Goal: Task Accomplishment & Management: Use online tool/utility

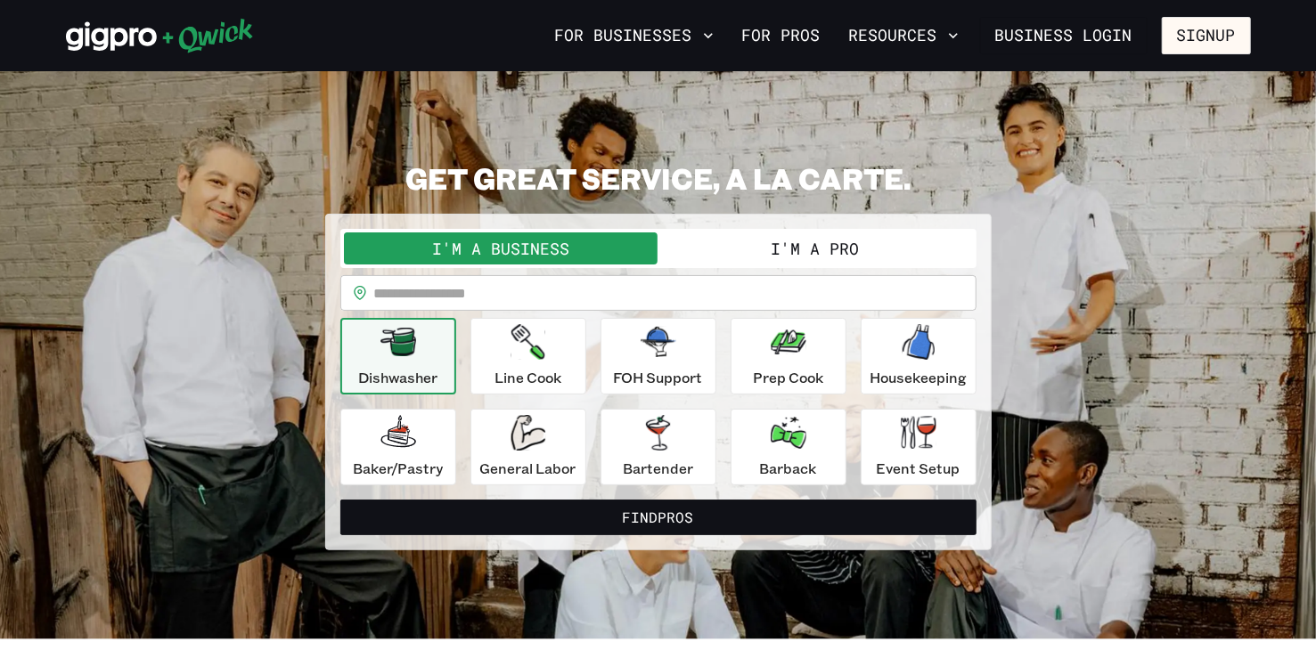
click at [518, 293] on input "text" at bounding box center [675, 293] width 602 height 36
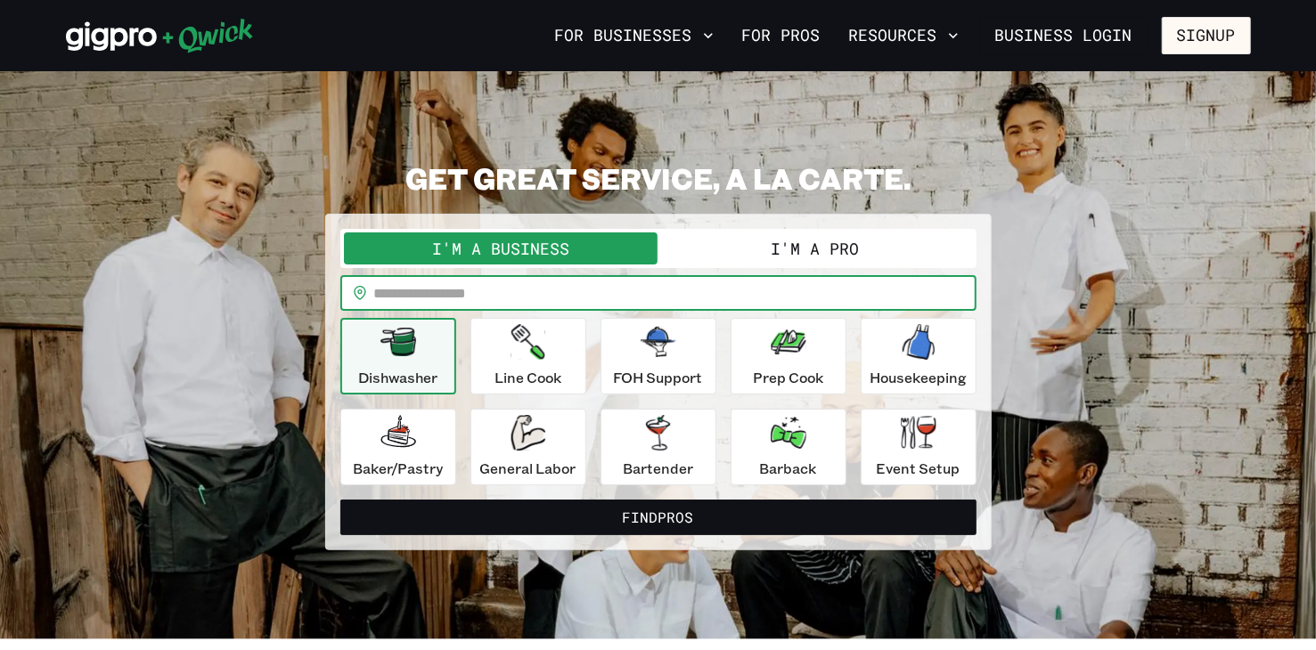
type input "*****"
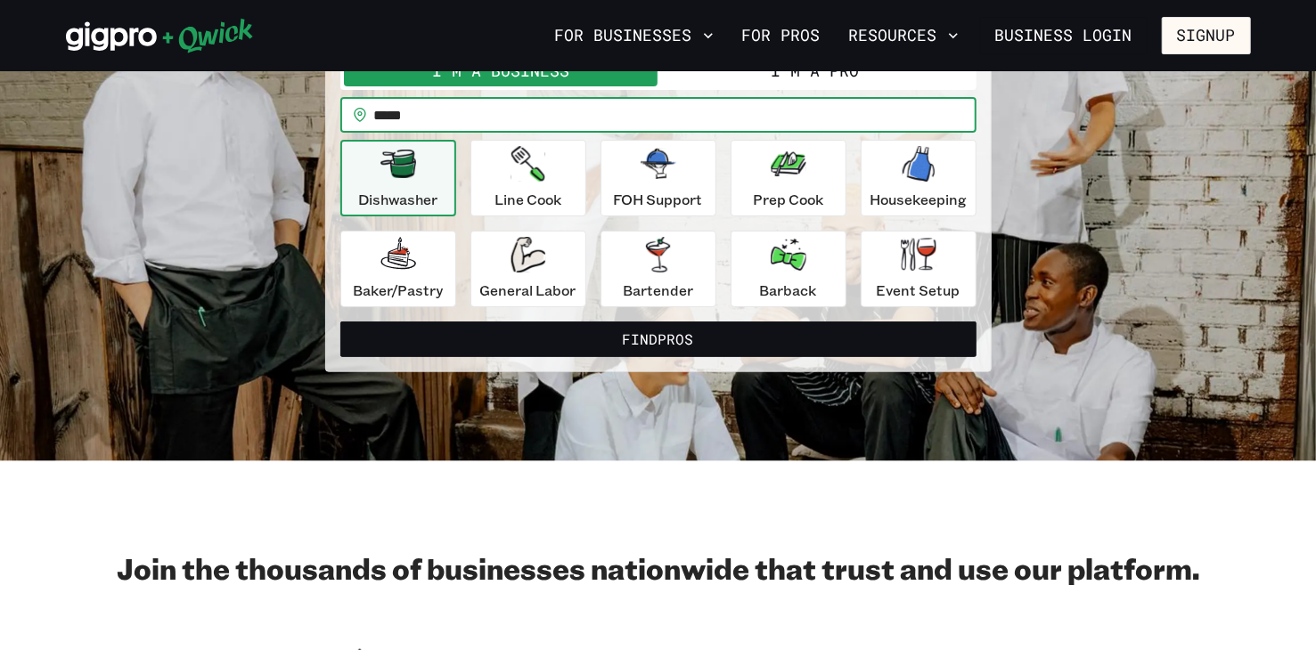
scroll to position [89, 0]
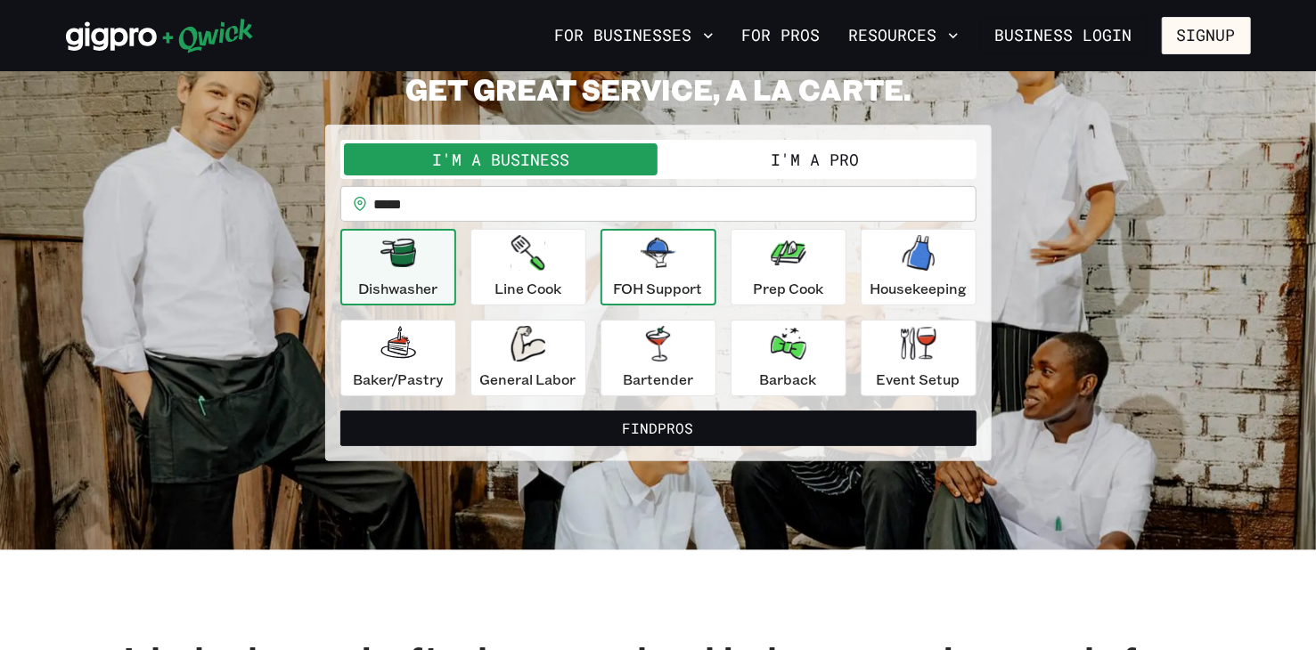
click at [658, 279] on p "FOH Support" at bounding box center [658, 288] width 89 height 21
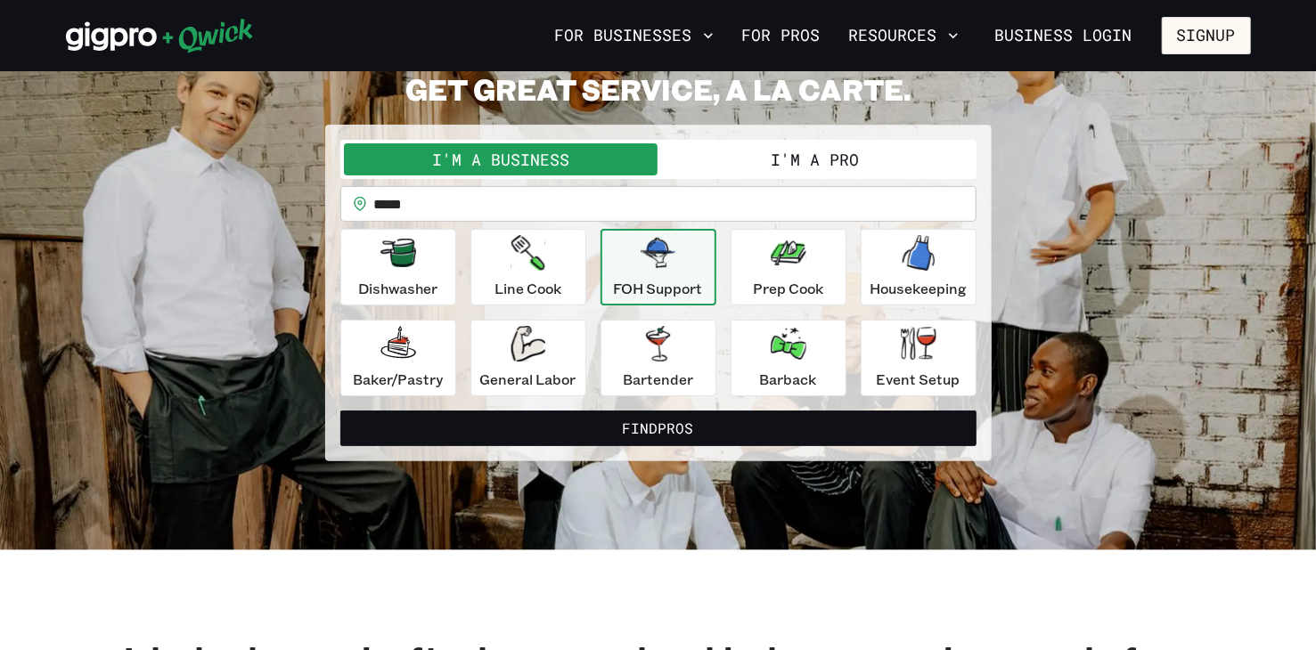
click at [657, 283] on p "FOH Support" at bounding box center [658, 288] width 89 height 21
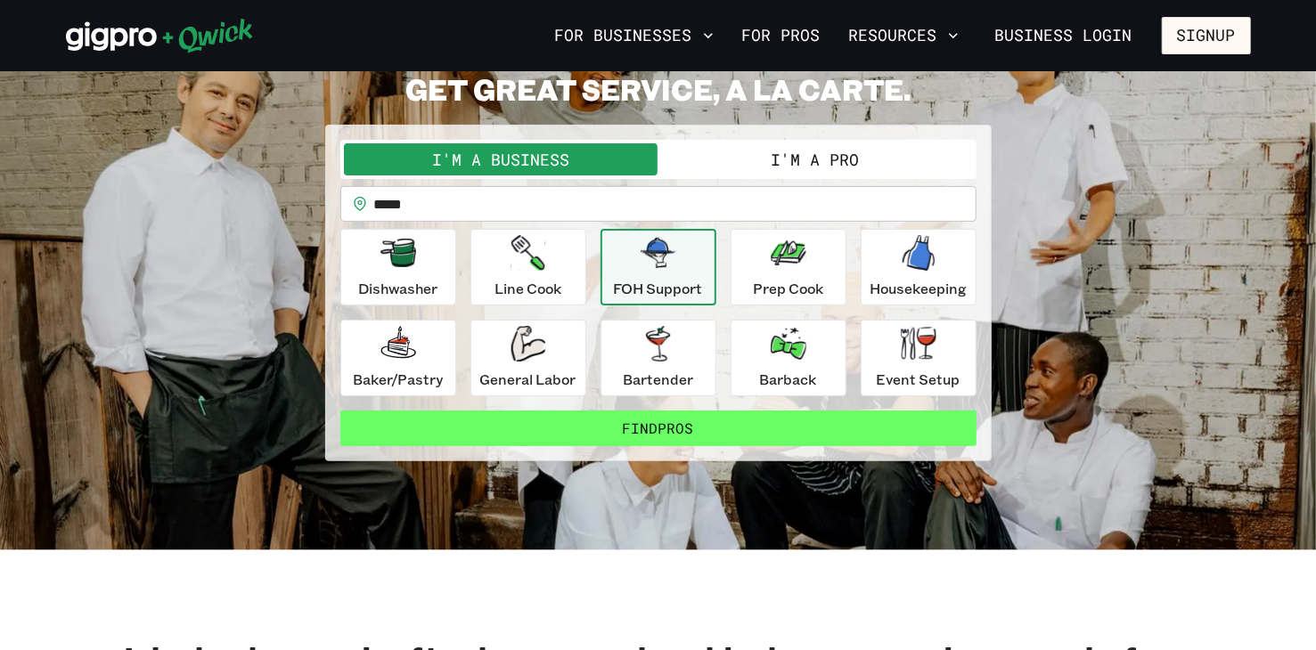
click at [661, 420] on button "Find Pros" at bounding box center [658, 429] width 636 height 36
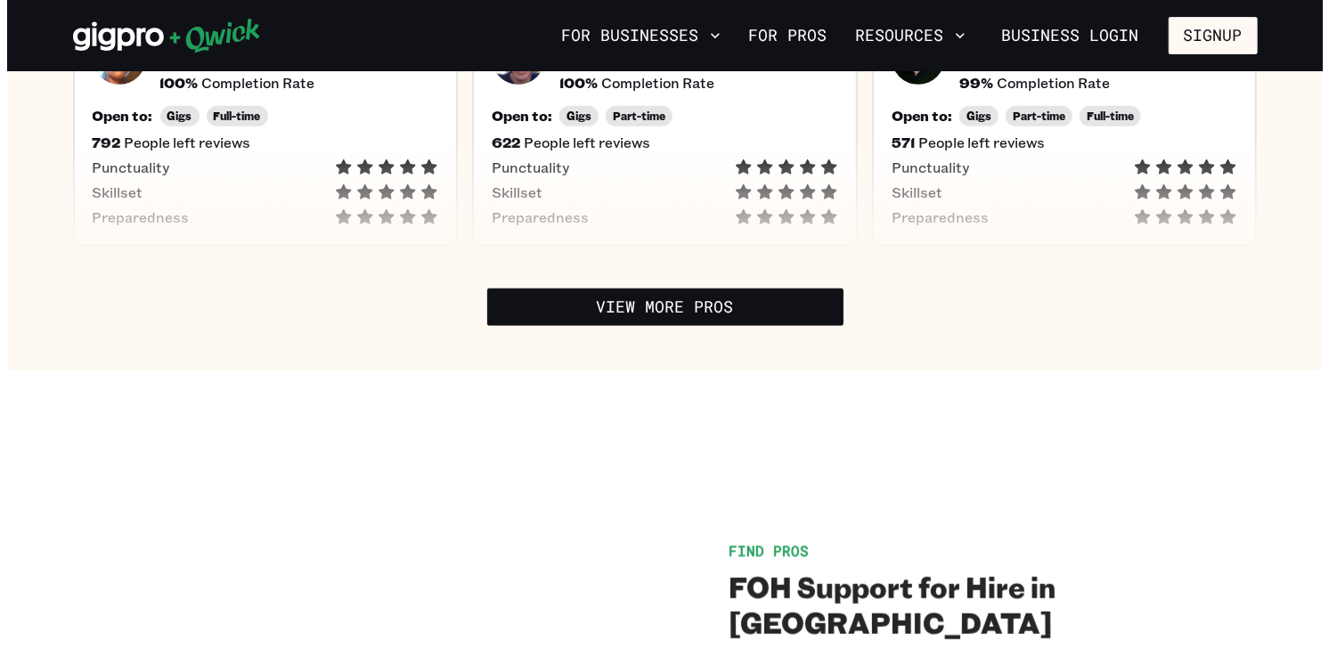
scroll to position [445, 0]
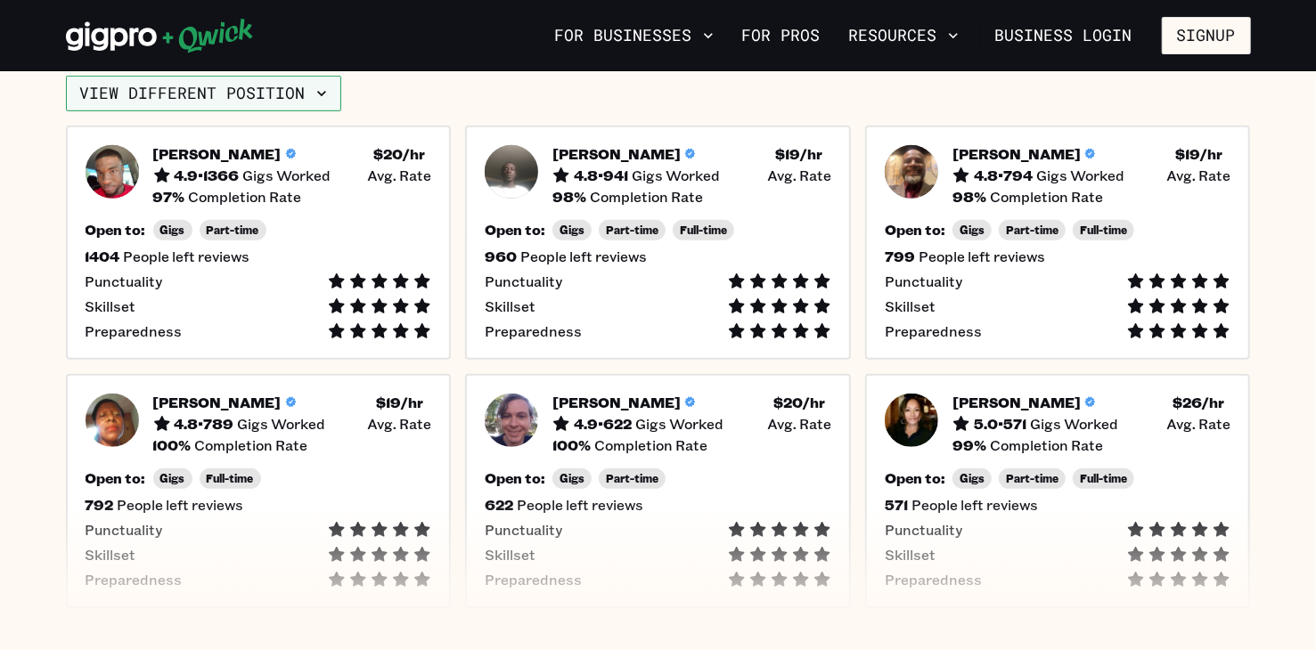
click at [319, 92] on icon "button" at bounding box center [321, 93] width 9 height 5
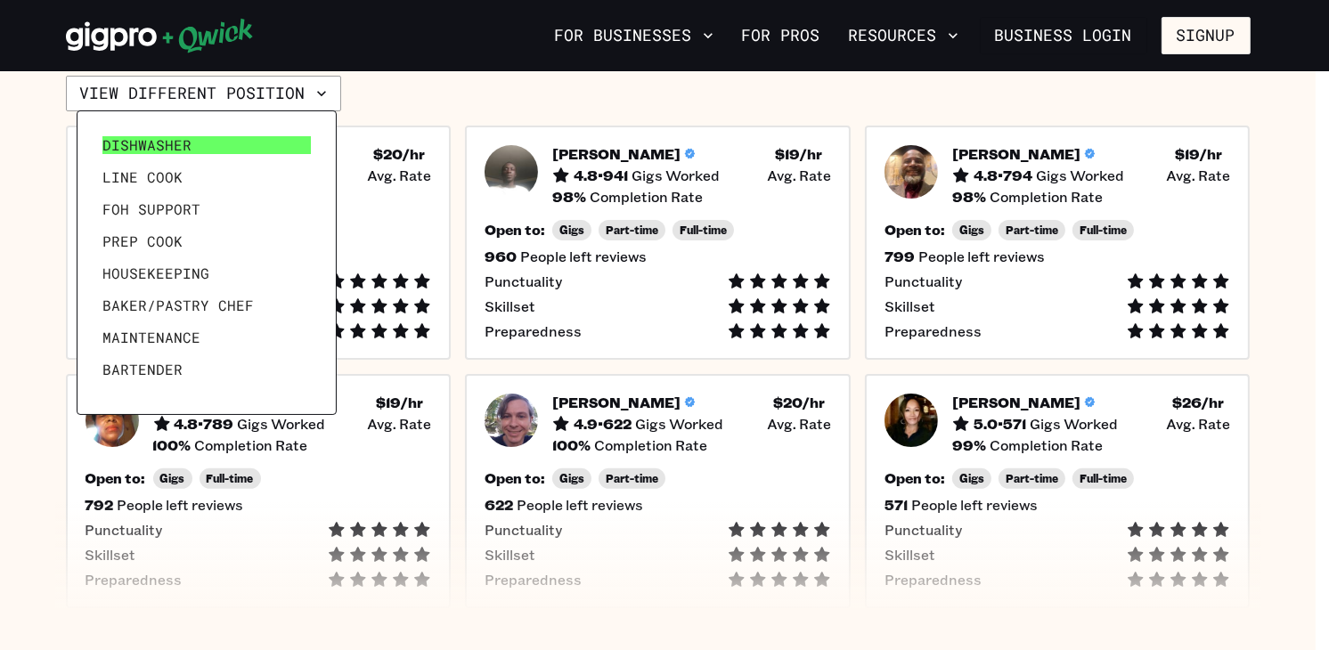
click at [167, 151] on span "Dishwasher" at bounding box center [146, 145] width 89 height 18
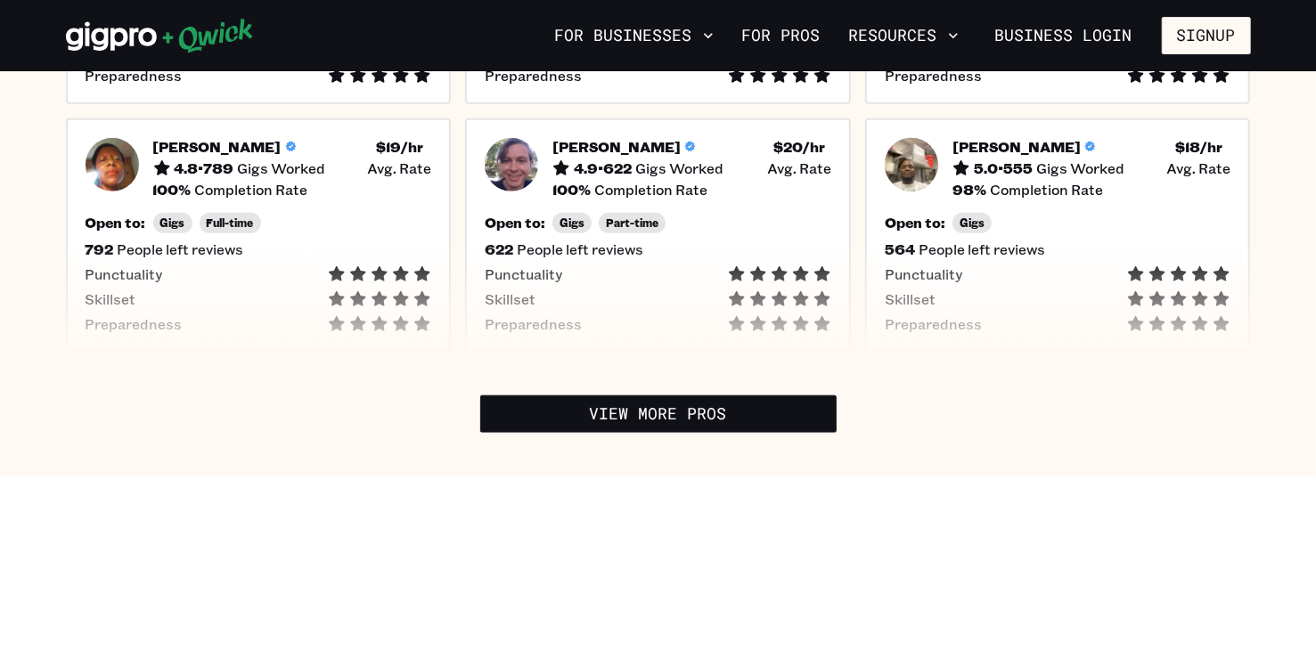
scroll to position [713, 0]
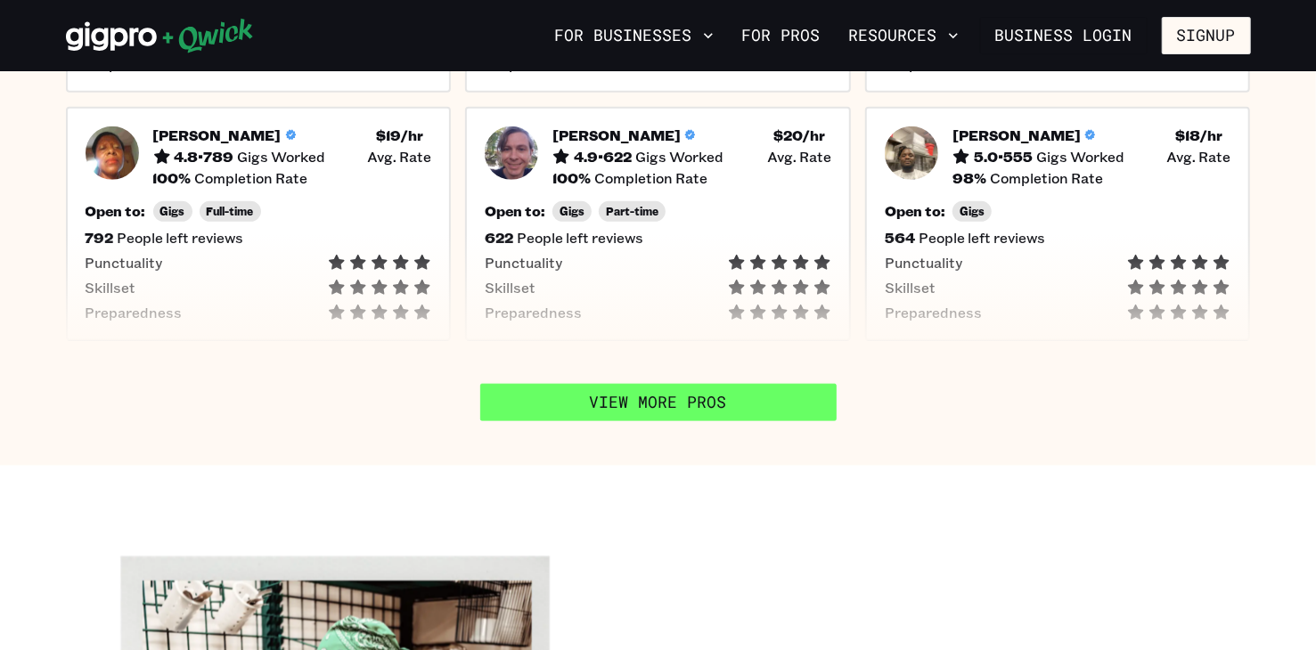
click at [673, 395] on link "View More Pros" at bounding box center [658, 402] width 356 height 37
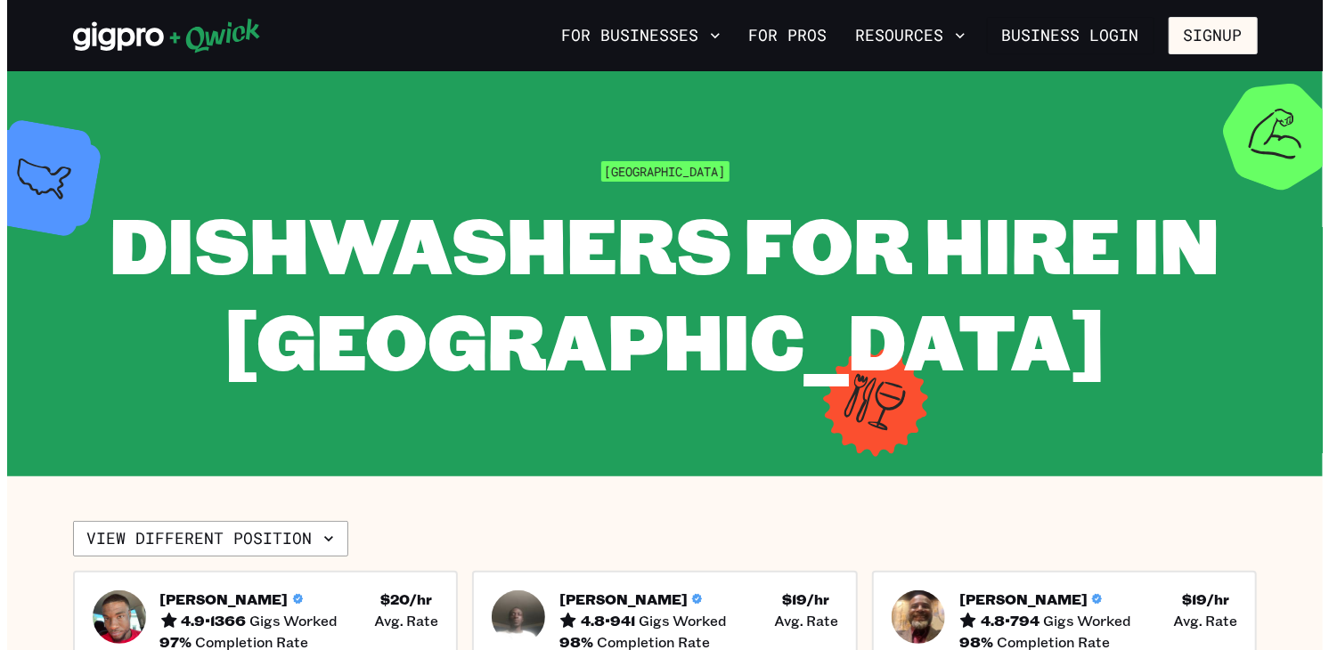
scroll to position [89, 0]
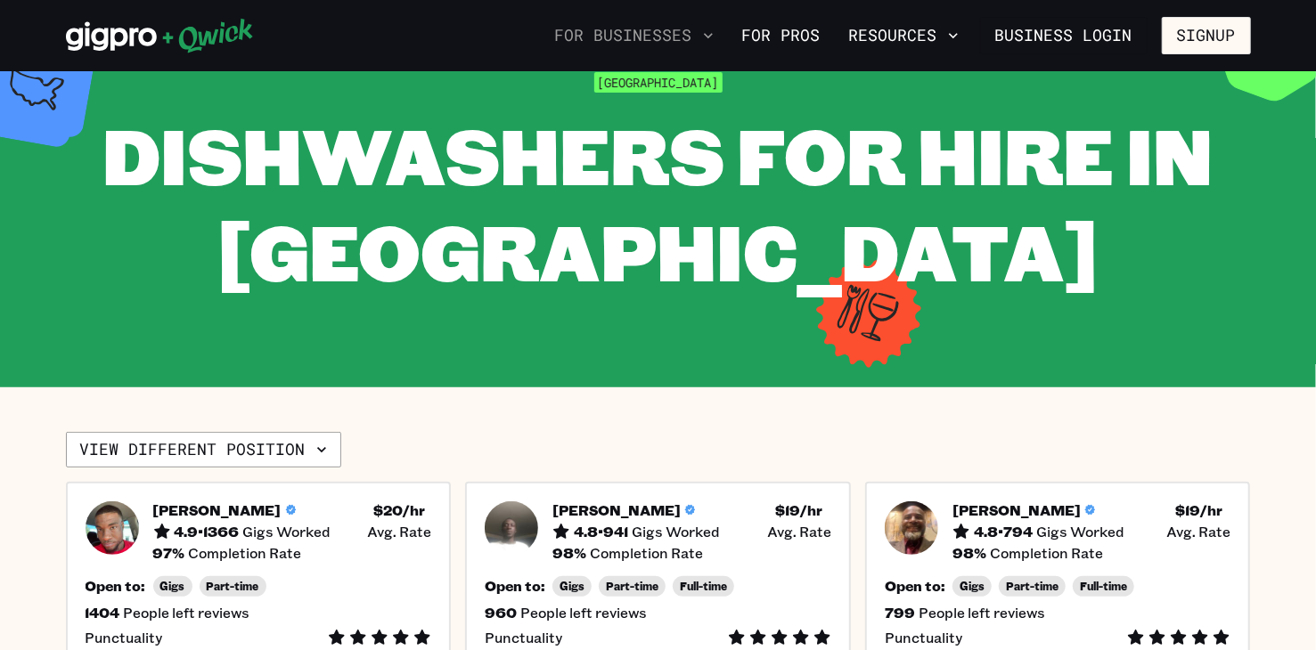
click at [680, 38] on button "For Businesses" at bounding box center [634, 35] width 173 height 30
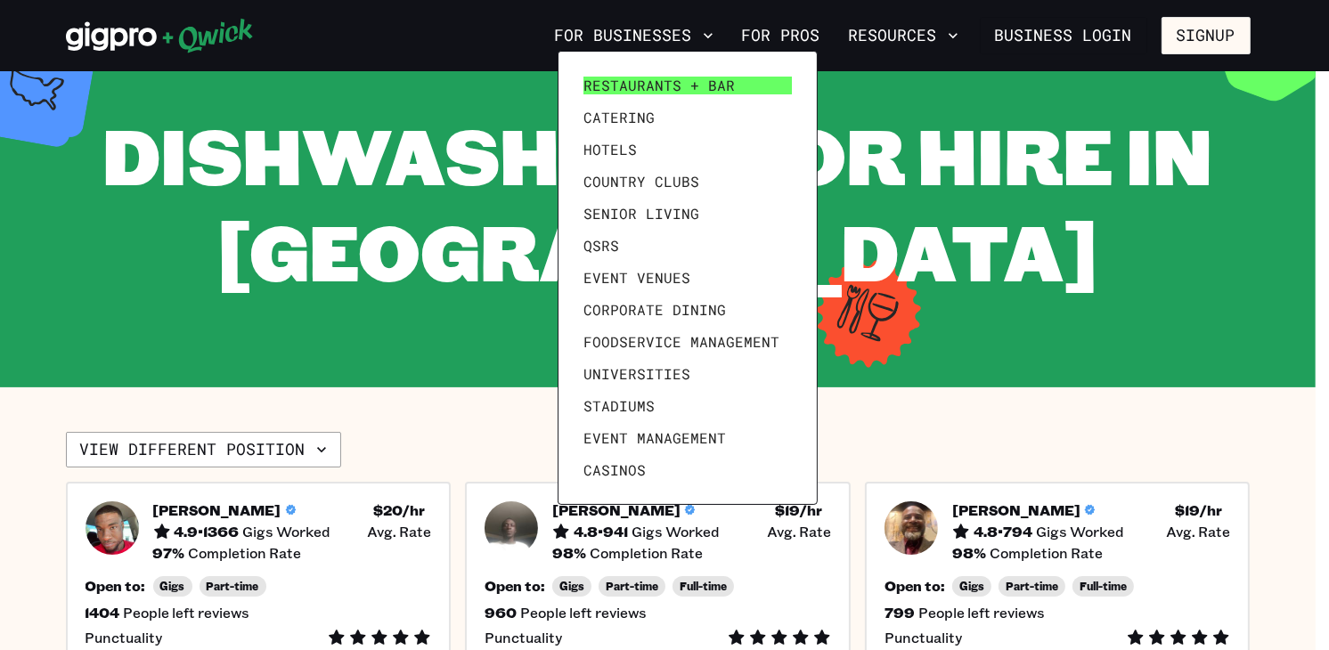
click at [647, 85] on span "Restaurants + Bar" at bounding box center [659, 86] width 151 height 18
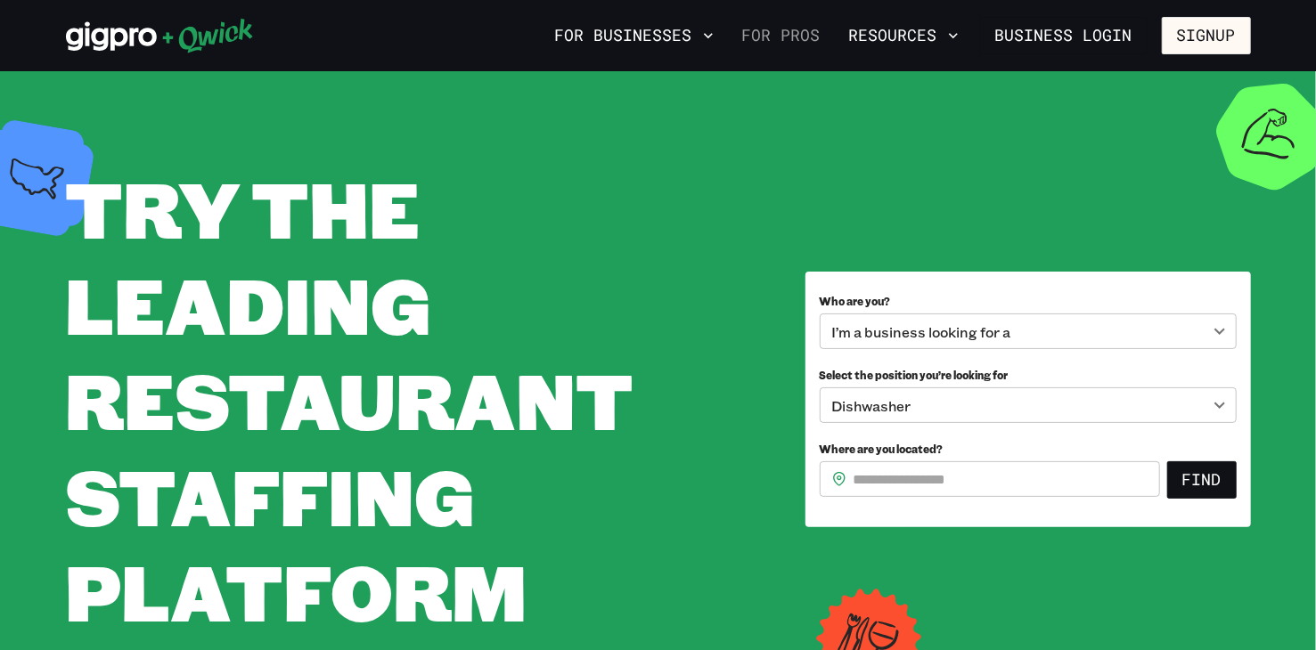
click at [799, 36] on link "For Pros" at bounding box center [781, 35] width 93 height 30
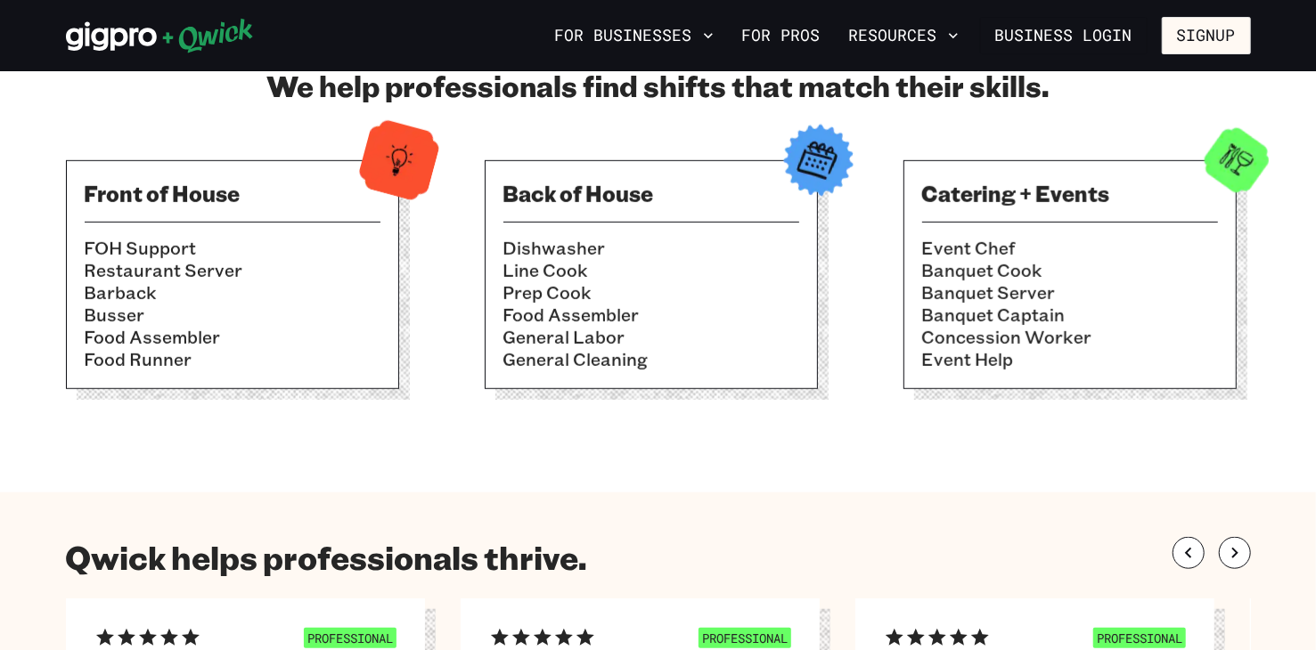
scroll to position [624, 0]
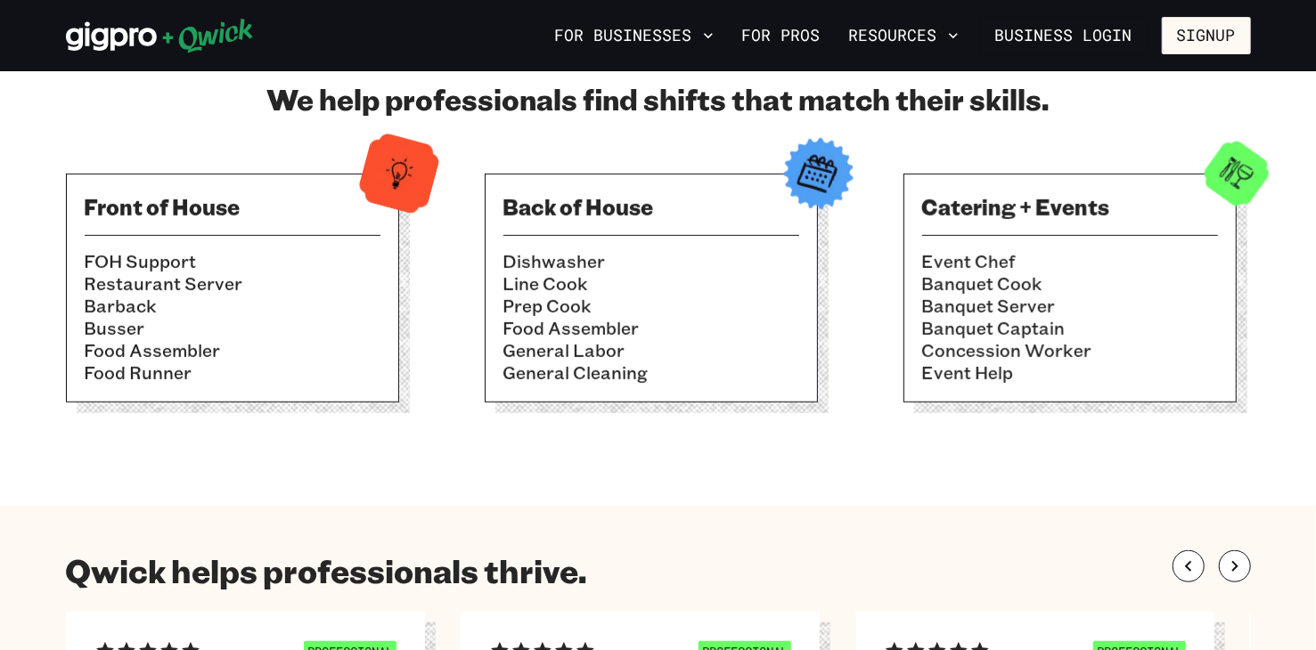
click at [560, 205] on h3 "Back of House" at bounding box center [651, 206] width 296 height 29
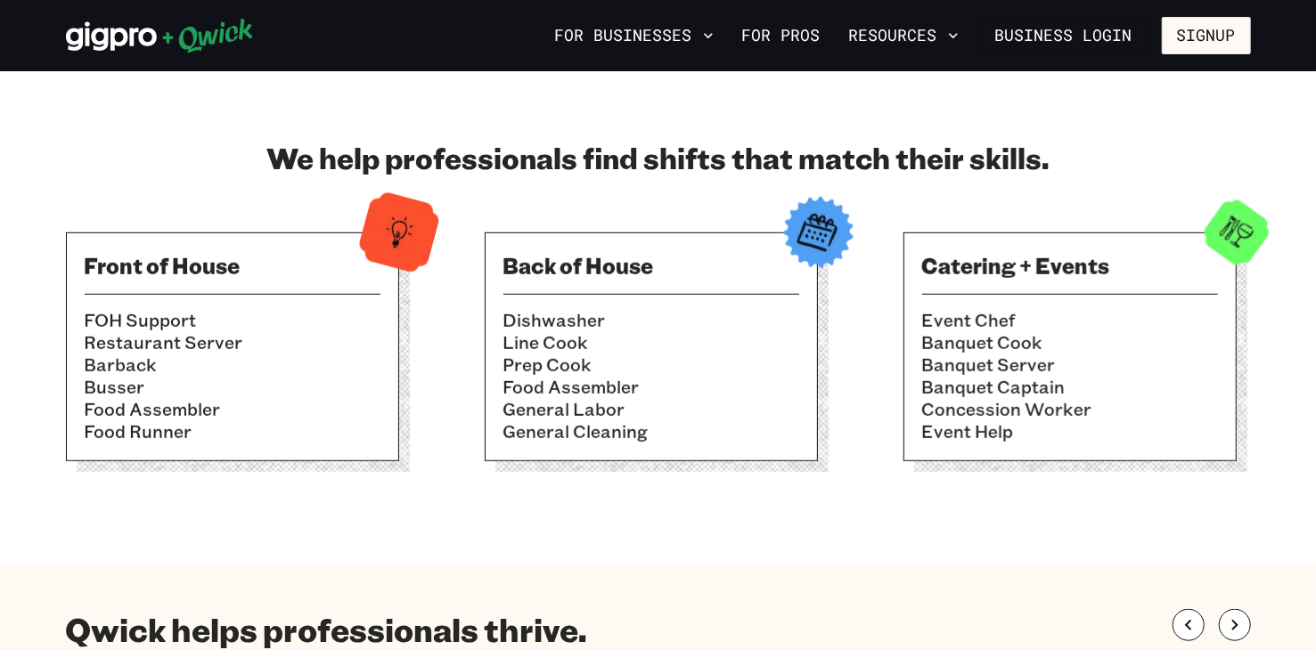
scroll to position [535, 0]
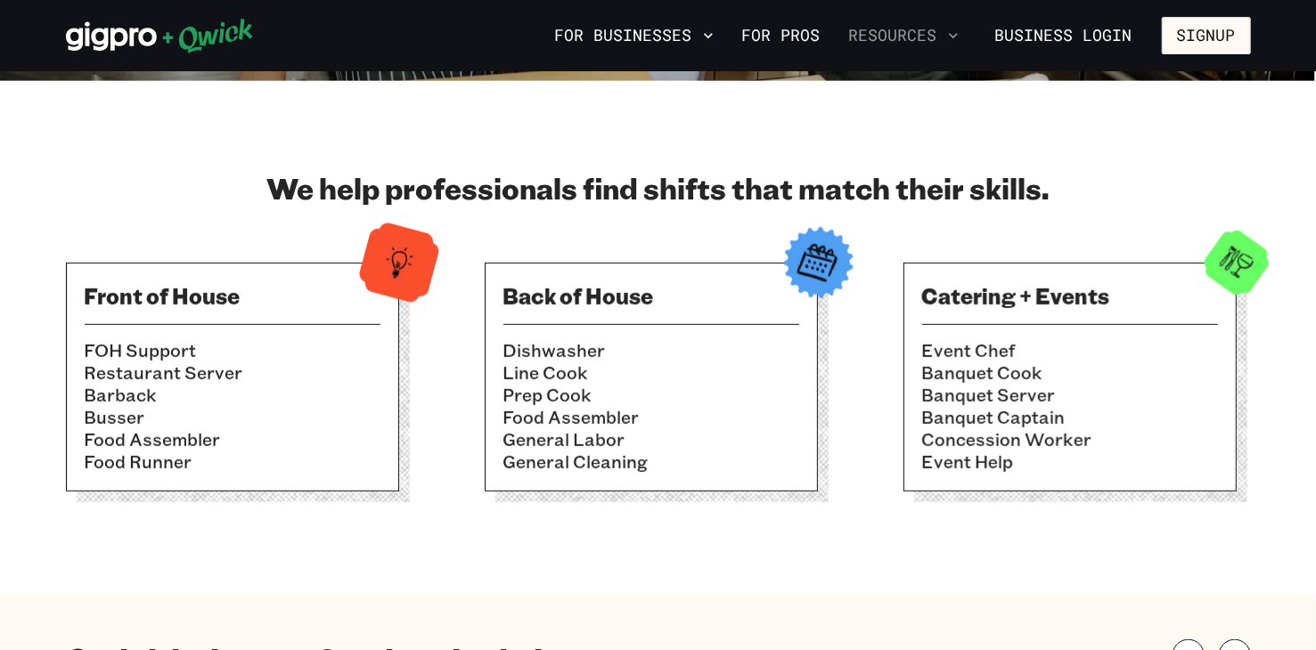
click at [928, 39] on button "Resources" at bounding box center [904, 35] width 124 height 30
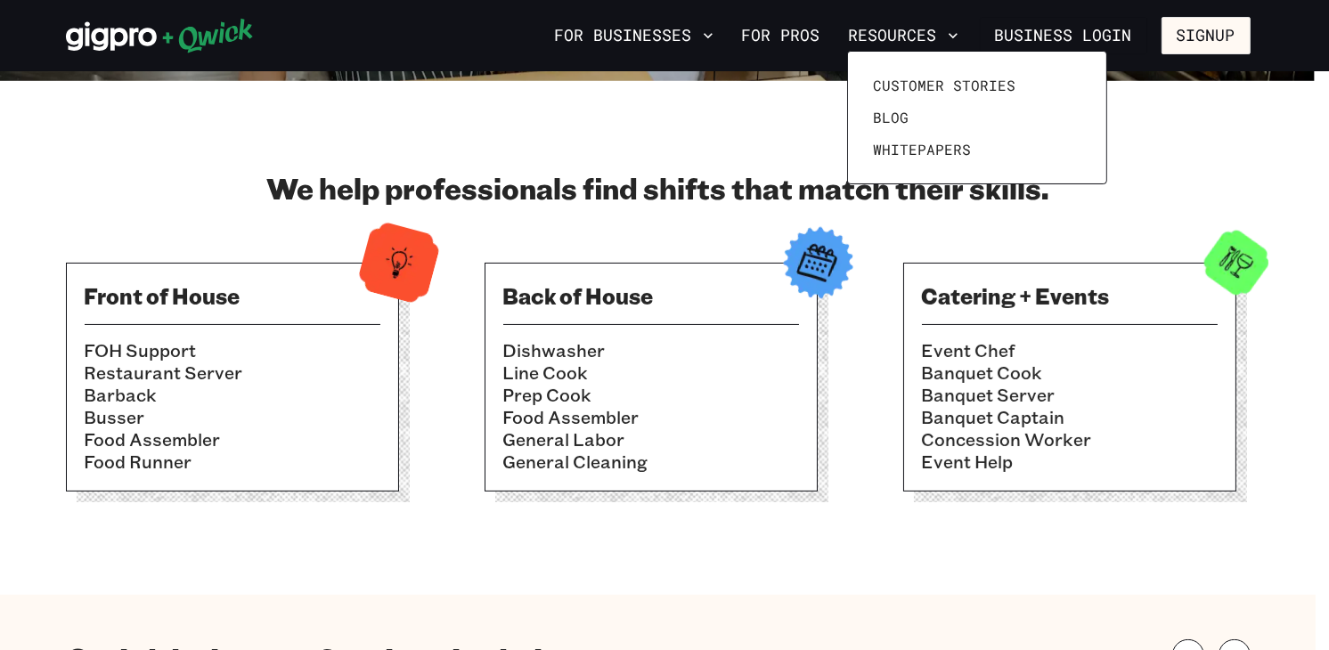
click at [804, 42] on div at bounding box center [664, 325] width 1329 height 650
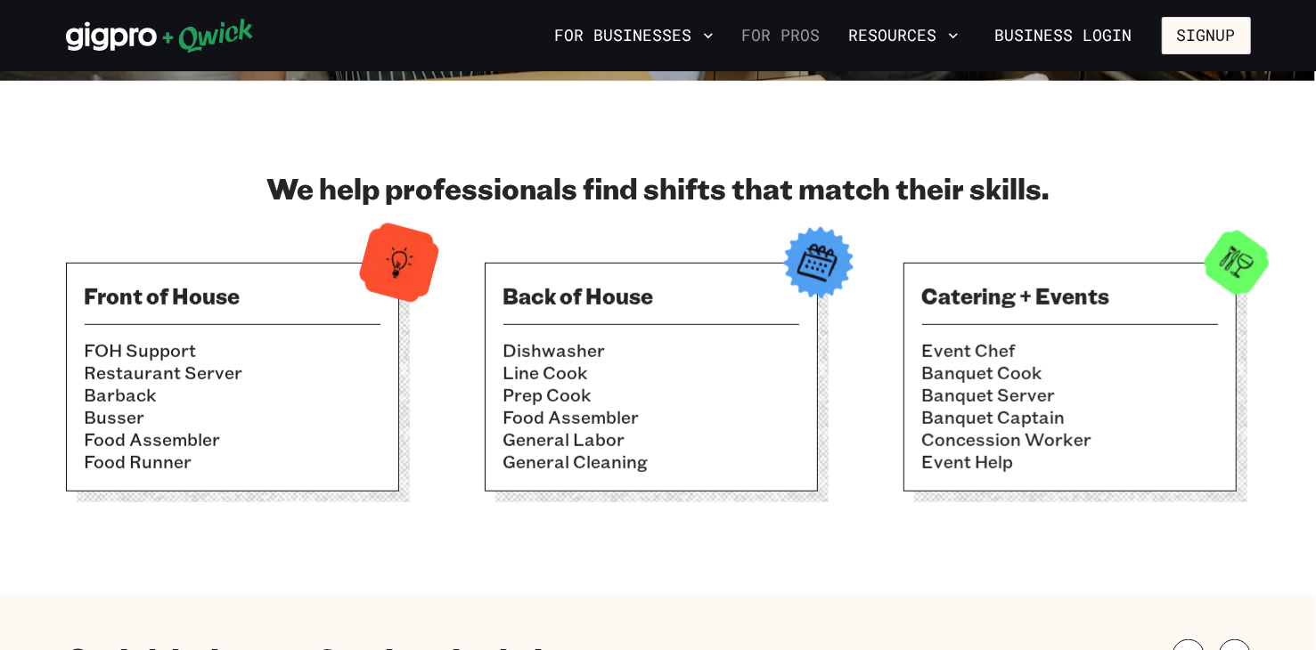
click at [803, 38] on link "For Pros" at bounding box center [781, 35] width 93 height 30
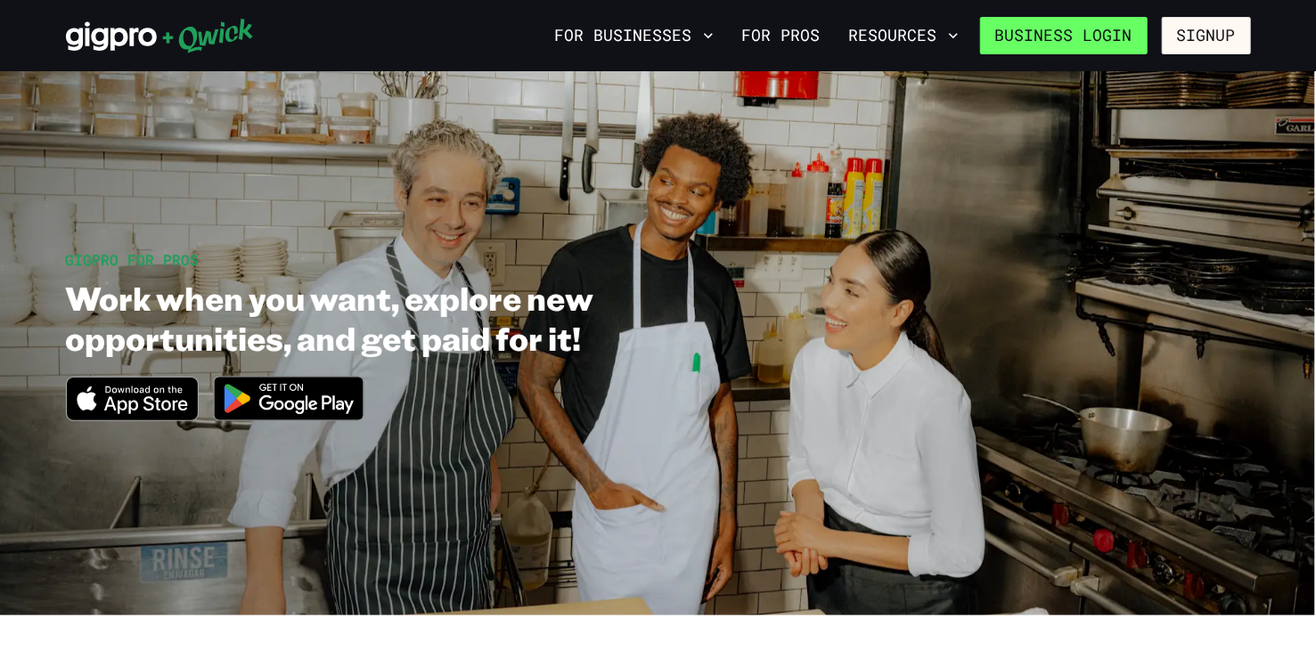
click at [1043, 38] on link "Business Login" at bounding box center [1063, 35] width 167 height 37
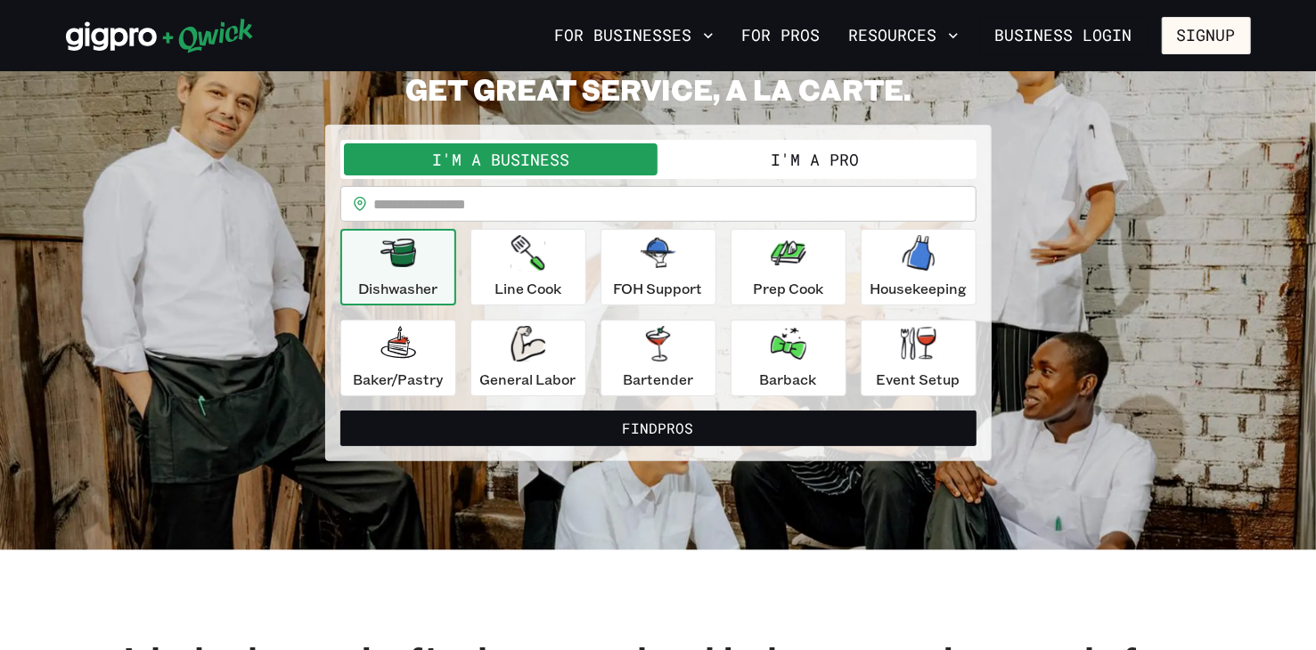
click at [801, 161] on button "I'm a Pro" at bounding box center [815, 159] width 314 height 32
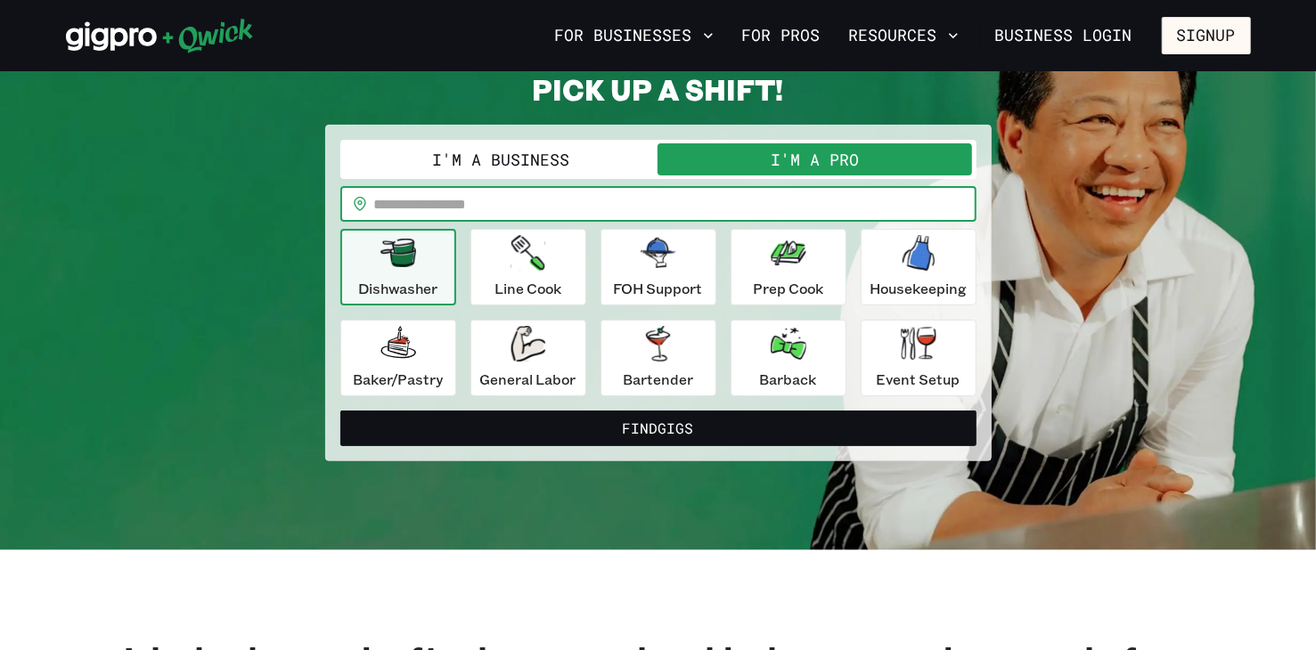
click at [554, 208] on input "text" at bounding box center [675, 204] width 602 height 36
type input "*****"
click at [647, 290] on p "FOH Support" at bounding box center [658, 288] width 89 height 21
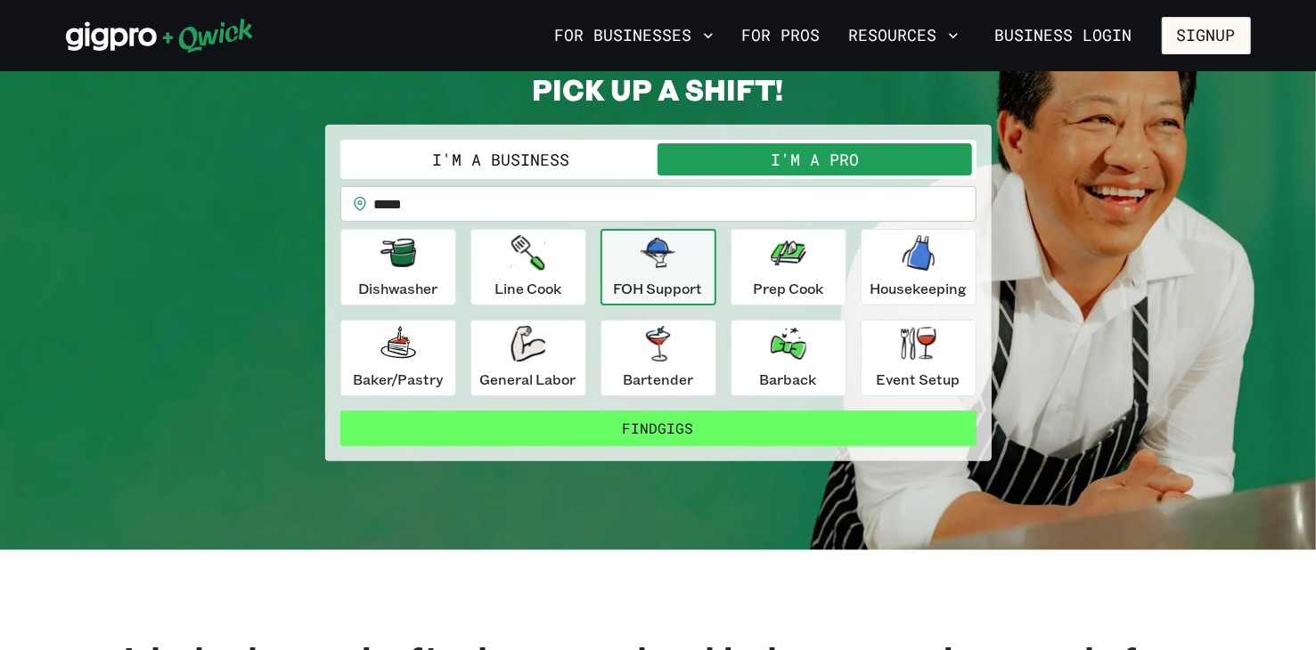
click at [662, 430] on button "Find Gigs" at bounding box center [658, 429] width 636 height 36
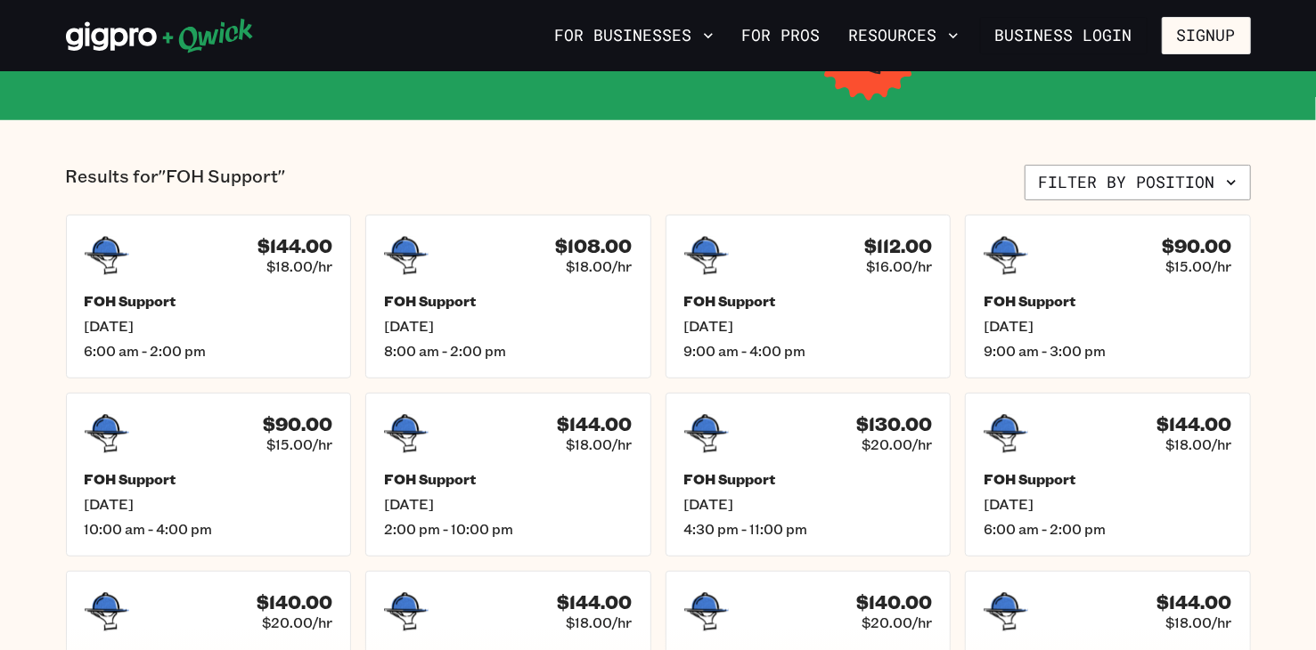
scroll to position [356, 0]
click at [124, 322] on span "[DATE]" at bounding box center [208, 327] width 258 height 19
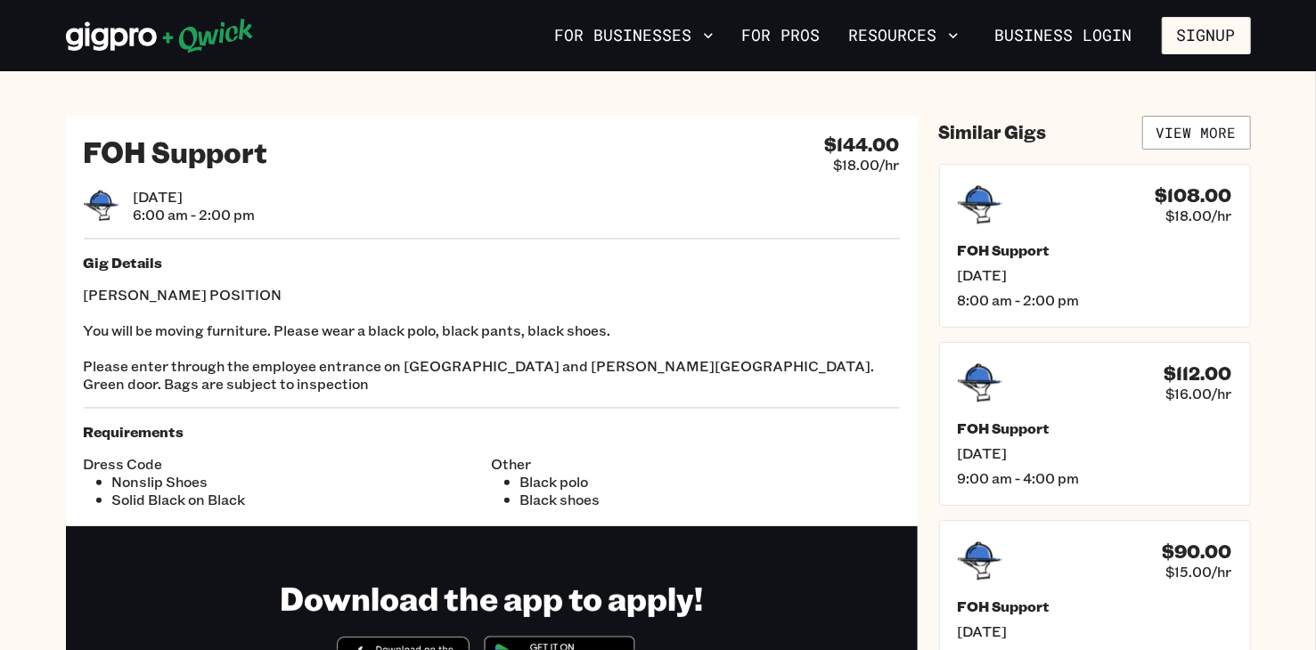
scroll to position [356, 0]
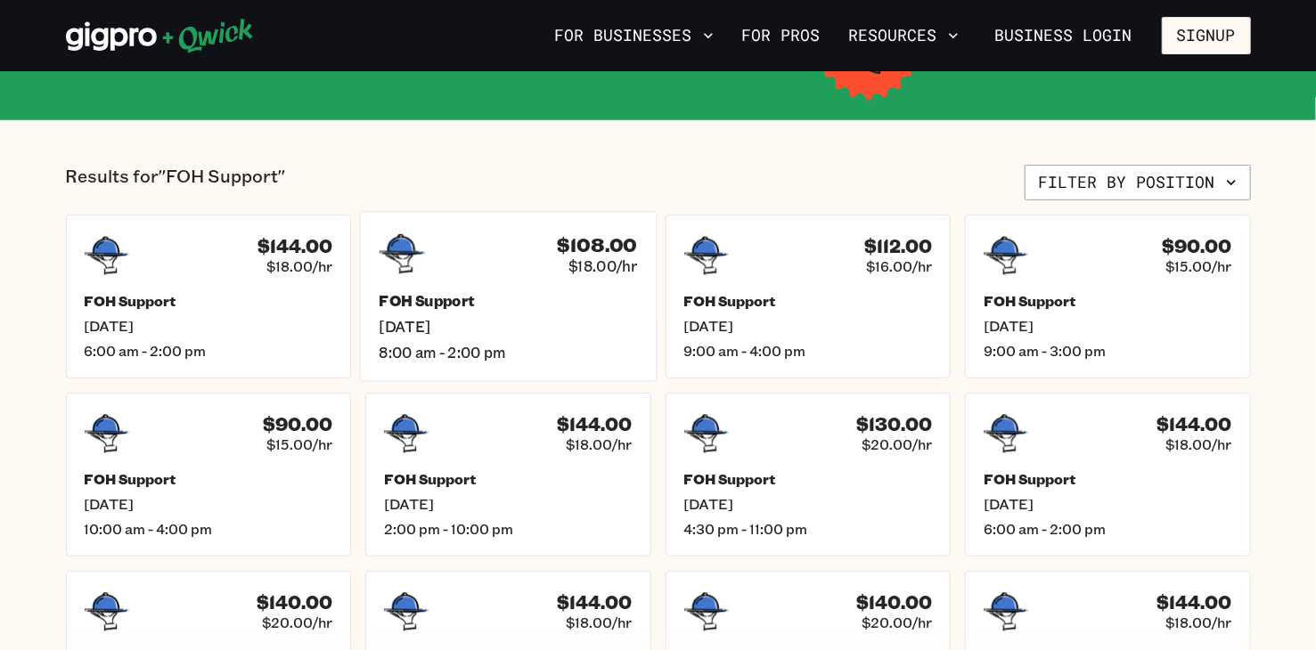
click at [501, 330] on span "[DATE]" at bounding box center [508, 327] width 258 height 19
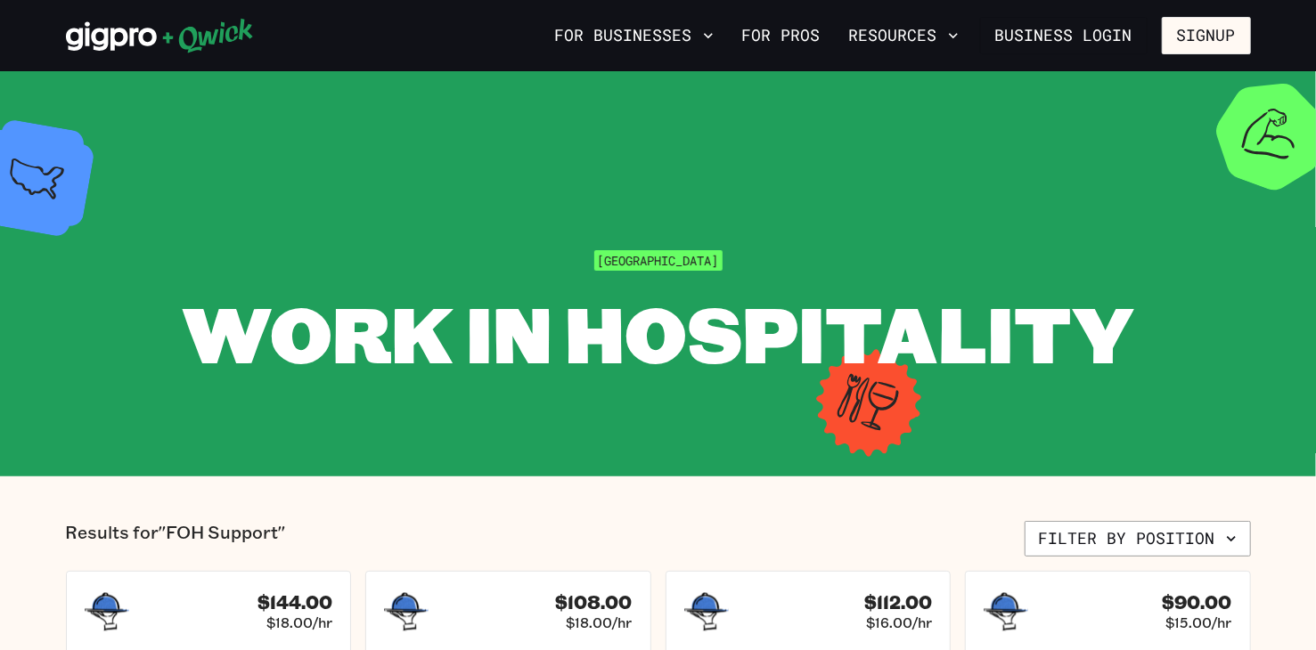
scroll to position [356, 0]
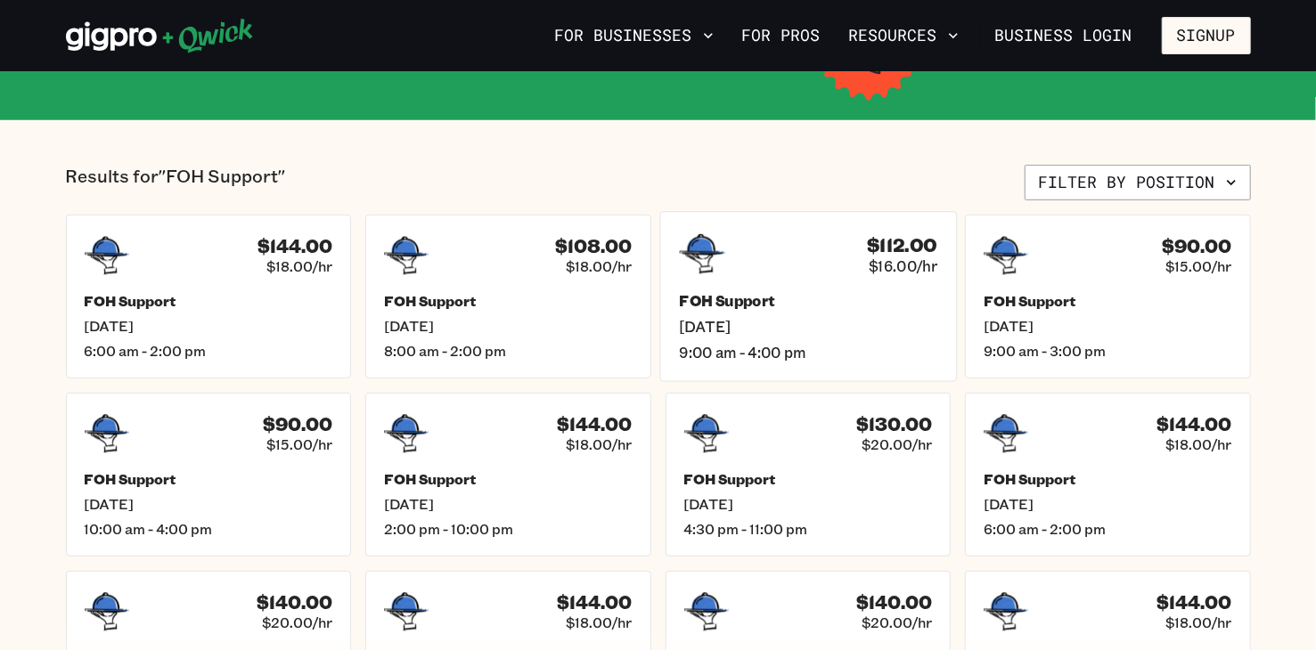
click at [715, 319] on span "[DATE]" at bounding box center [808, 327] width 258 height 19
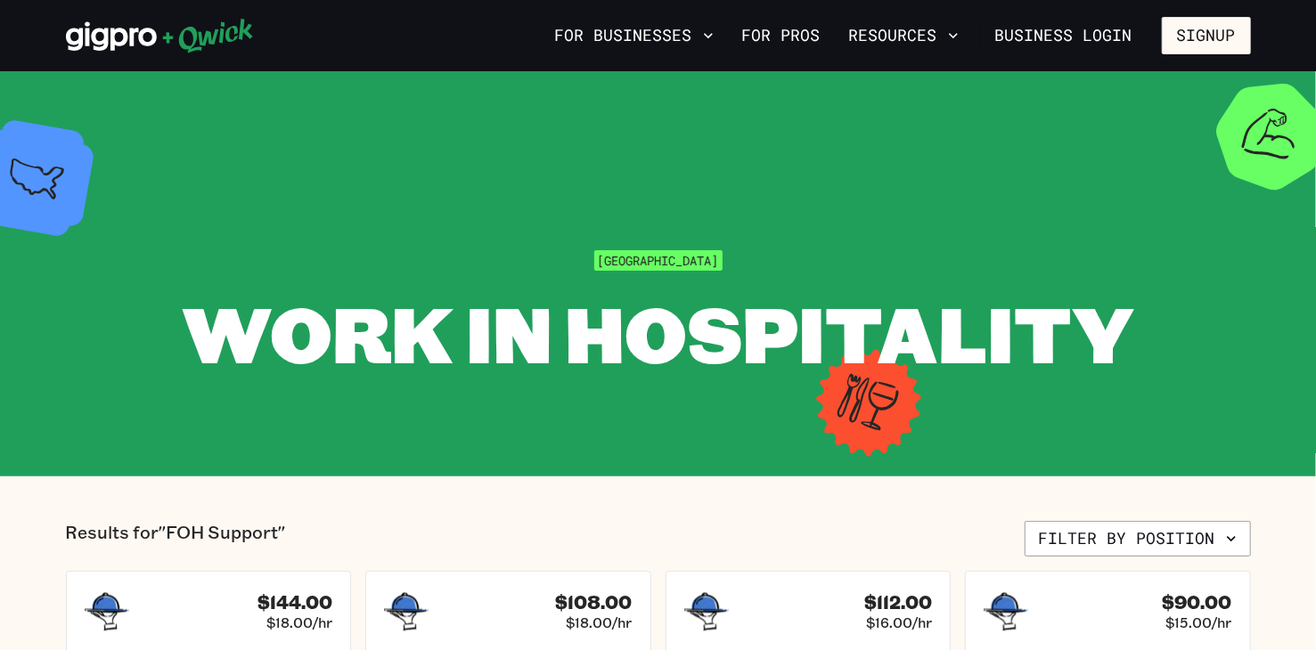
scroll to position [356, 0]
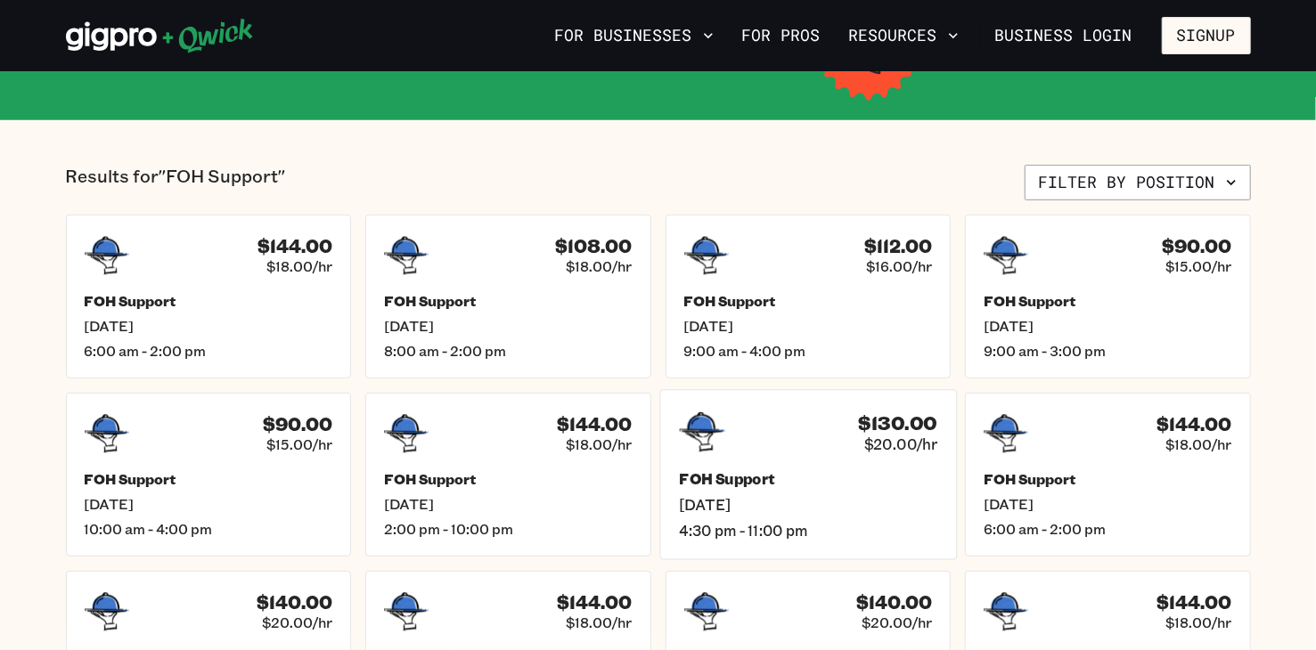
click at [716, 498] on span "[DATE]" at bounding box center [808, 505] width 258 height 19
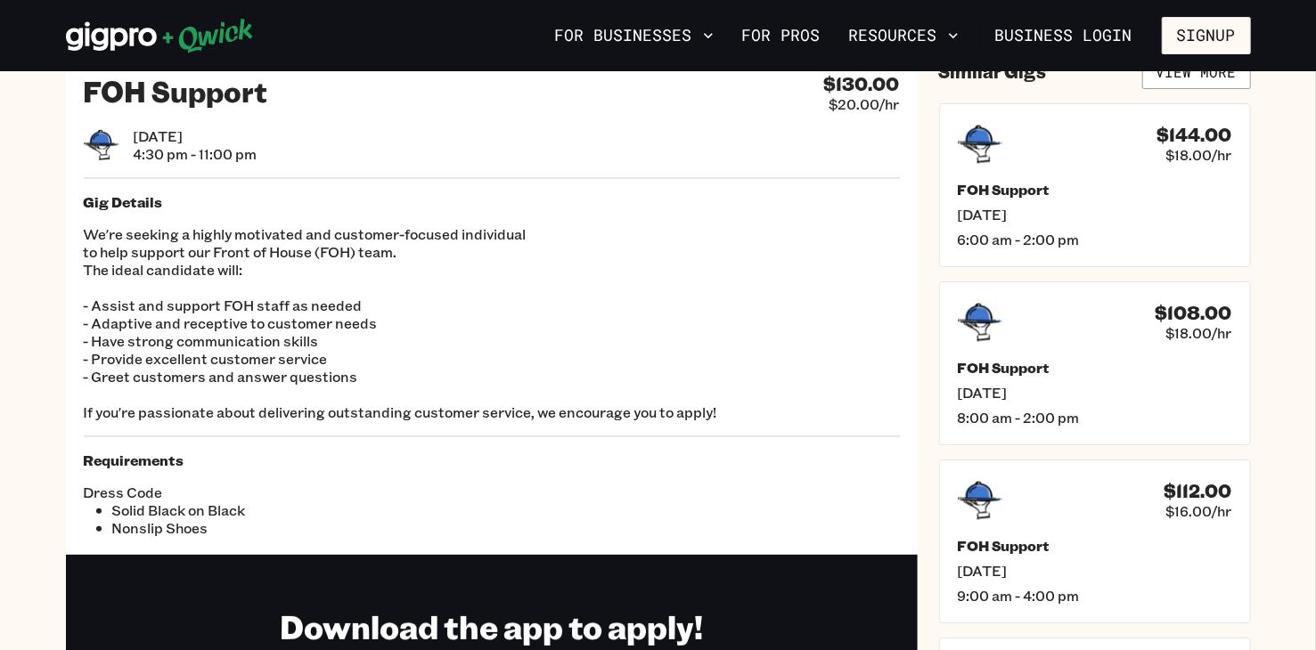
scroll to position [89, 0]
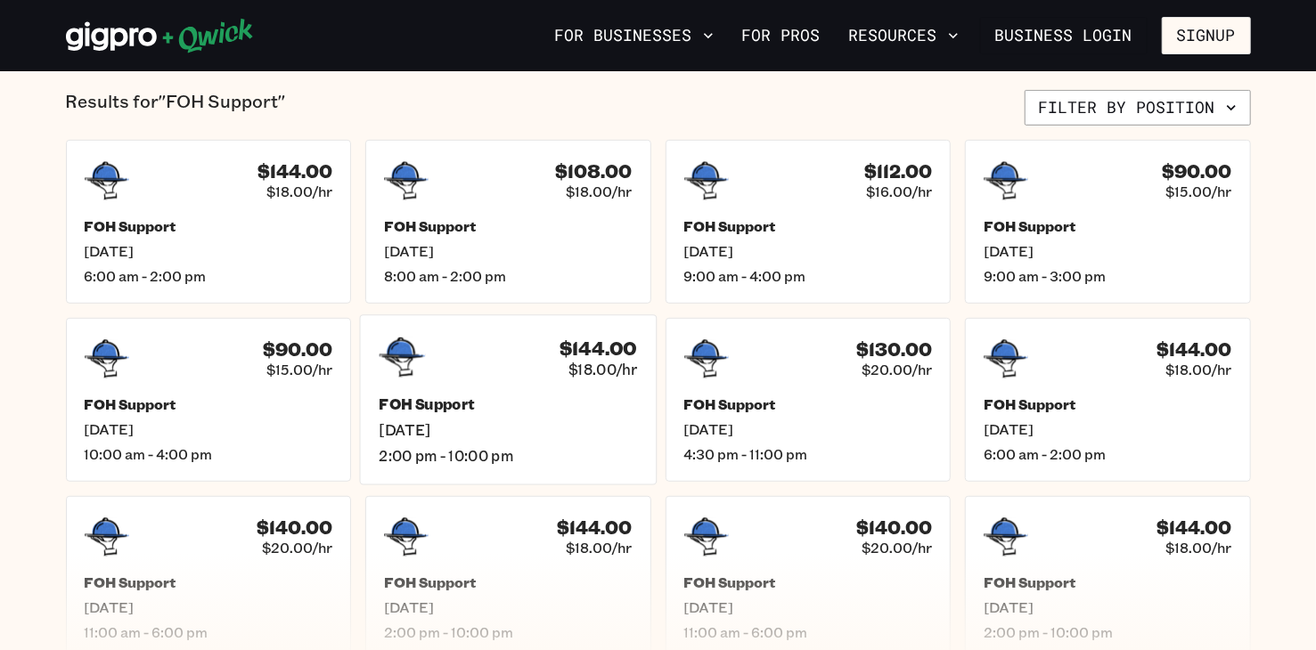
scroll to position [535, 0]
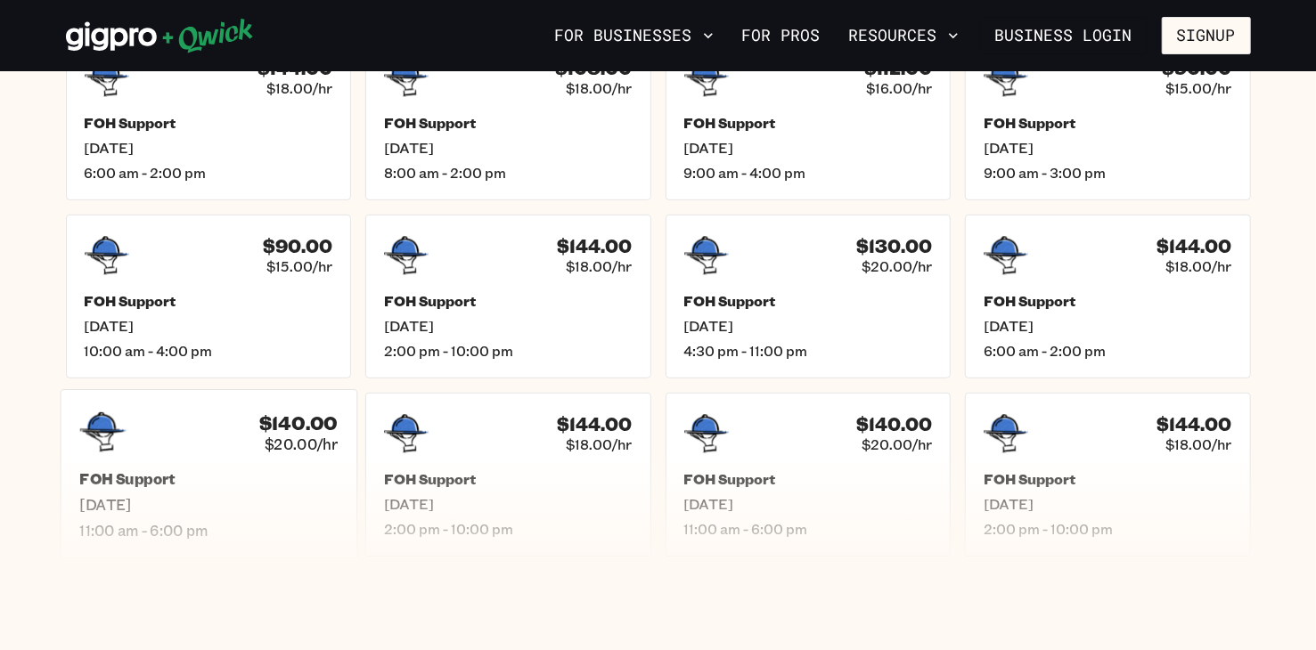
click at [294, 450] on span "$20.00/hr" at bounding box center [300, 444] width 73 height 19
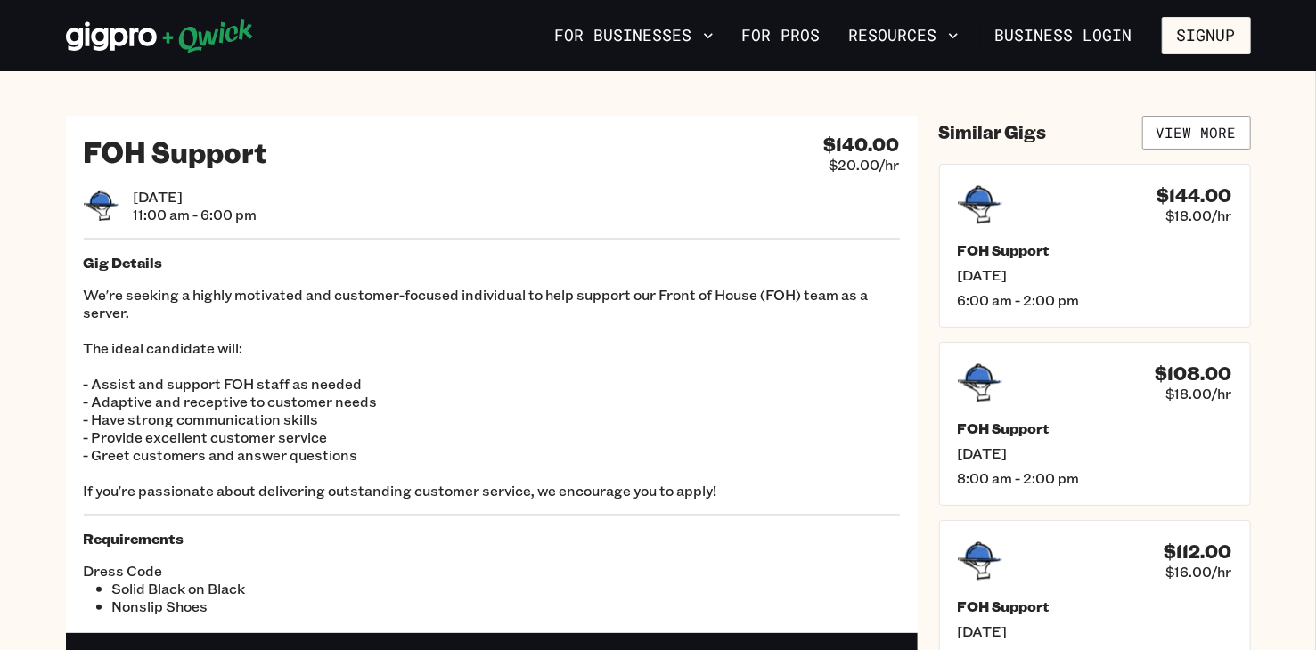
scroll to position [535, 0]
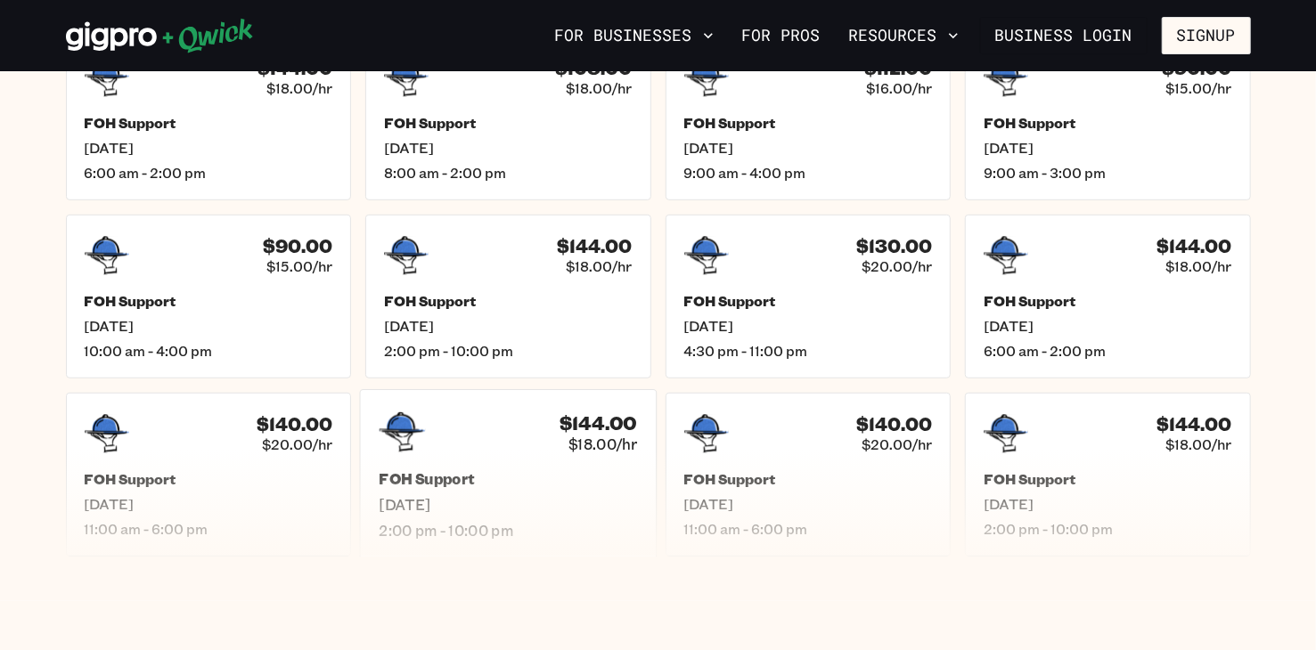
click at [599, 443] on span "$18.00/hr" at bounding box center [602, 444] width 69 height 19
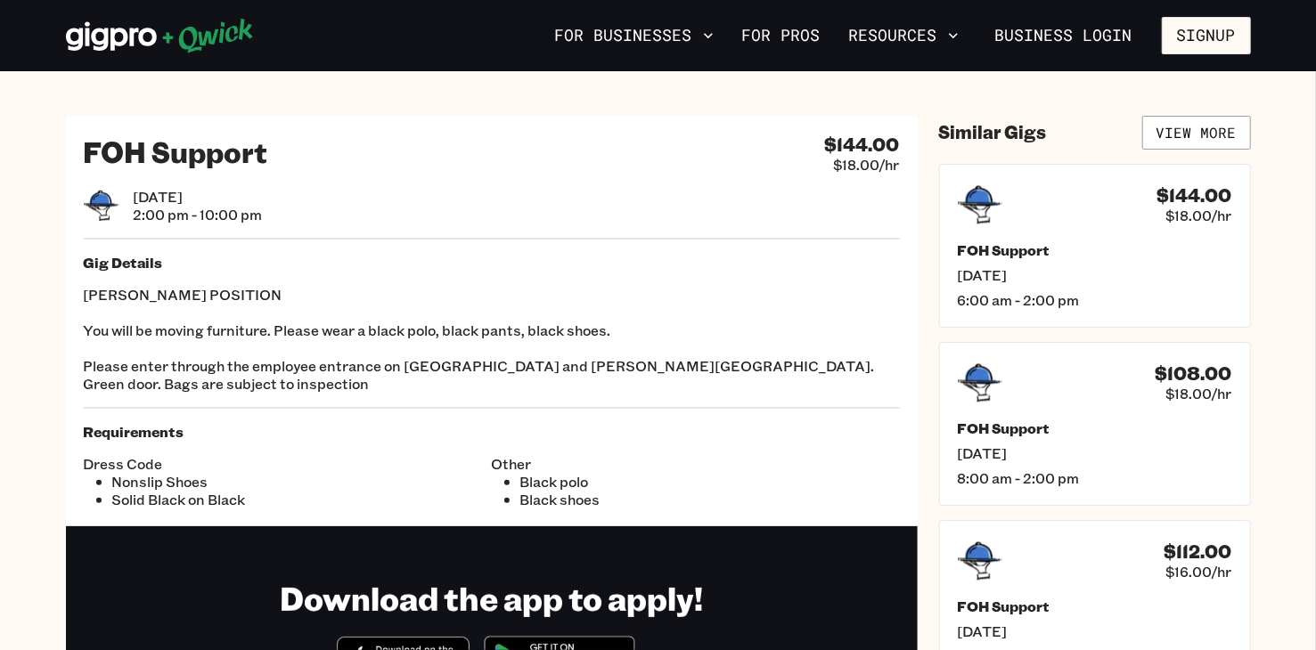
scroll to position [535, 0]
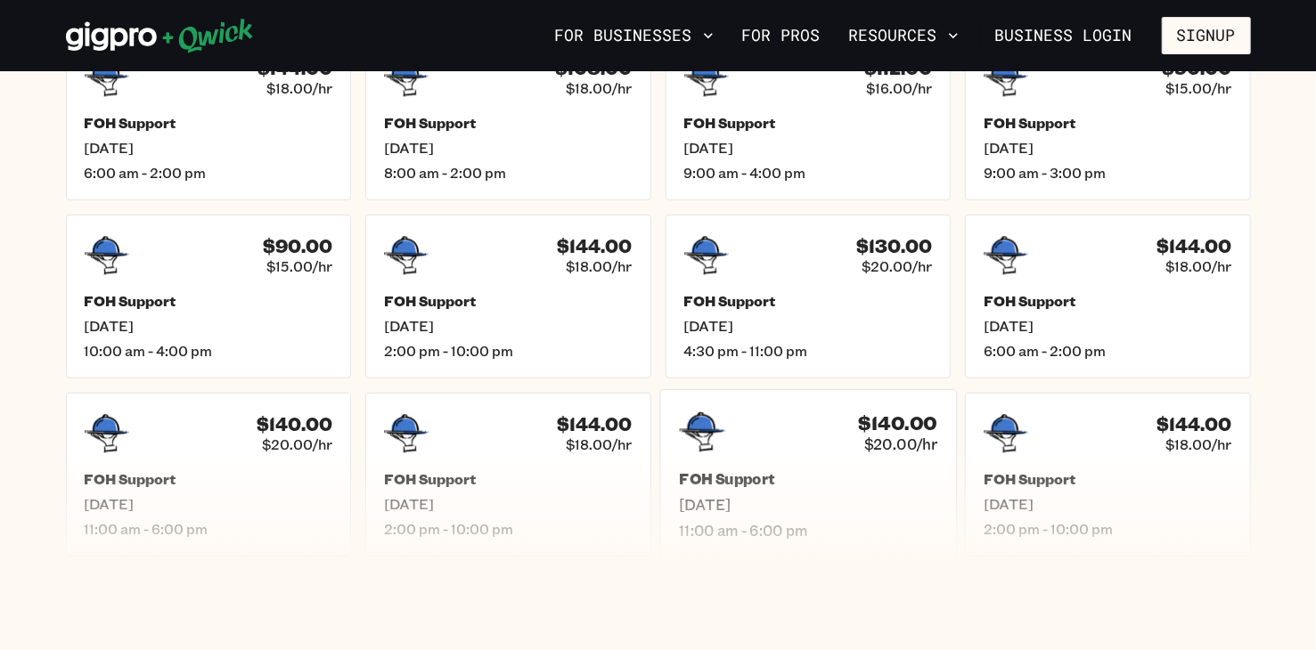
click at [749, 496] on span "[DATE]" at bounding box center [808, 505] width 258 height 19
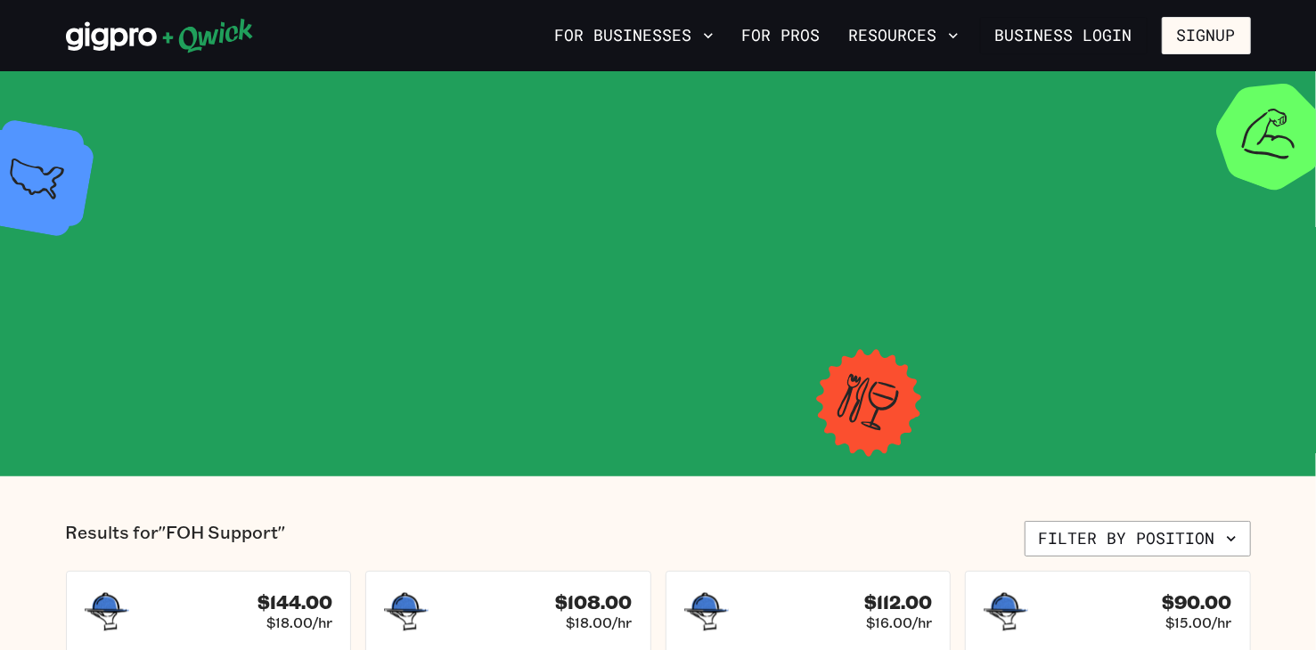
scroll to position [535, 0]
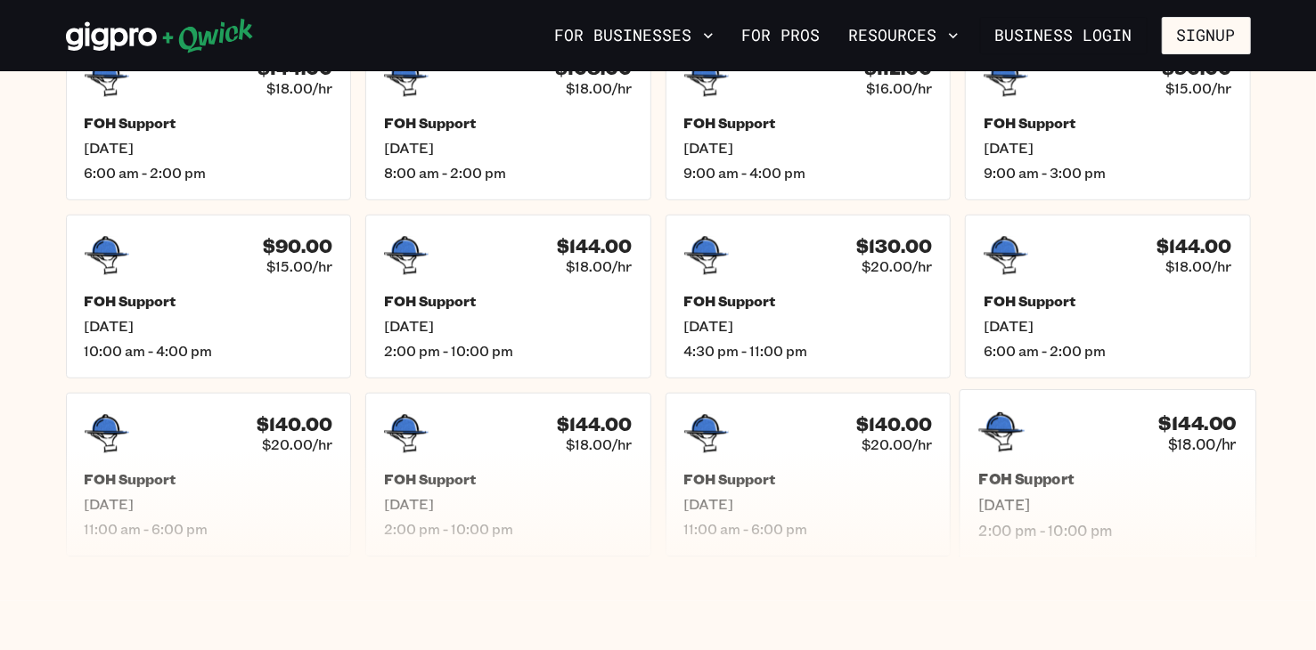
click at [1017, 487] on h5 "FOH Support" at bounding box center [1107, 479] width 258 height 19
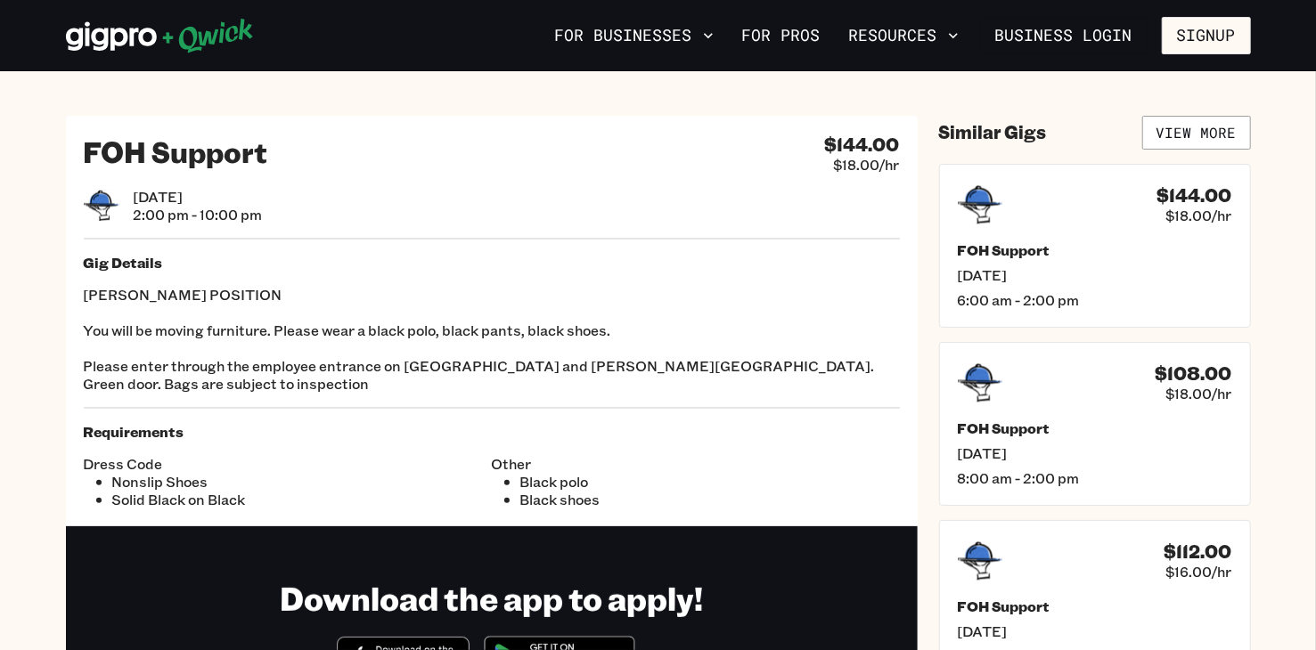
scroll to position [535, 0]
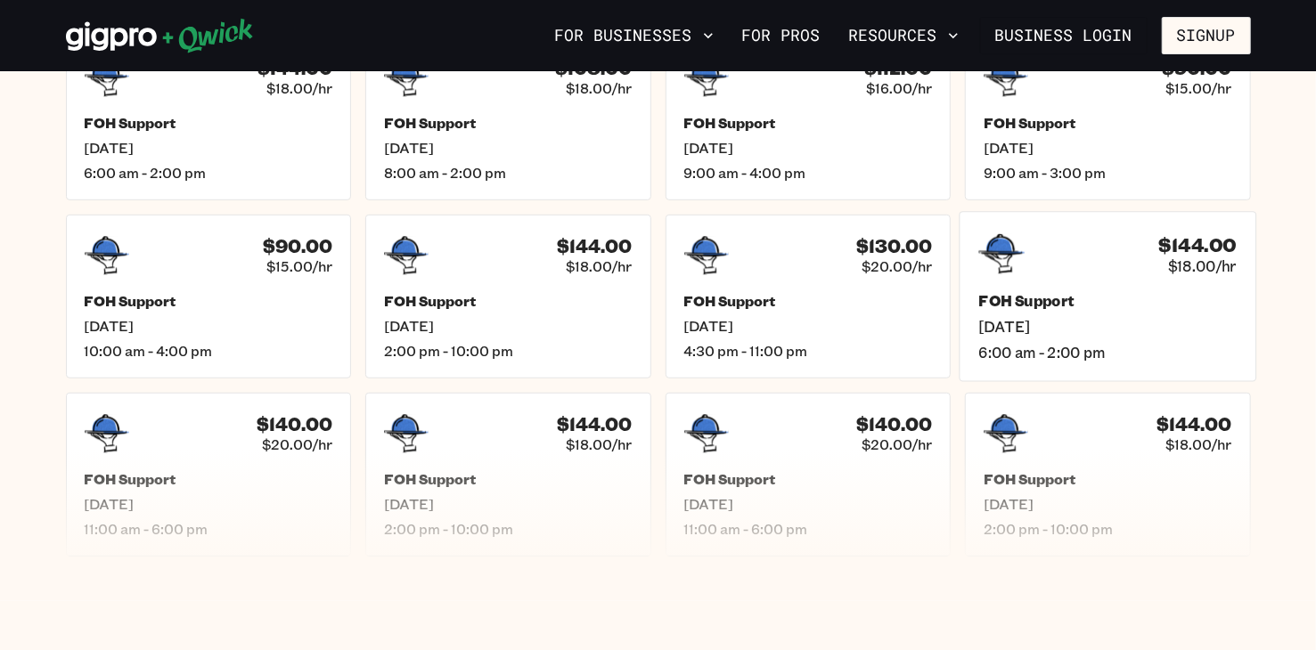
click at [1028, 328] on span "[DATE]" at bounding box center [1107, 327] width 258 height 19
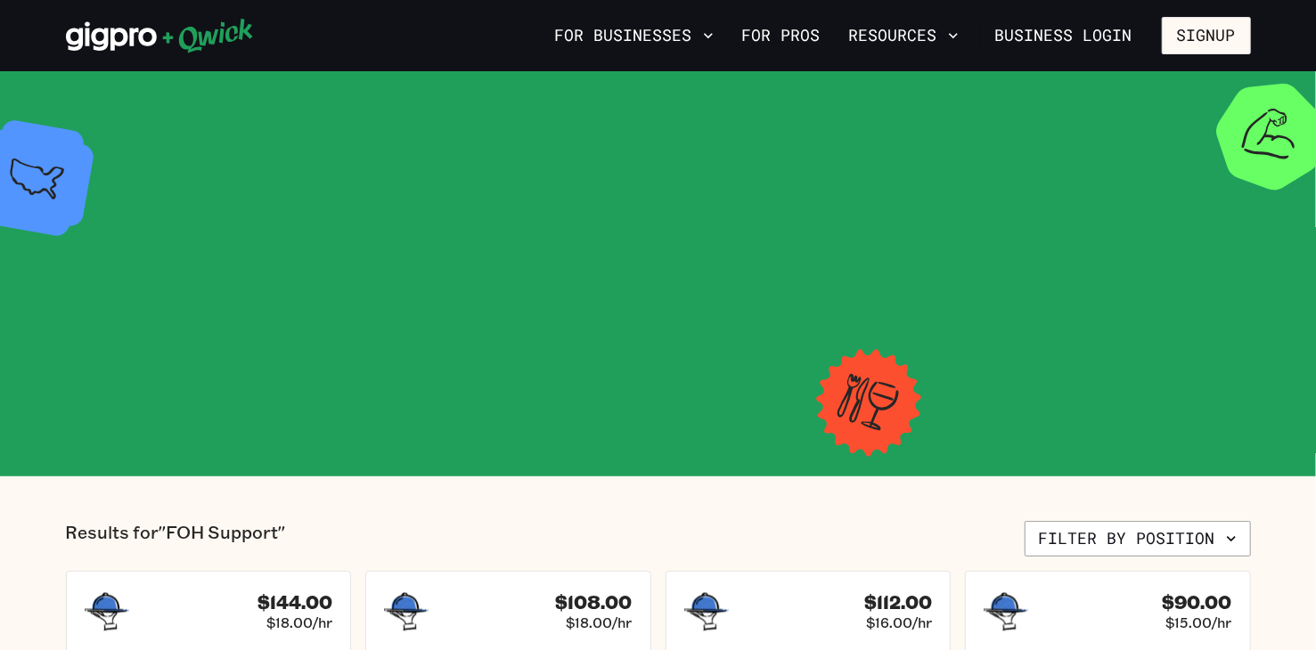
scroll to position [535, 0]
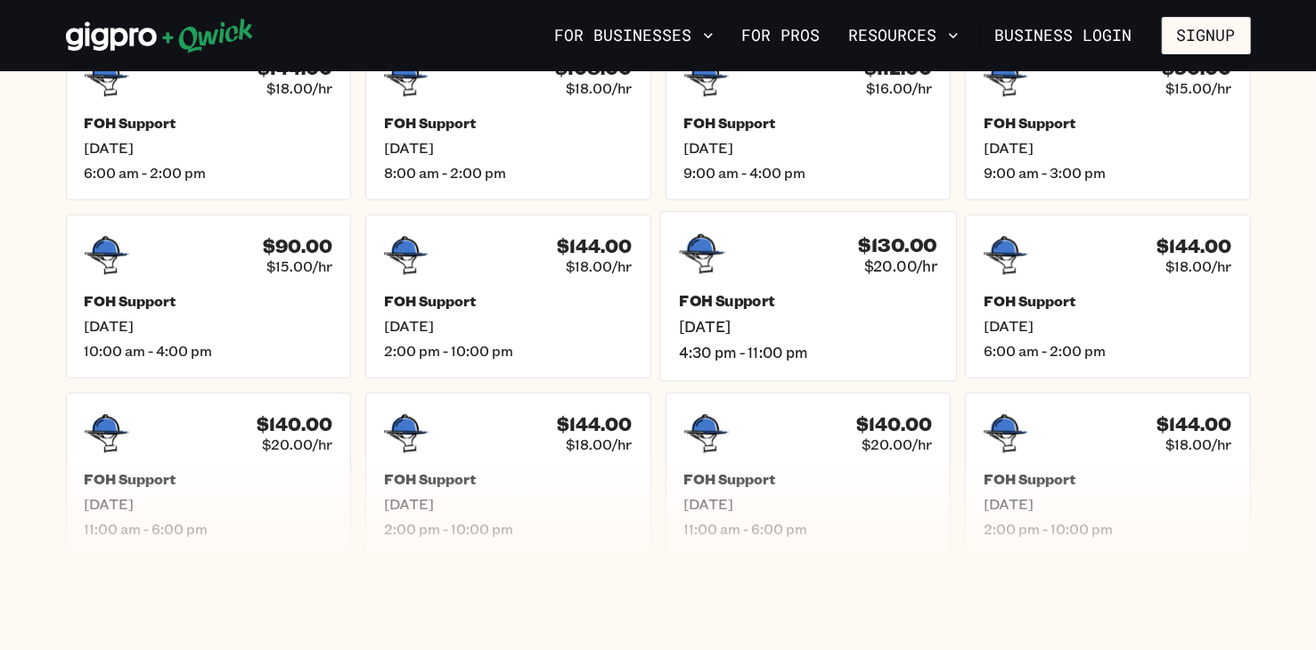
click at [785, 313] on div "FOH Support [DATE] 4:30 pm - 11:00 pm" at bounding box center [808, 327] width 258 height 70
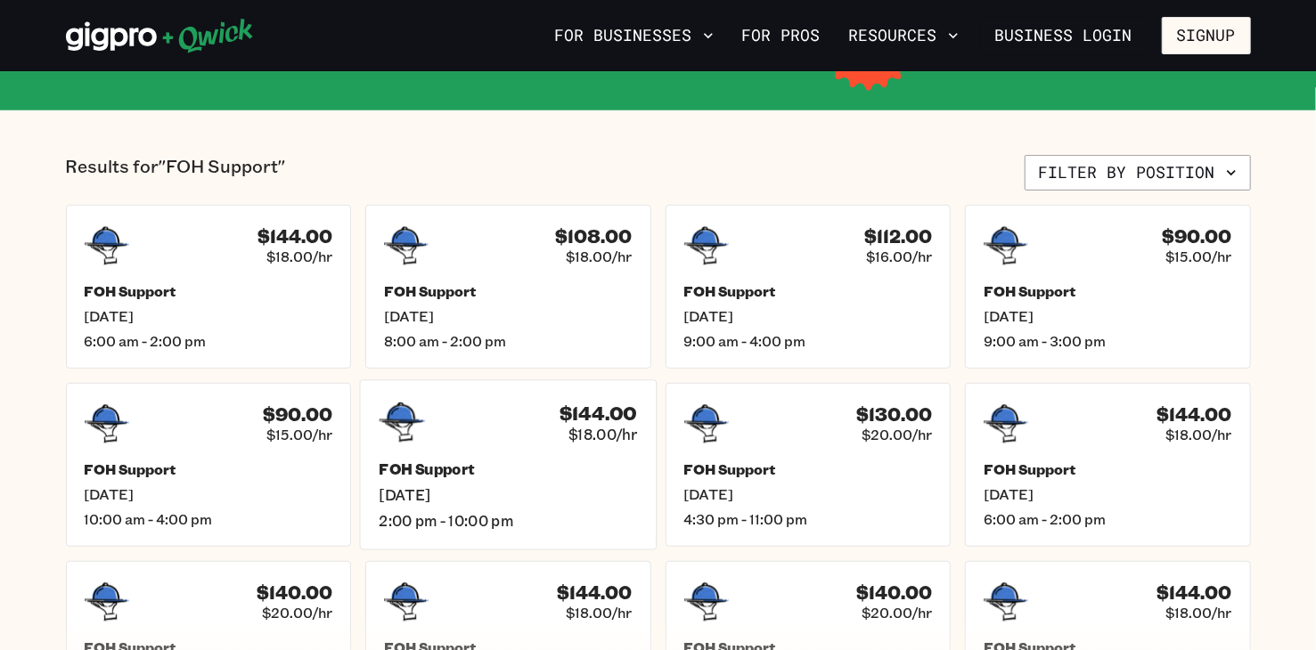
scroll to position [89, 0]
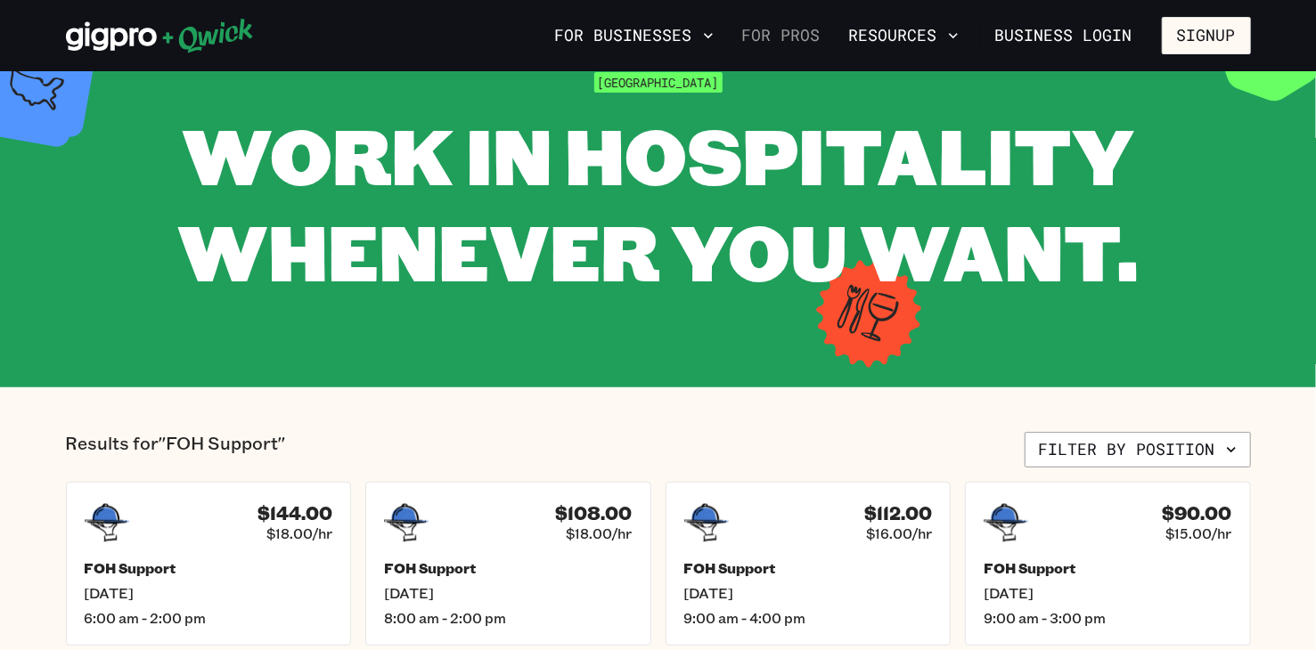
click at [788, 42] on link "For Pros" at bounding box center [781, 35] width 93 height 30
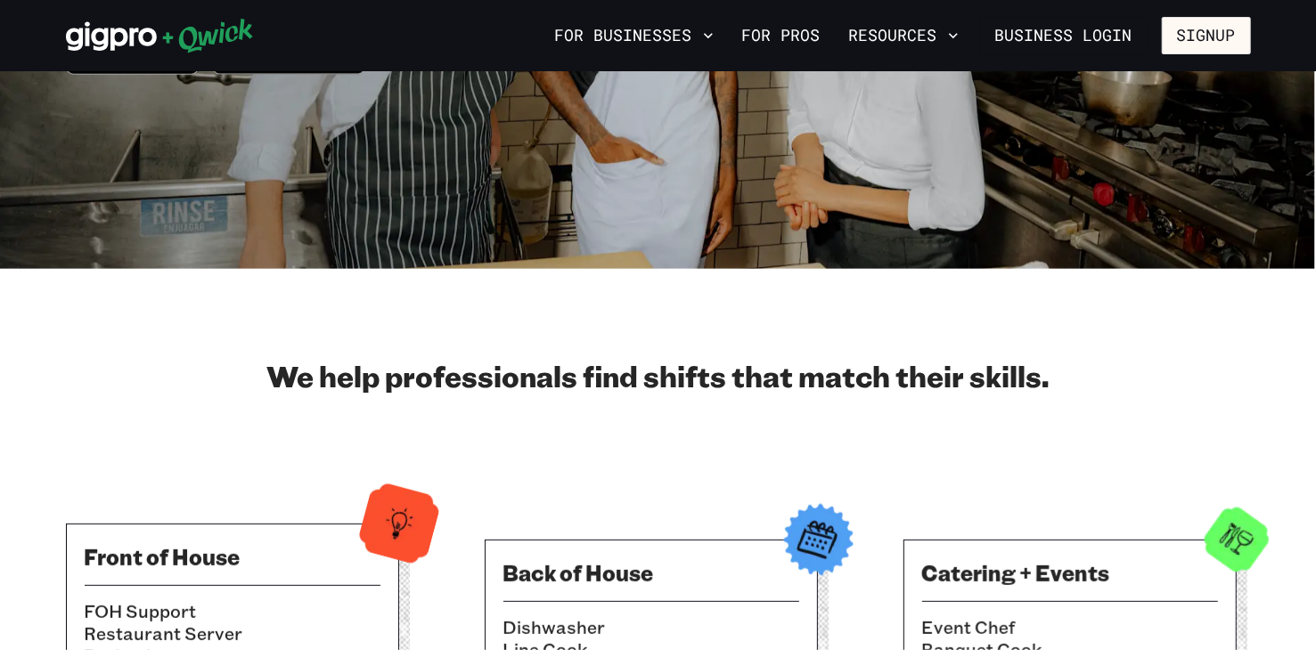
scroll to position [445, 0]
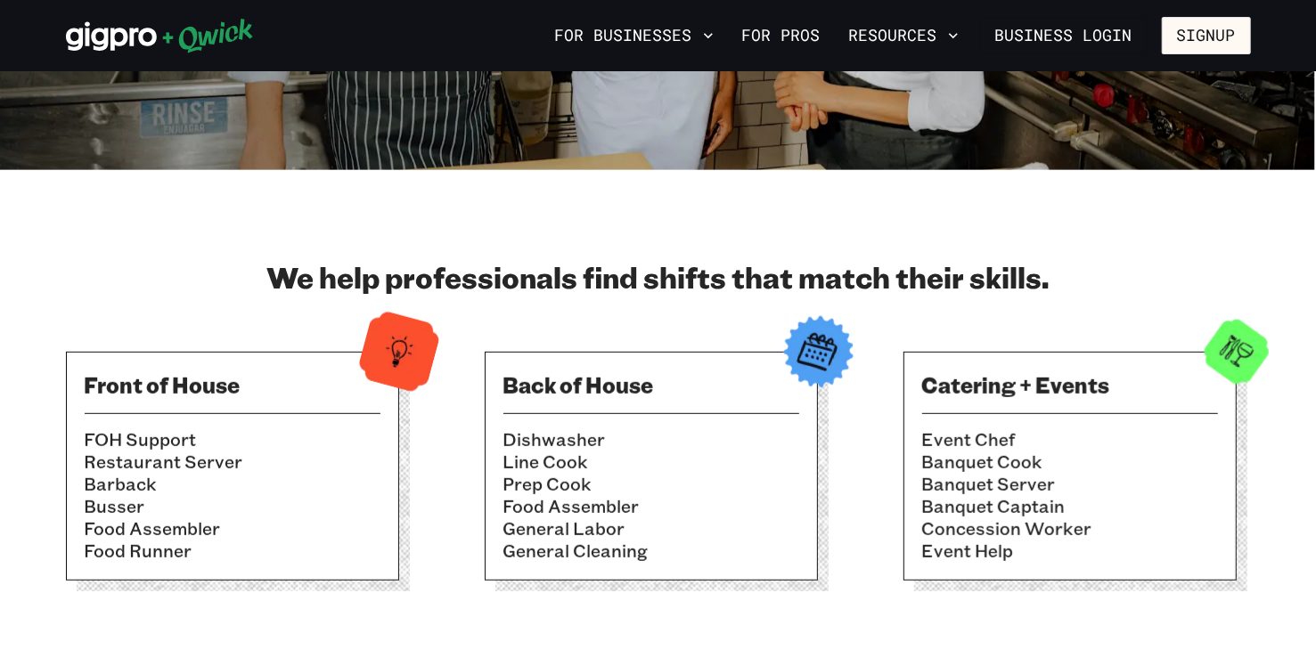
click at [555, 532] on li "General Labor" at bounding box center [651, 529] width 296 height 22
click at [560, 385] on h3 "Back of House" at bounding box center [651, 385] width 296 height 29
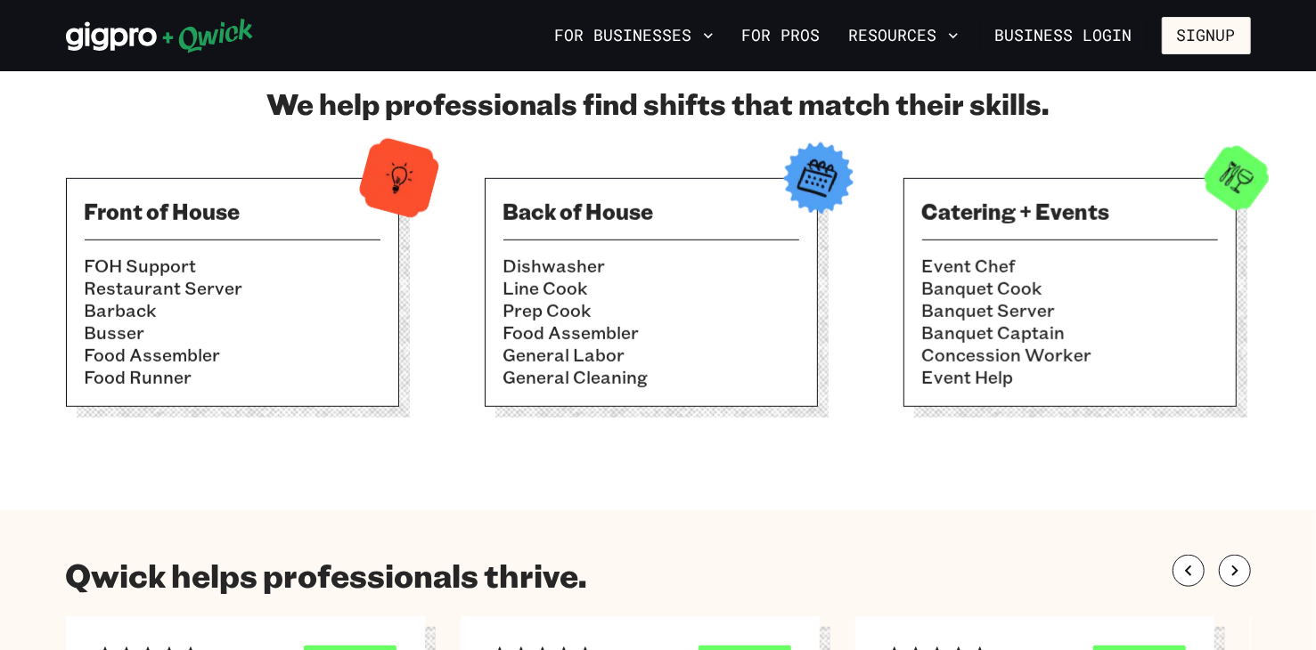
scroll to position [624, 0]
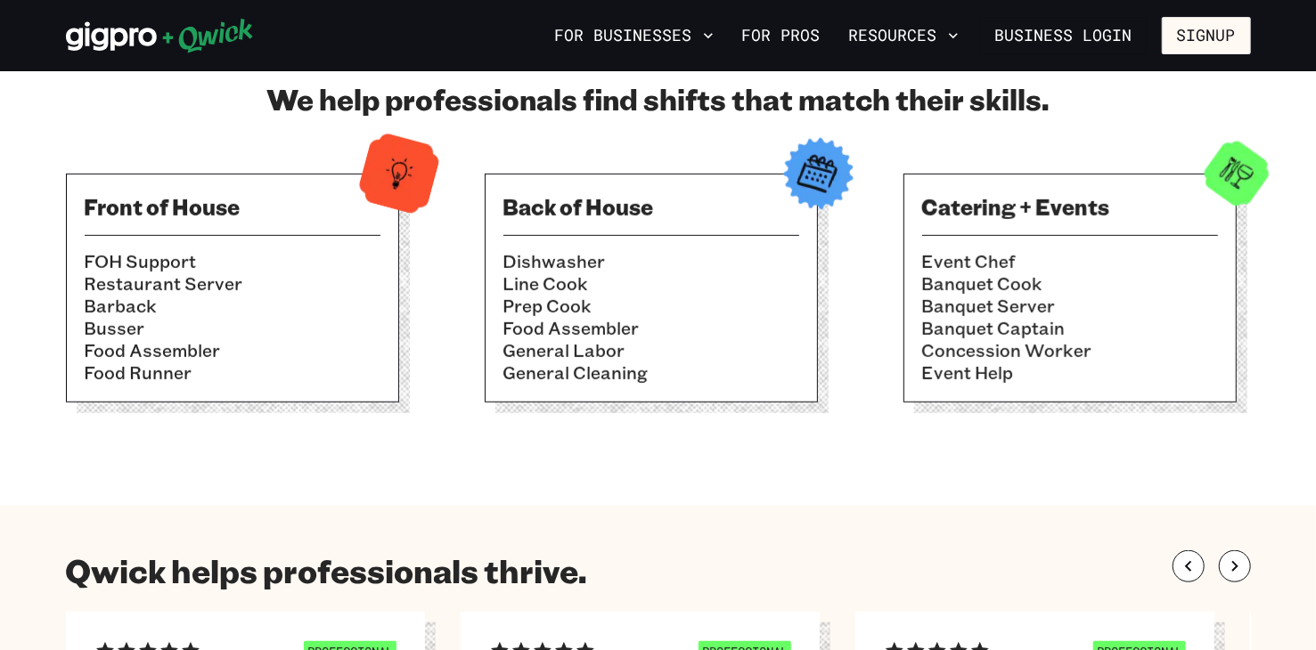
click at [594, 201] on h3 "Back of House" at bounding box center [651, 206] width 296 height 29
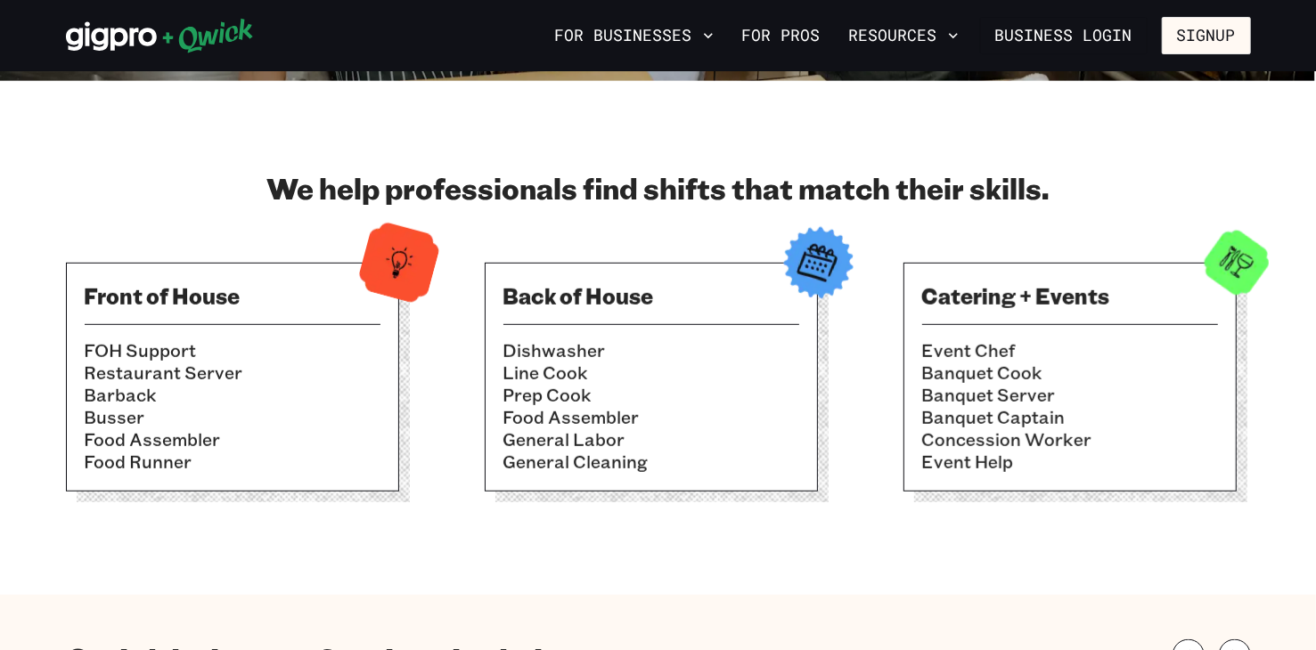
click at [803, 253] on img at bounding box center [817, 262] width 87 height 87
click at [967, 363] on li "Banquet Cook" at bounding box center [1070, 373] width 296 height 22
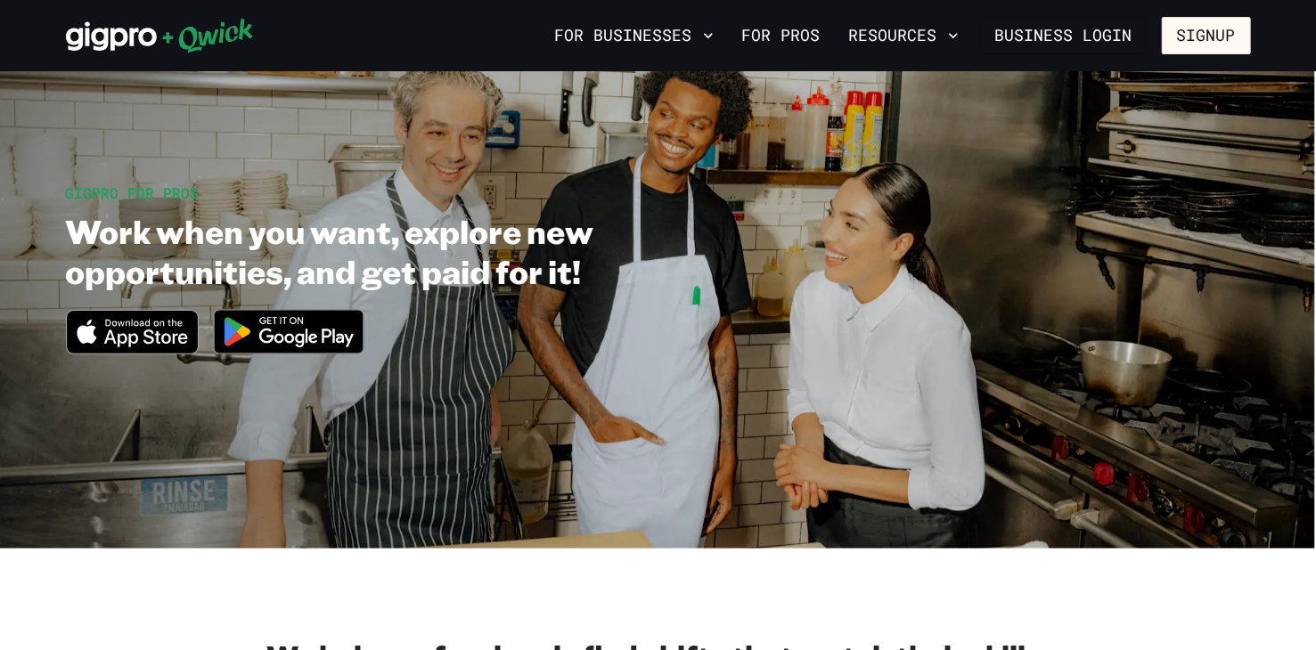
scroll to position [0, 0]
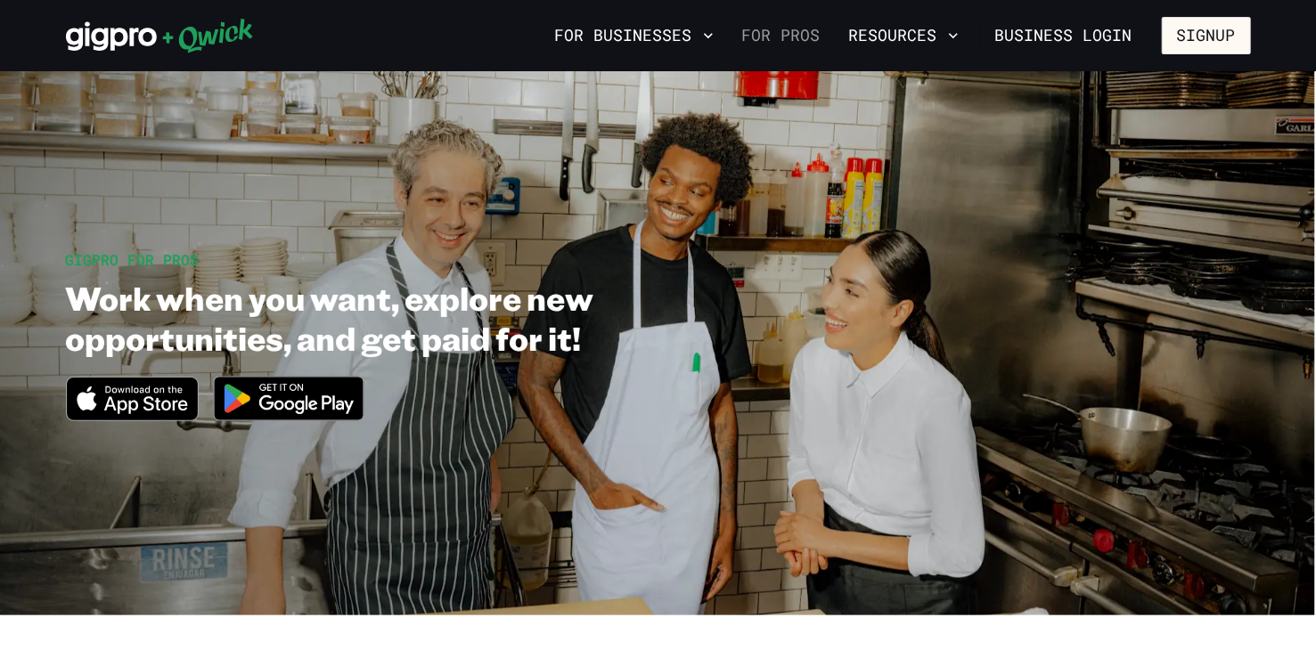
click at [791, 36] on link "For Pros" at bounding box center [781, 35] width 93 height 30
click at [756, 37] on link "For Pros" at bounding box center [781, 35] width 93 height 30
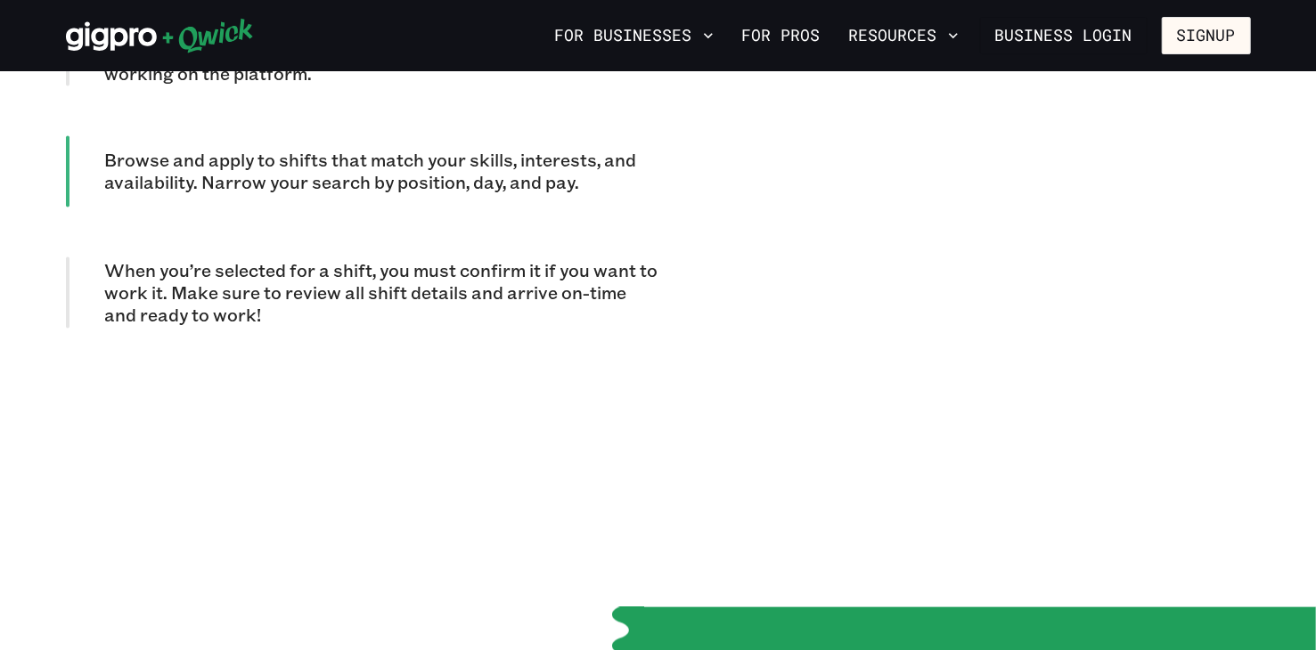
scroll to position [1693, 0]
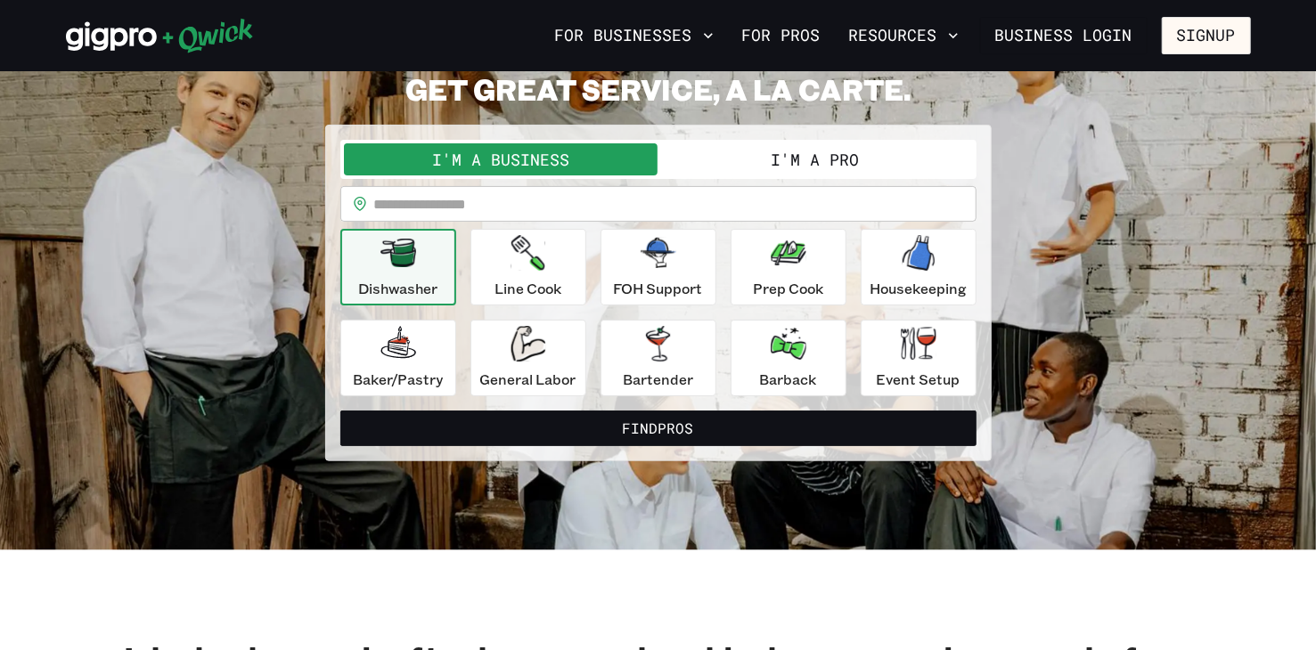
click at [785, 167] on button "I'm a Pro" at bounding box center [815, 159] width 314 height 32
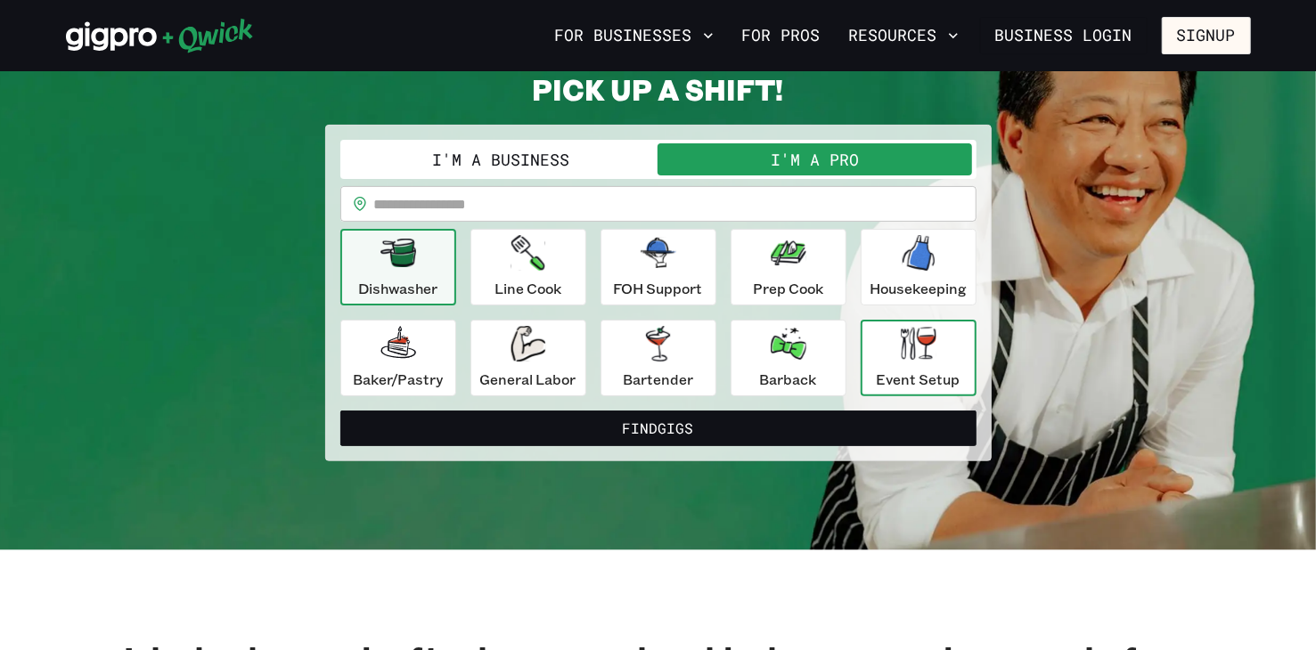
click at [894, 372] on p "Event Setup" at bounding box center [919, 379] width 84 height 21
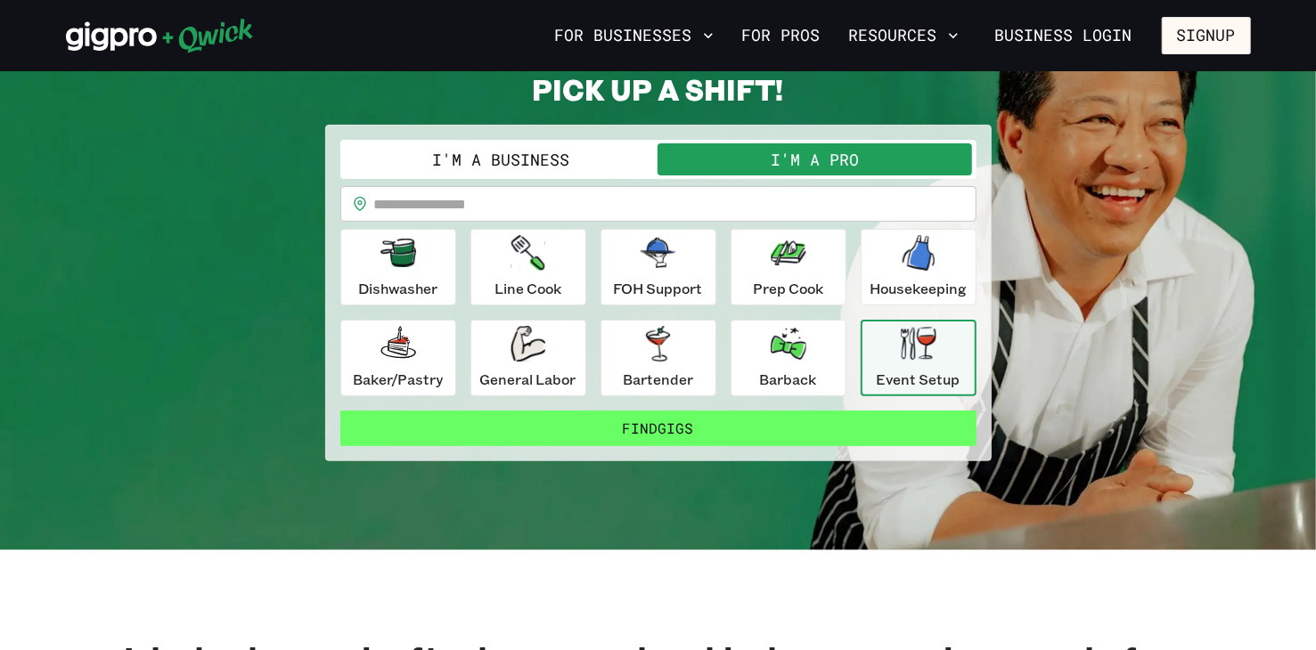
click at [702, 434] on button "Find Gigs" at bounding box center [658, 429] width 636 height 36
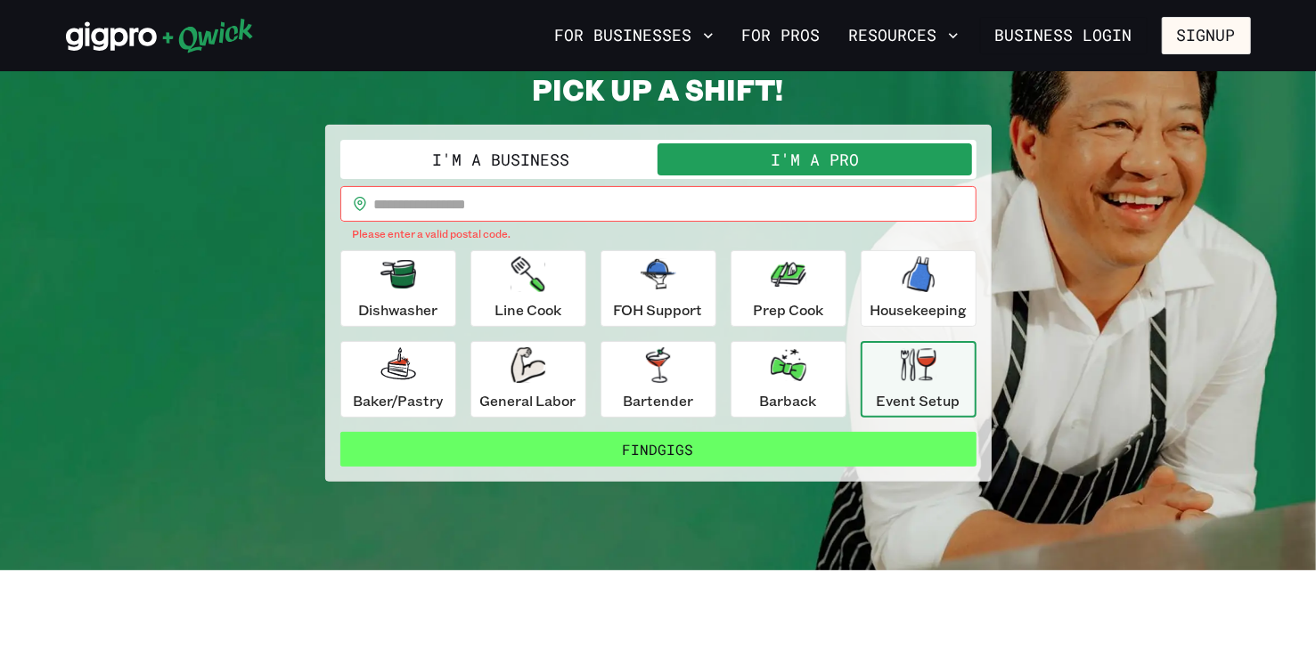
click at [632, 453] on button "Find Gigs" at bounding box center [658, 450] width 636 height 36
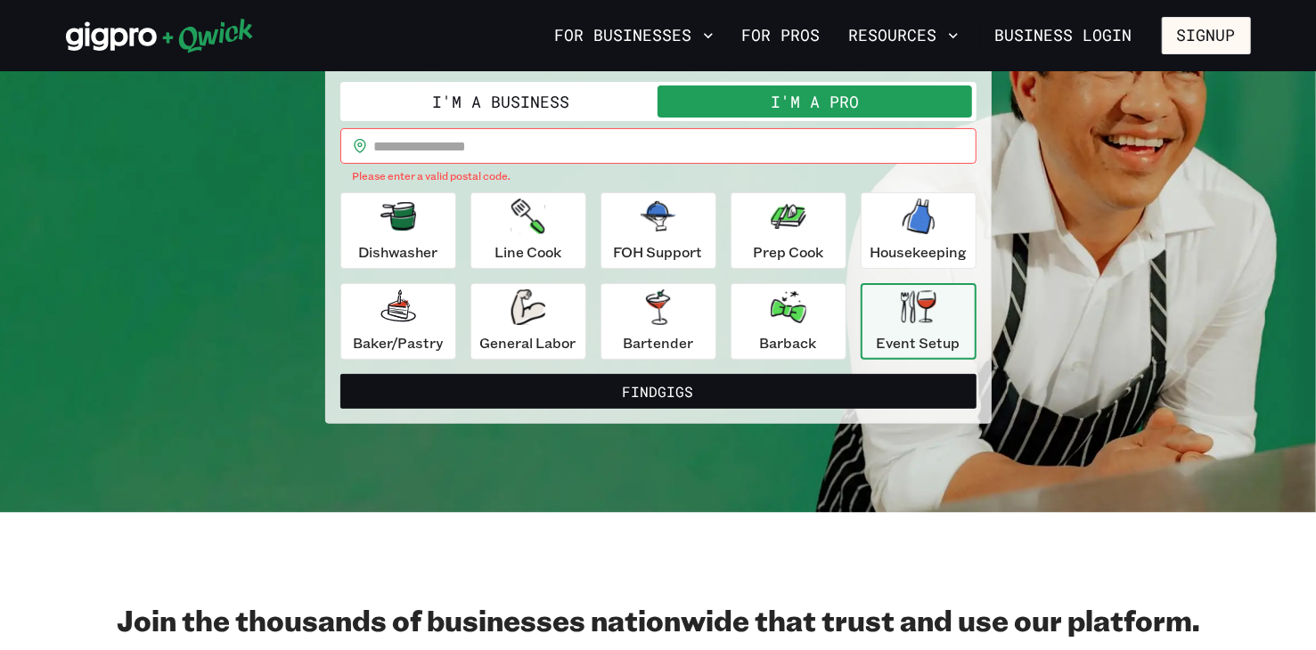
scroll to position [178, 0]
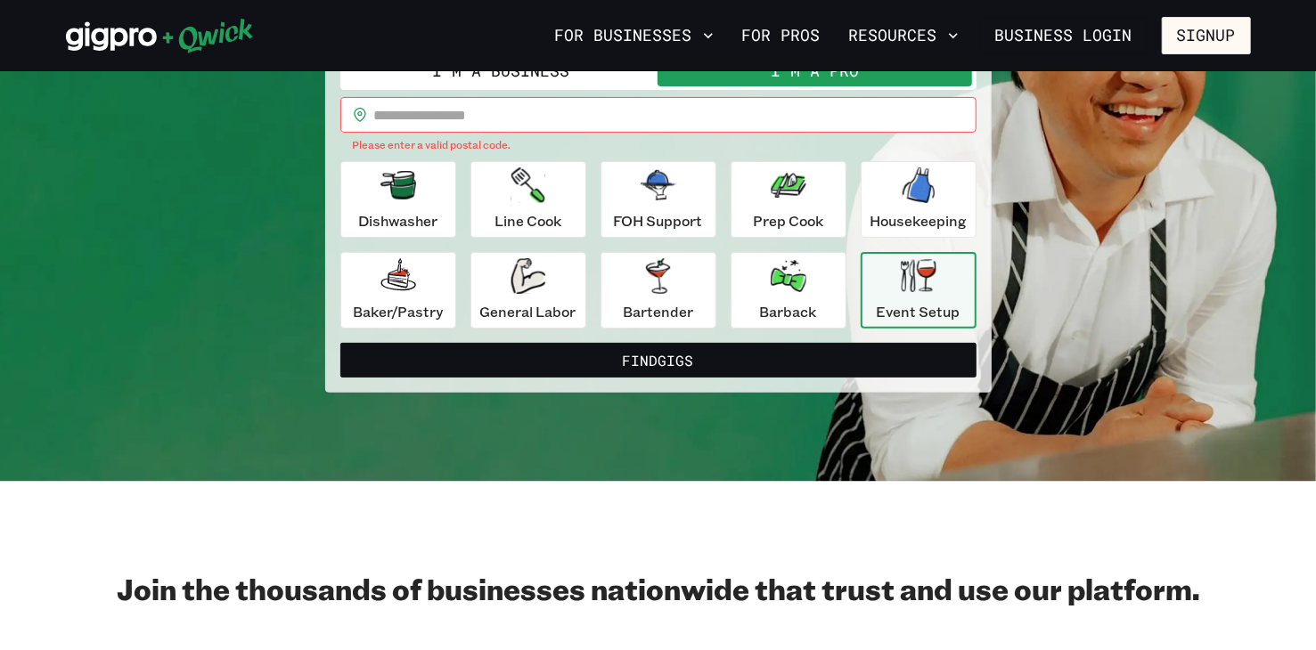
click at [465, 120] on input "text" at bounding box center [675, 115] width 602 height 36
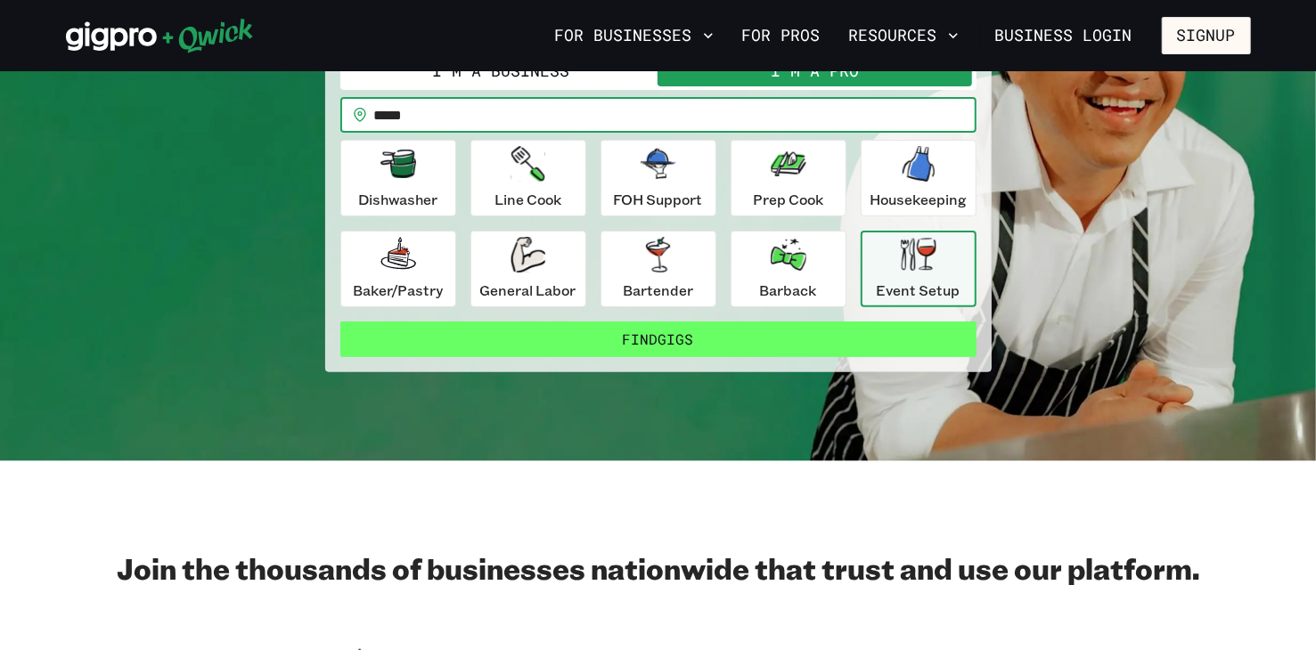
type input "*****"
click at [643, 333] on button "Find Gigs" at bounding box center [658, 340] width 636 height 36
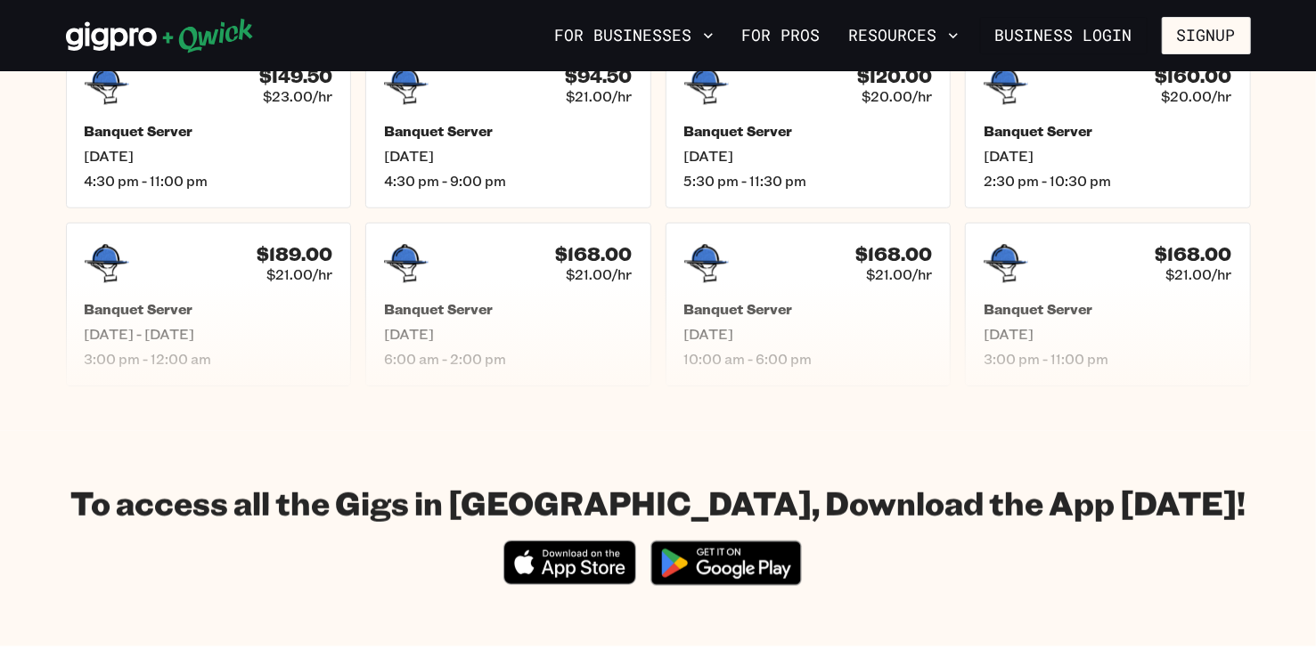
scroll to position [713, 0]
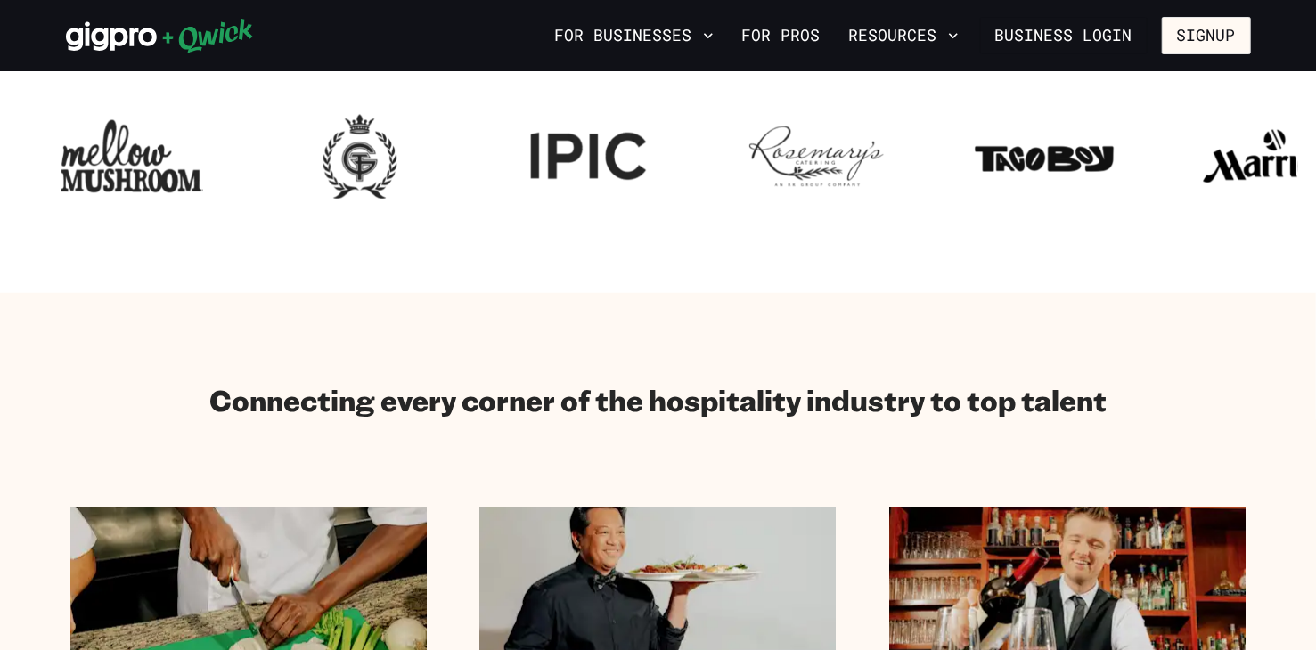
scroll to position [178, 0]
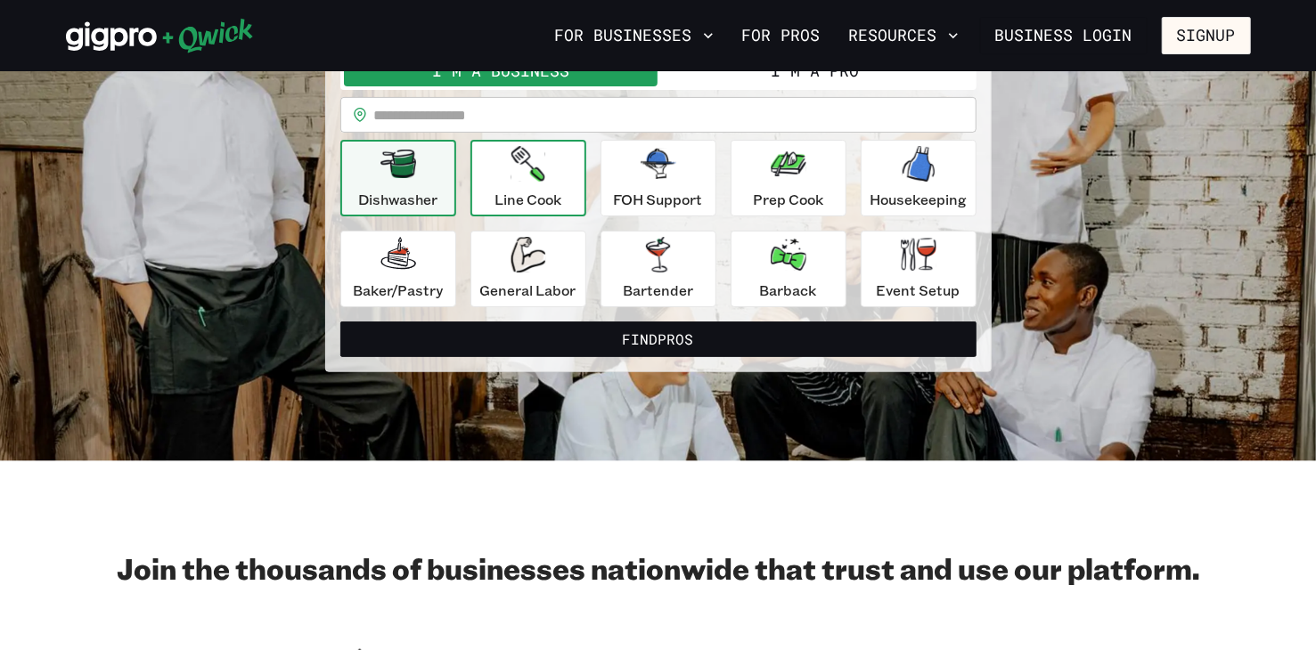
click at [500, 199] on p "Line Cook" at bounding box center [527, 199] width 67 height 21
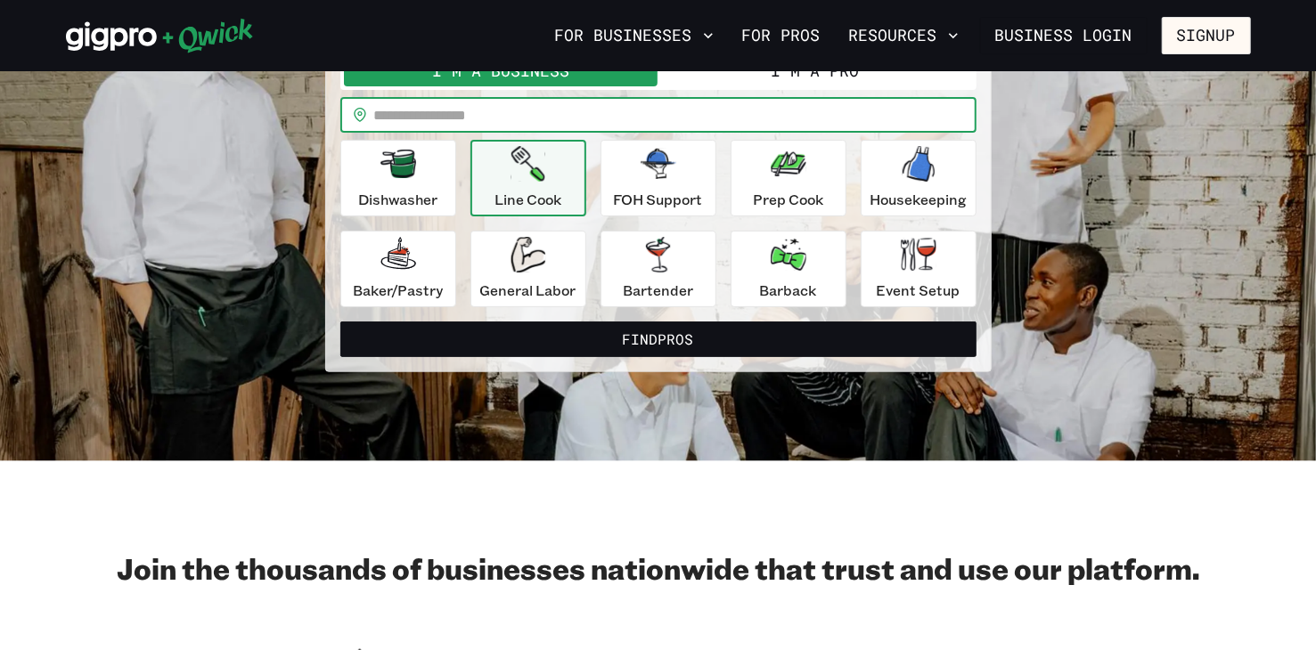
click at [522, 121] on input "text" at bounding box center [675, 115] width 602 height 36
type input "*****"
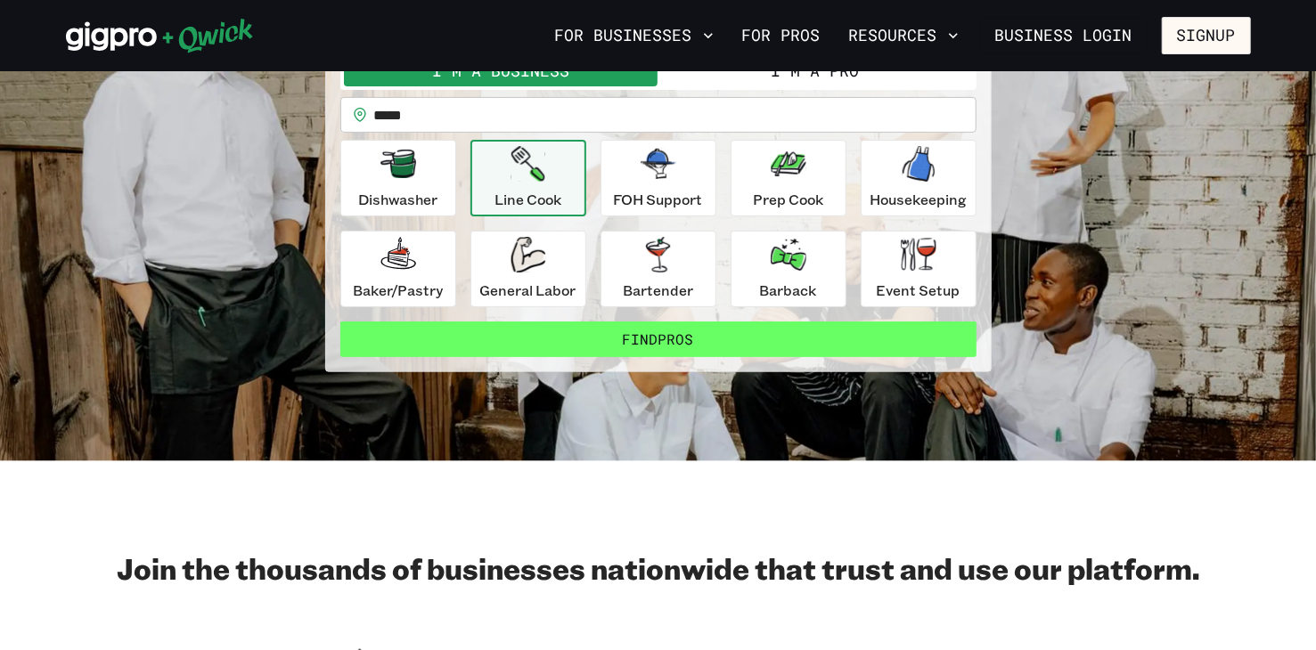
click at [598, 334] on button "Find Pros" at bounding box center [658, 340] width 636 height 36
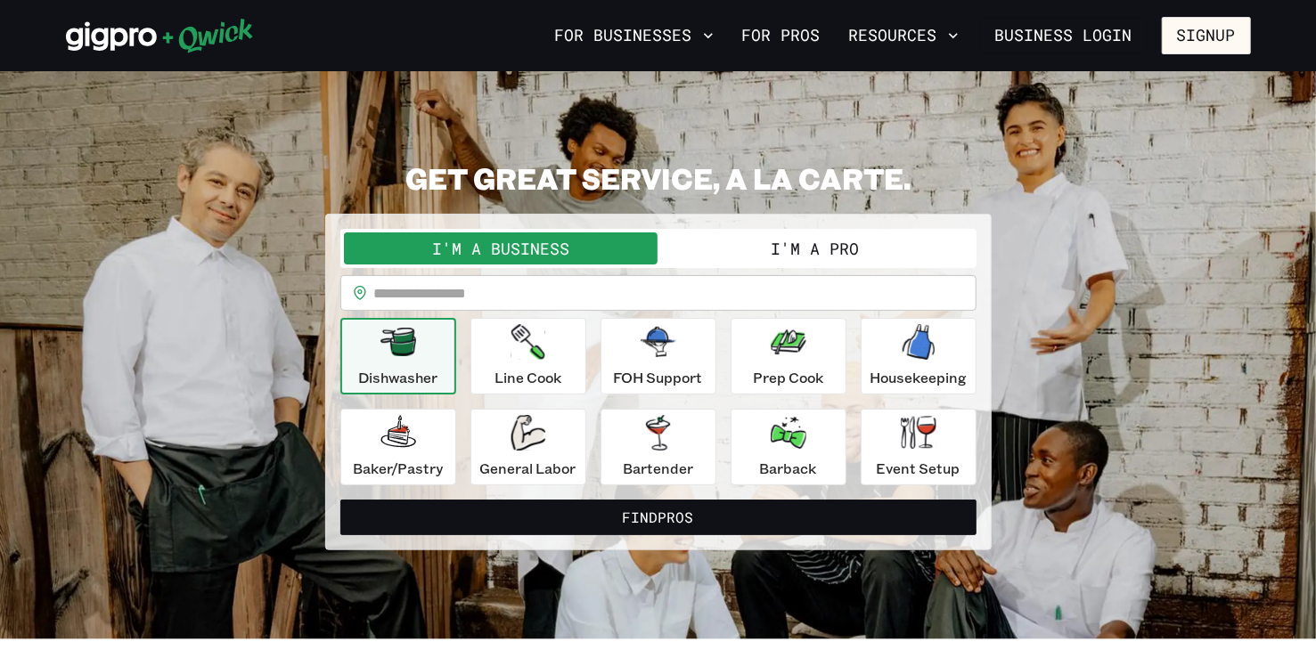
click at [782, 247] on button "I'm a Pro" at bounding box center [815, 249] width 314 height 32
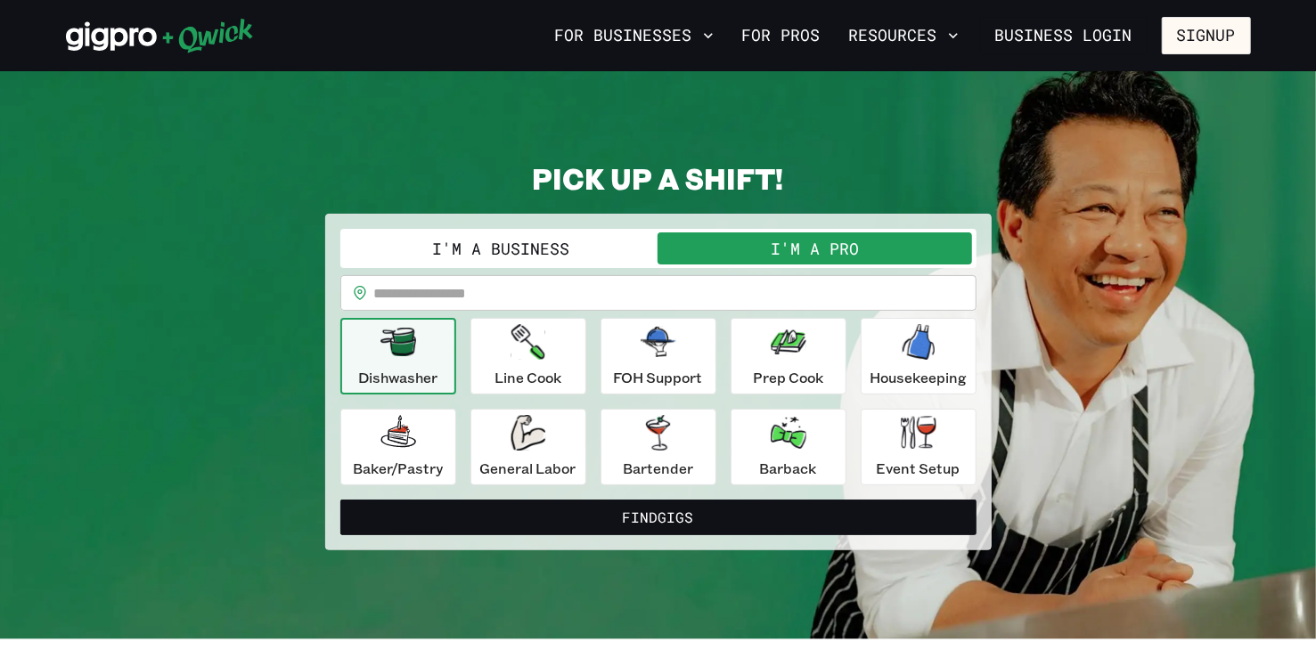
click at [511, 301] on input "text" at bounding box center [675, 293] width 602 height 36
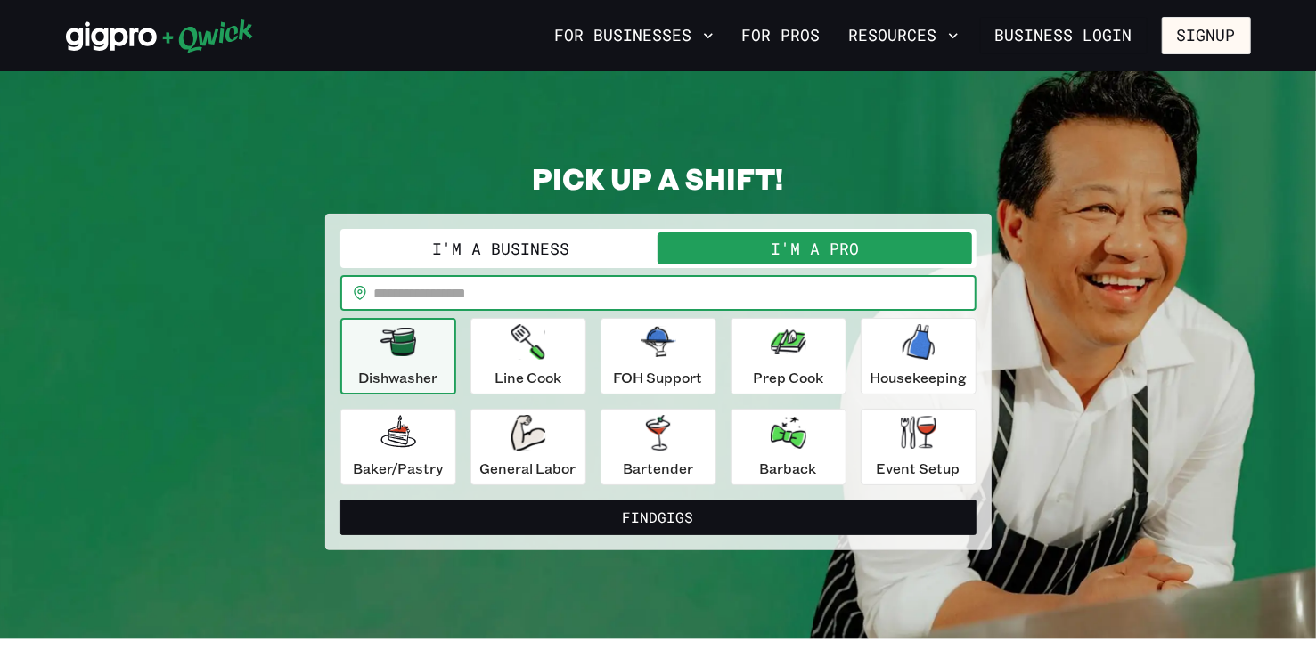
type input "*****"
click at [509, 367] on p "Line Cook" at bounding box center [527, 377] width 67 height 21
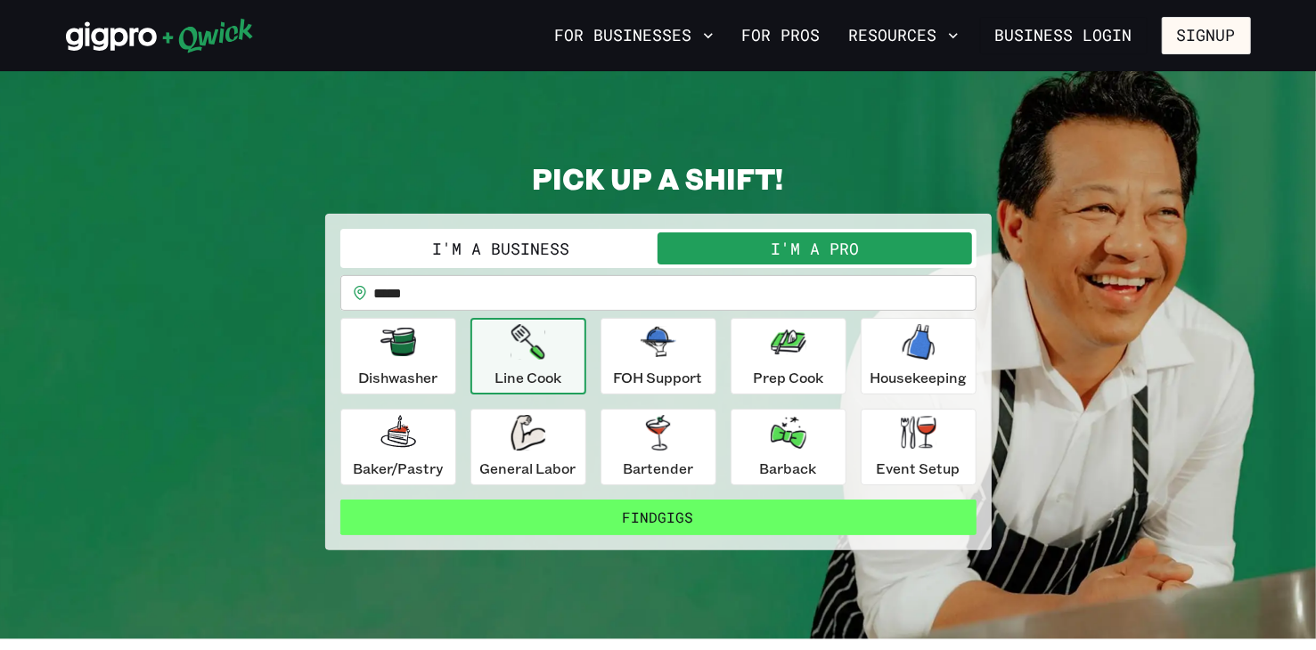
click at [659, 515] on button "Find Gigs" at bounding box center [658, 518] width 636 height 36
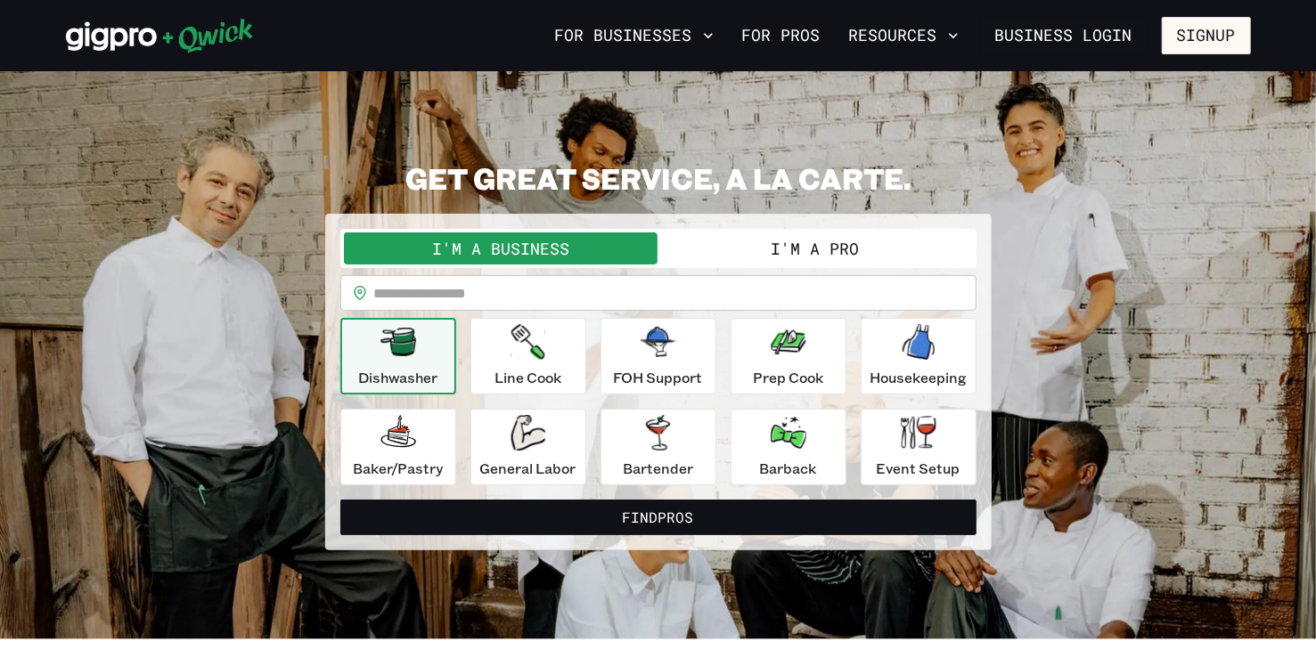
click at [785, 251] on button "I'm a Pro" at bounding box center [815, 249] width 314 height 32
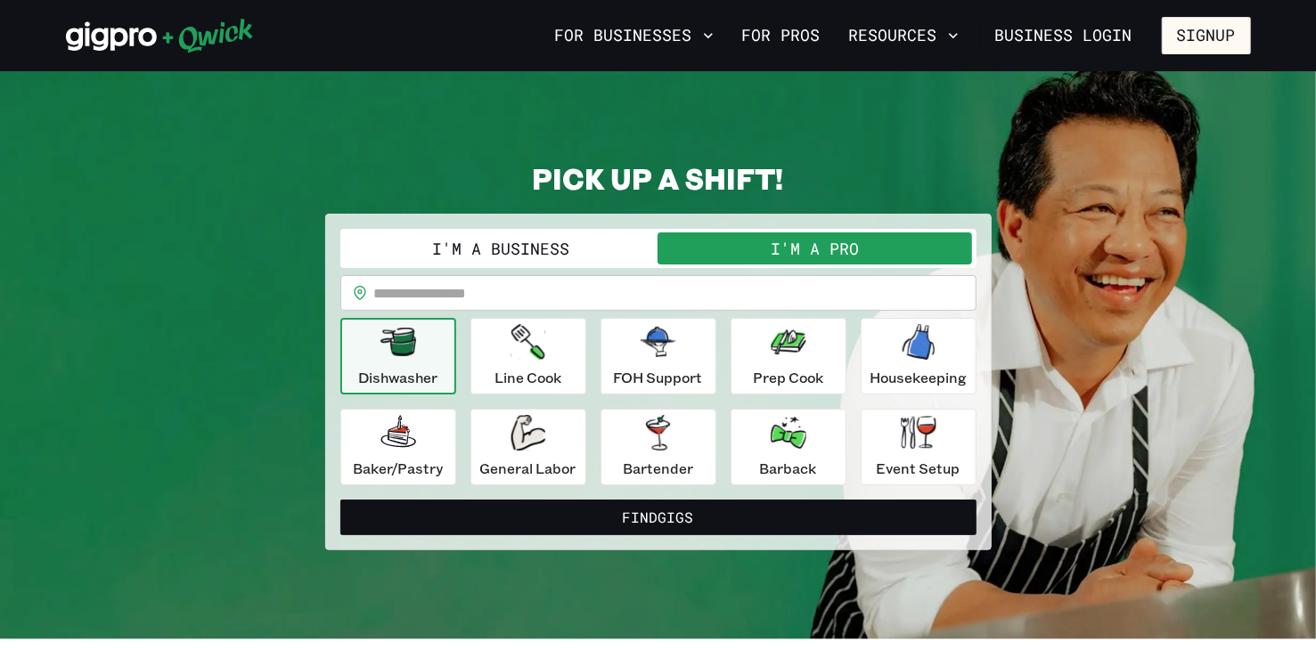
click at [544, 296] on input "text" at bounding box center [675, 293] width 602 height 36
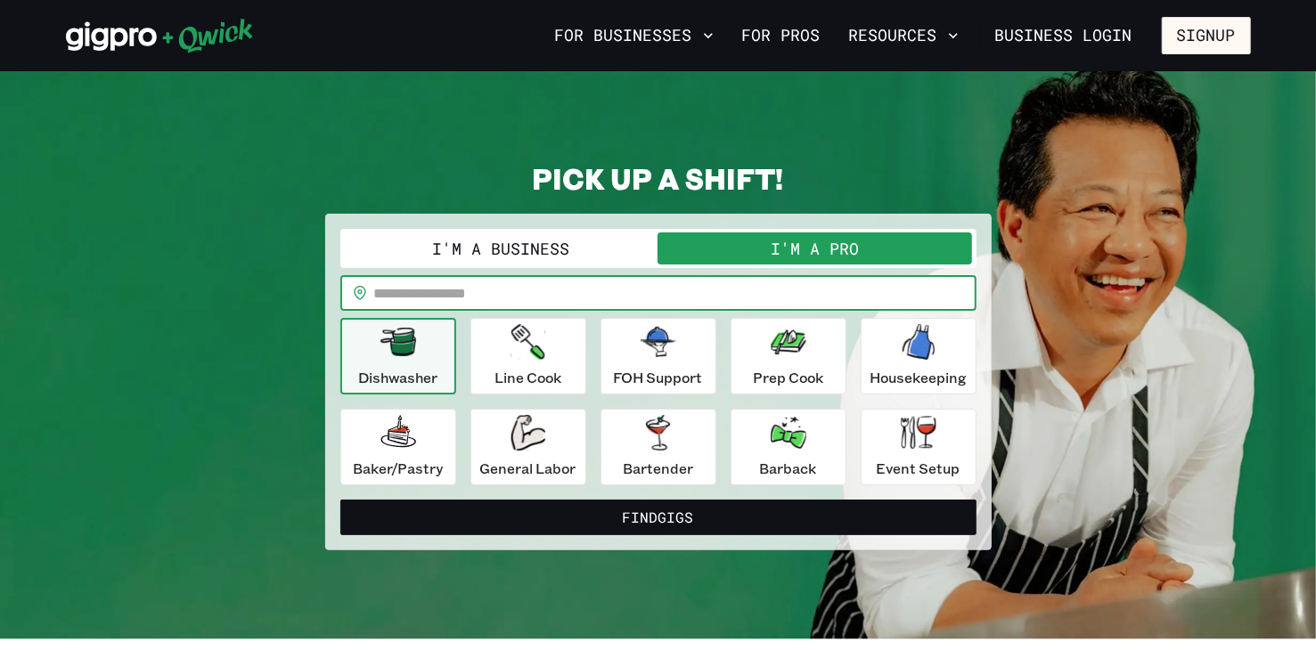
type input "*****"
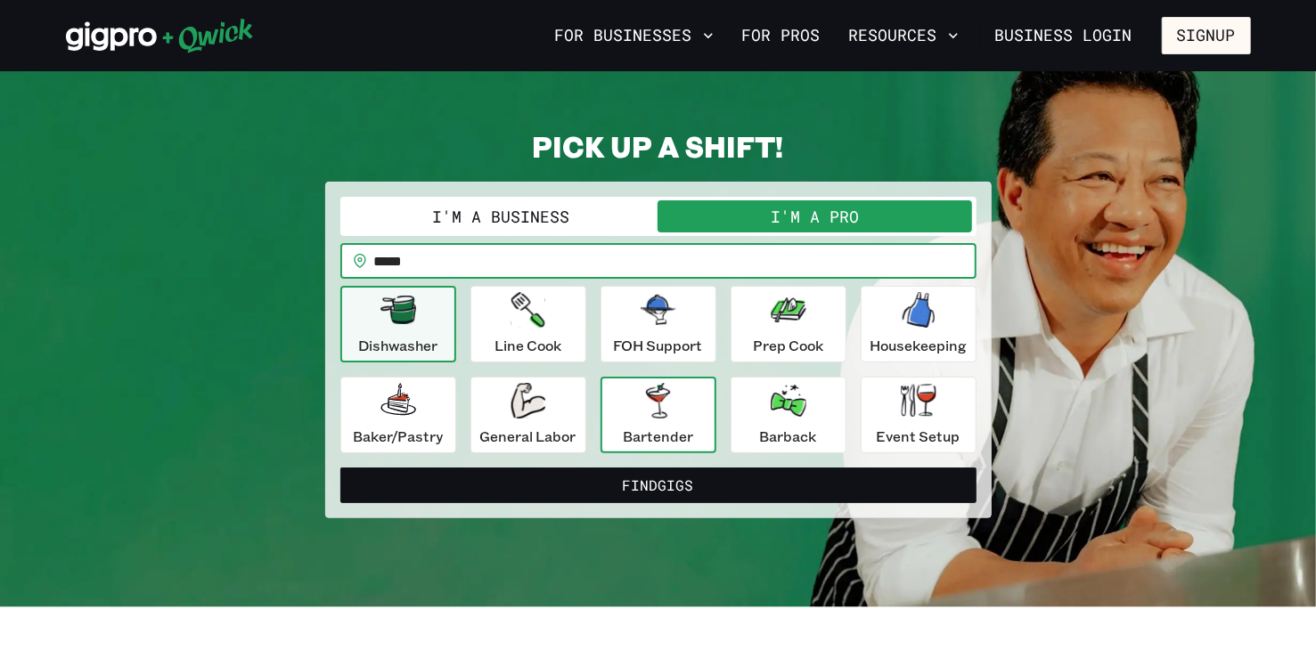
scroll to position [89, 0]
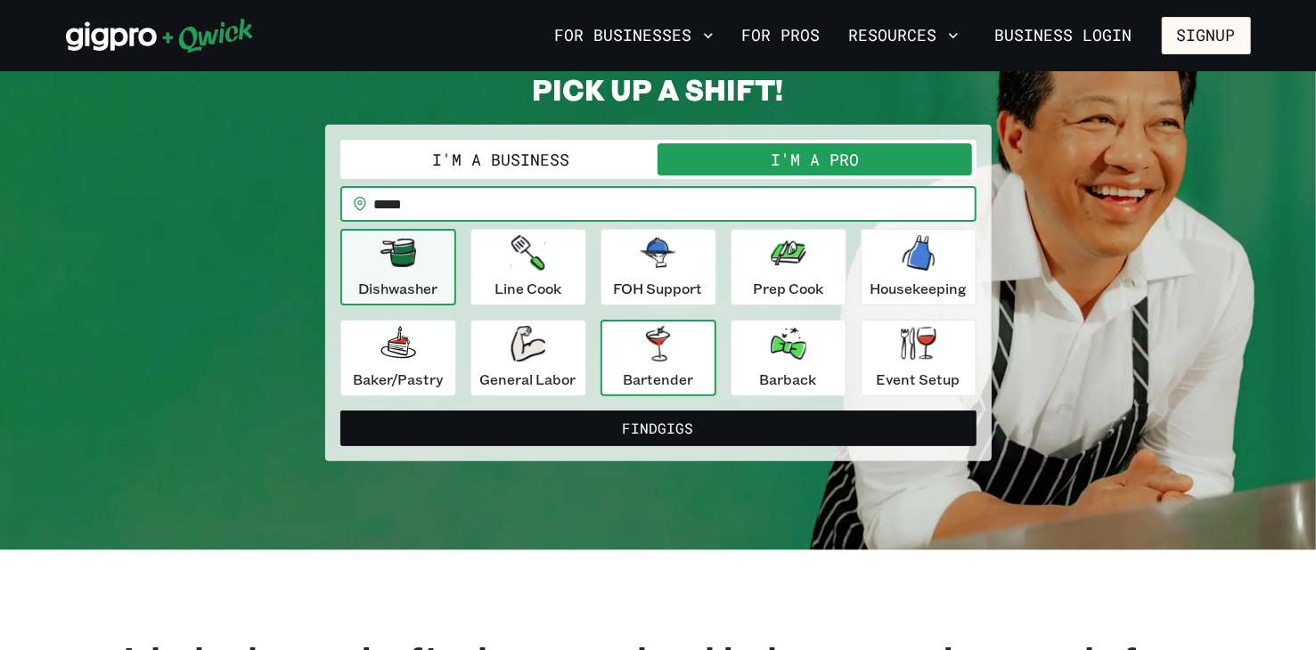
click at [641, 371] on p "Bartender" at bounding box center [658, 379] width 70 height 21
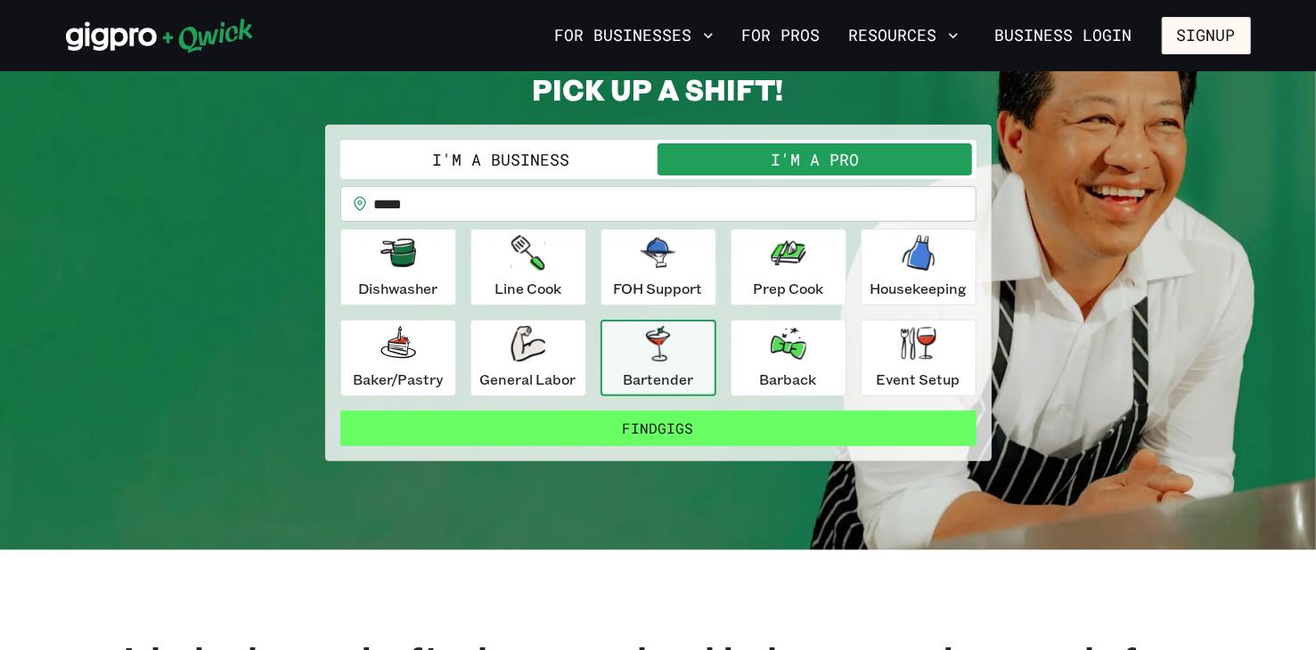
click at [652, 421] on button "Find Gigs" at bounding box center [658, 429] width 636 height 36
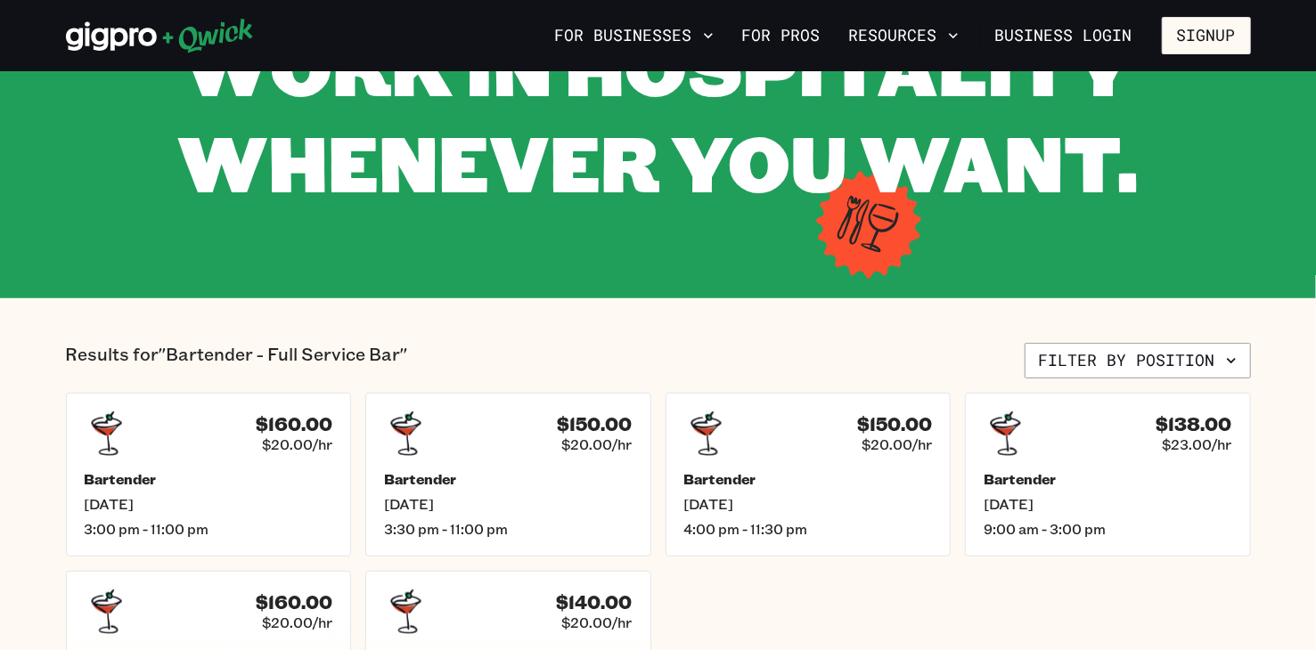
scroll to position [356, 0]
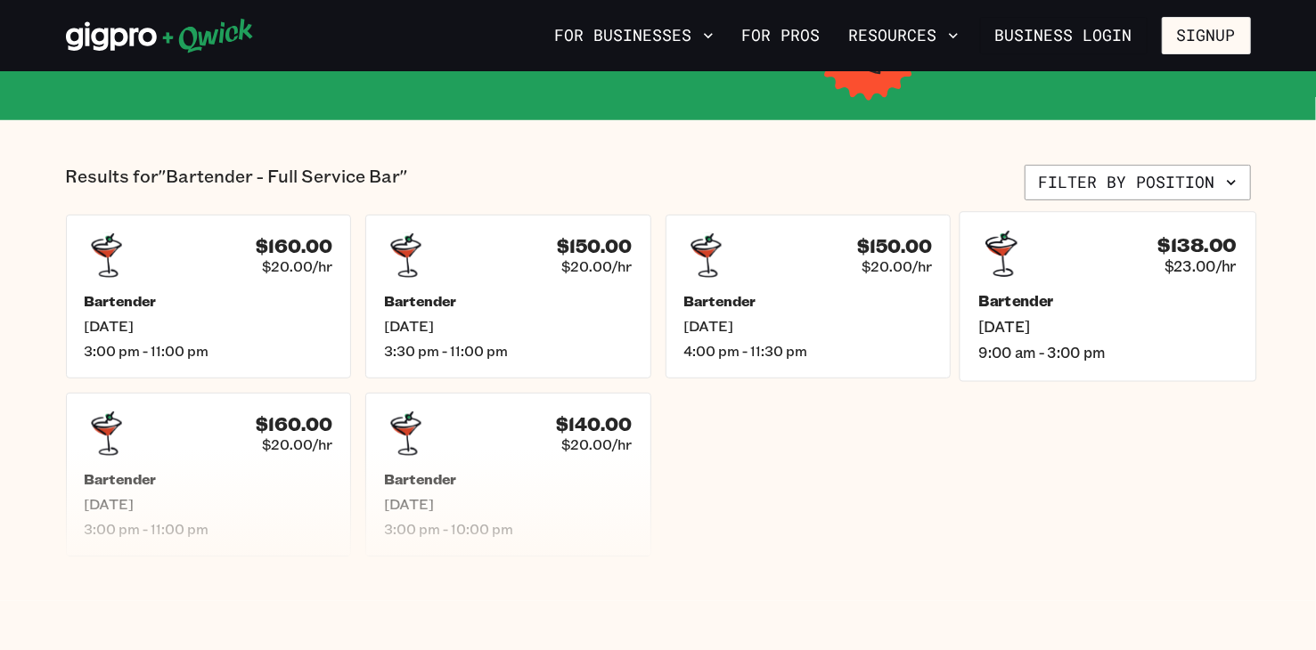
click at [1034, 331] on span "[DATE]" at bounding box center [1107, 327] width 258 height 19
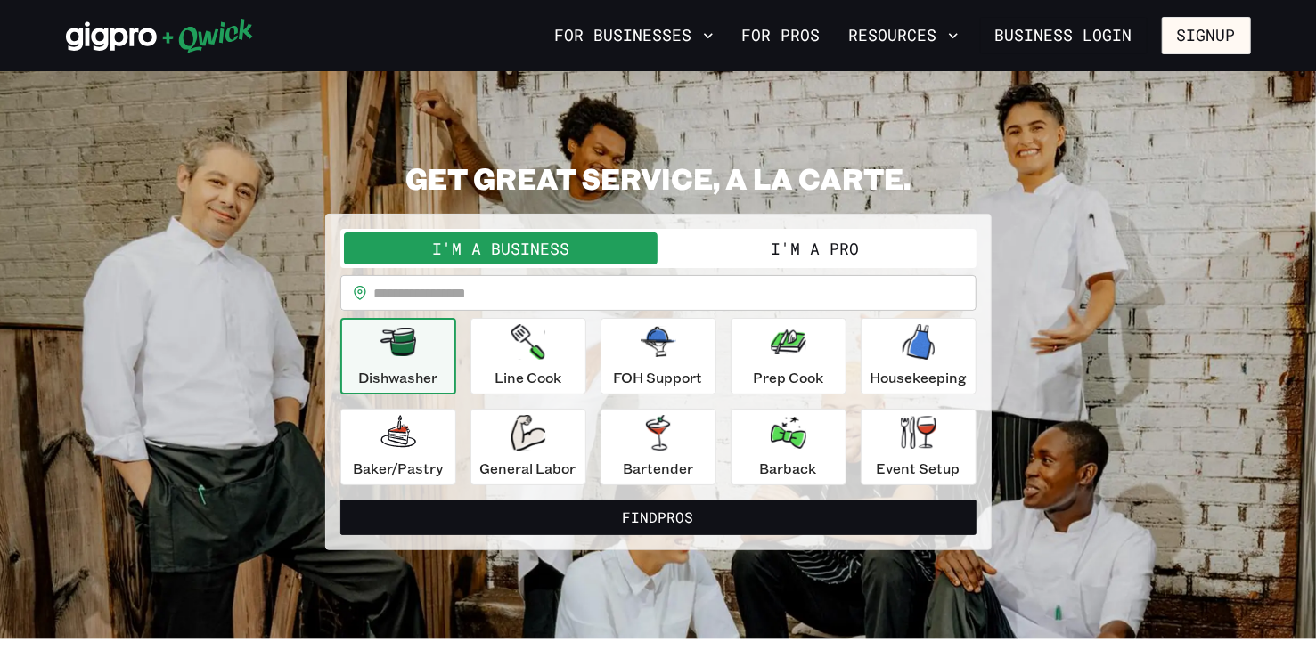
scroll to position [89, 0]
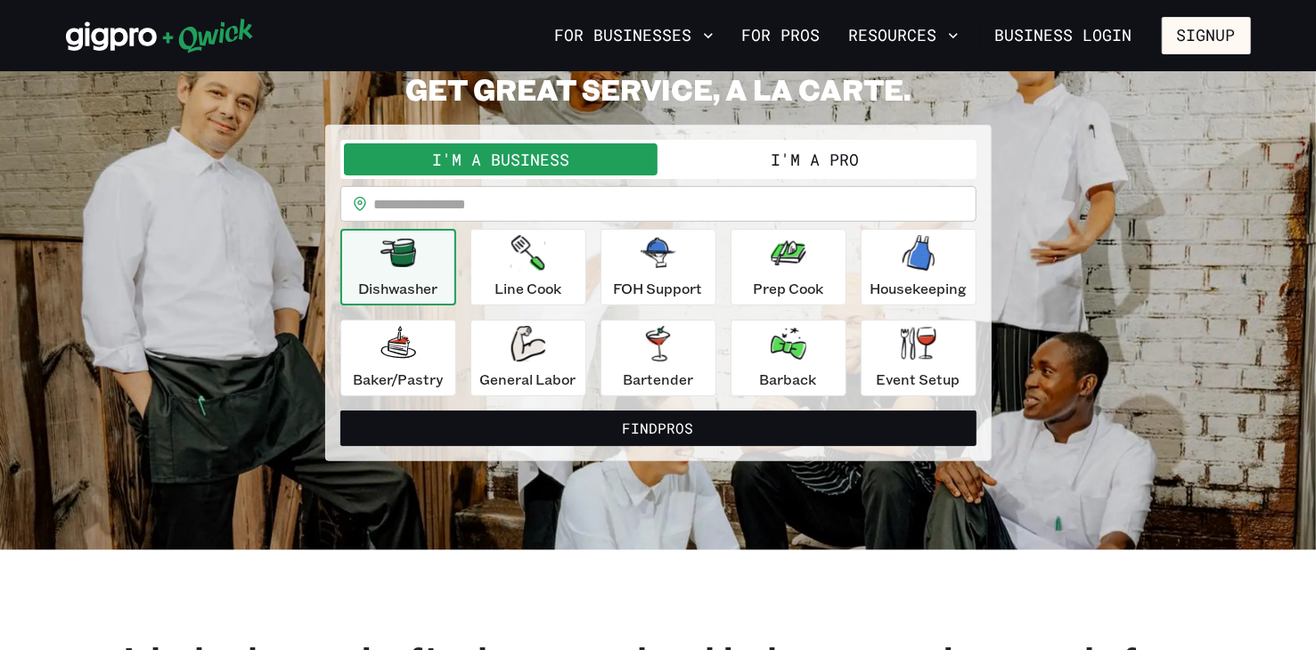
drag, startPoint x: 788, startPoint y: 167, endPoint x: 599, endPoint y: 200, distance: 192.4
click at [788, 166] on button "I'm a Pro" at bounding box center [815, 159] width 314 height 32
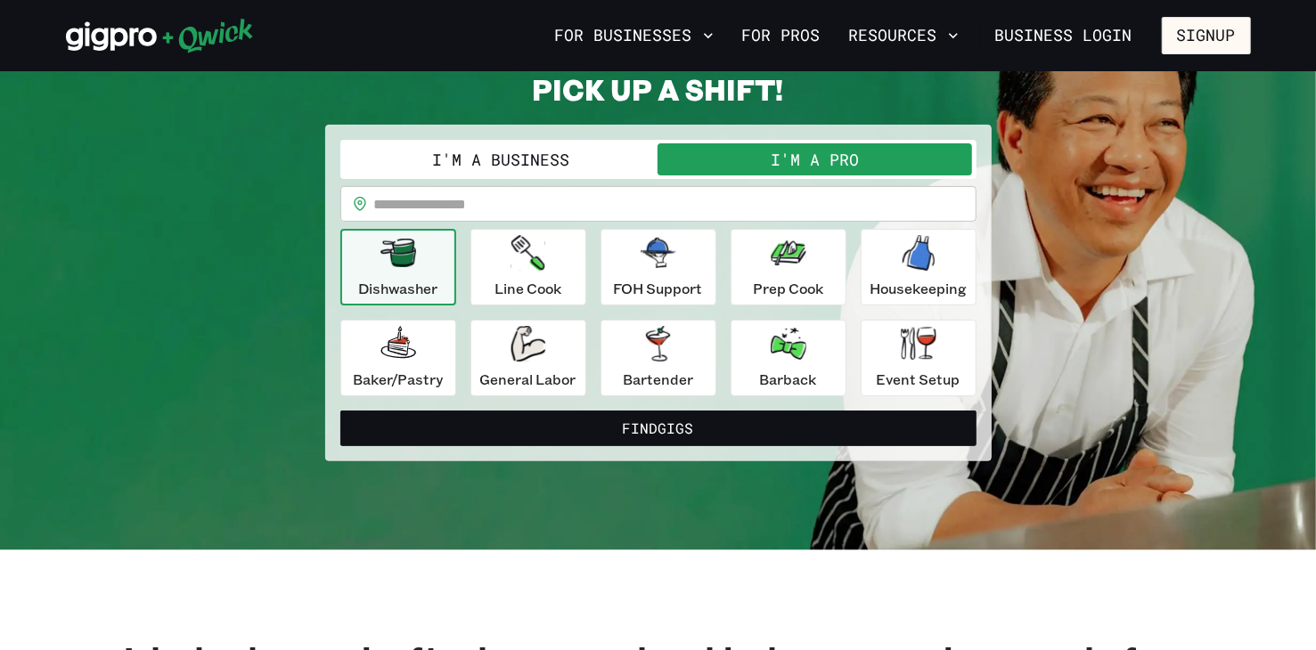
click at [479, 215] on input "text" at bounding box center [675, 204] width 602 height 36
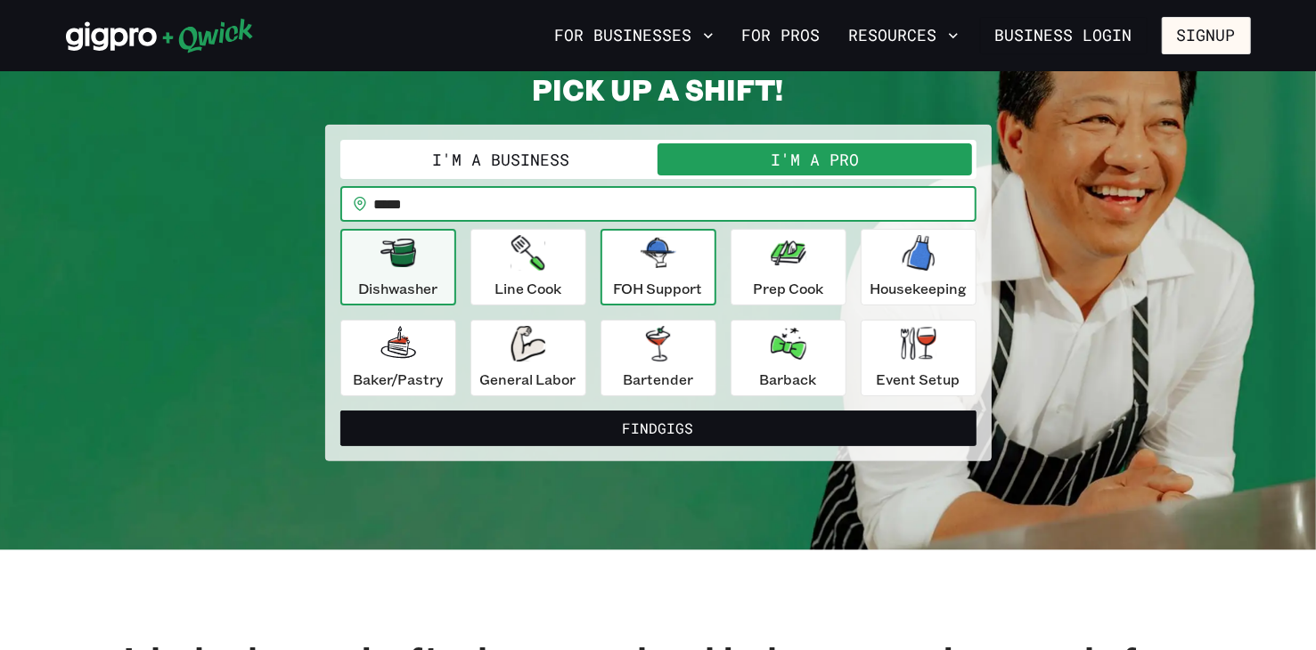
type input "*****"
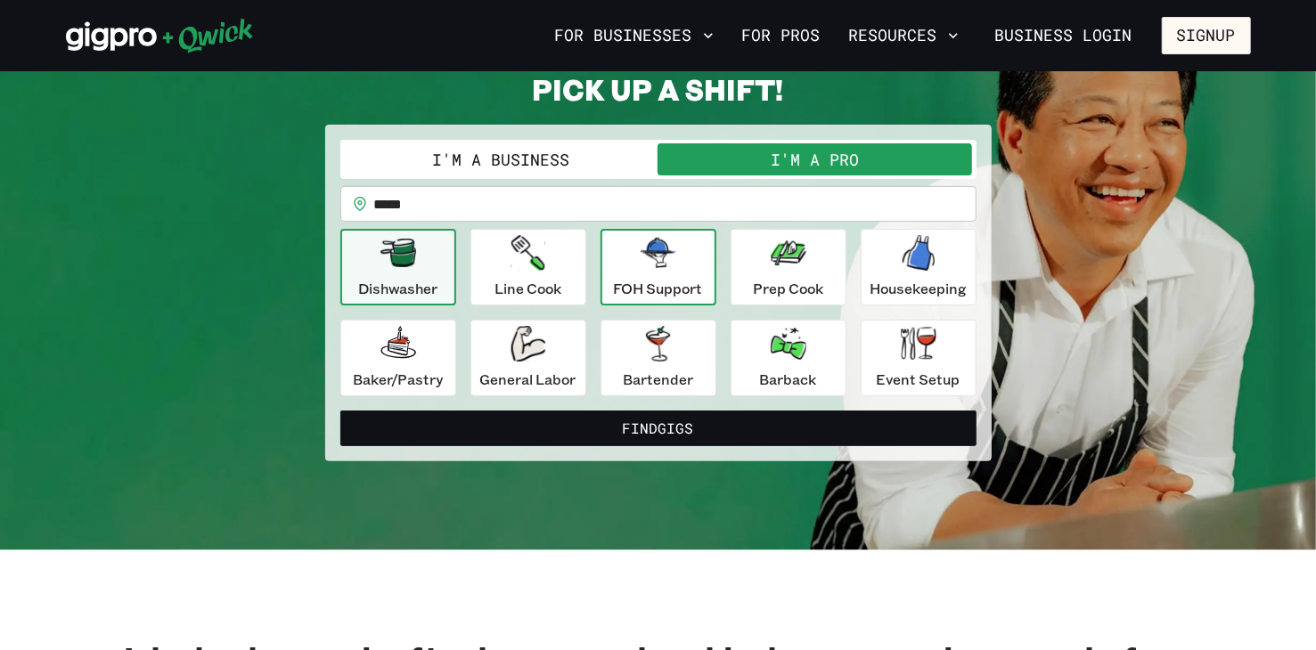
click at [645, 281] on p "FOH Support" at bounding box center [658, 288] width 89 height 21
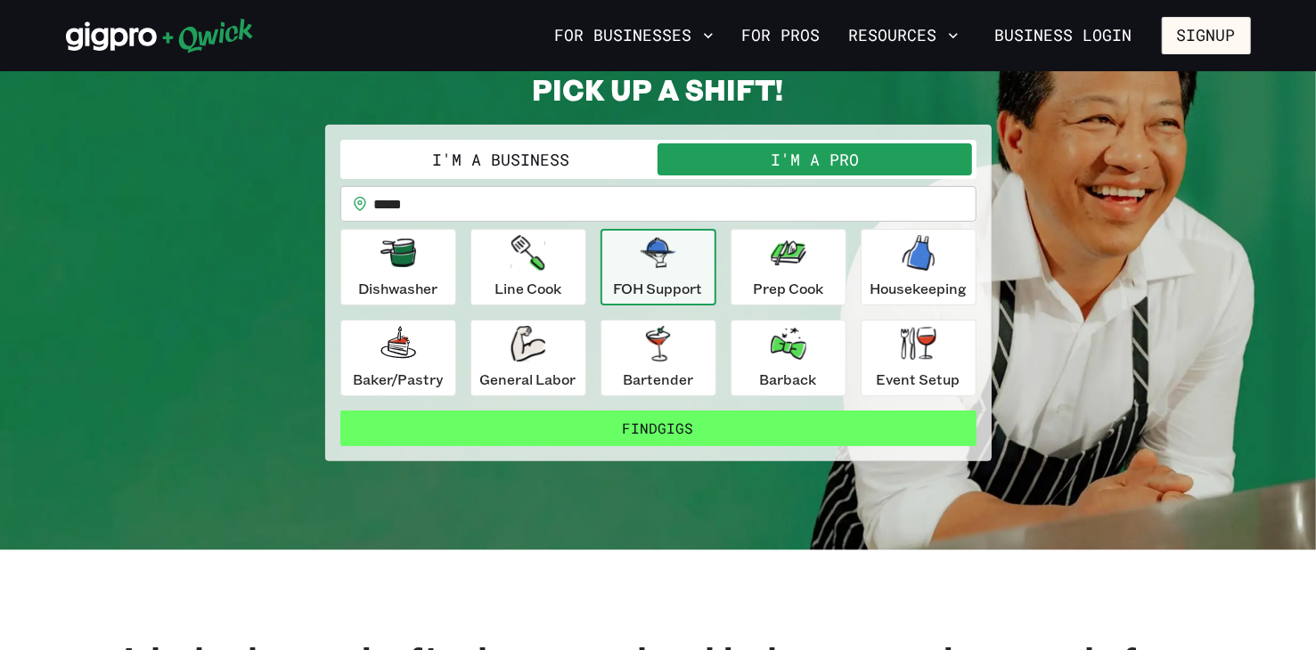
click at [654, 435] on button "Find Gigs" at bounding box center [658, 429] width 636 height 36
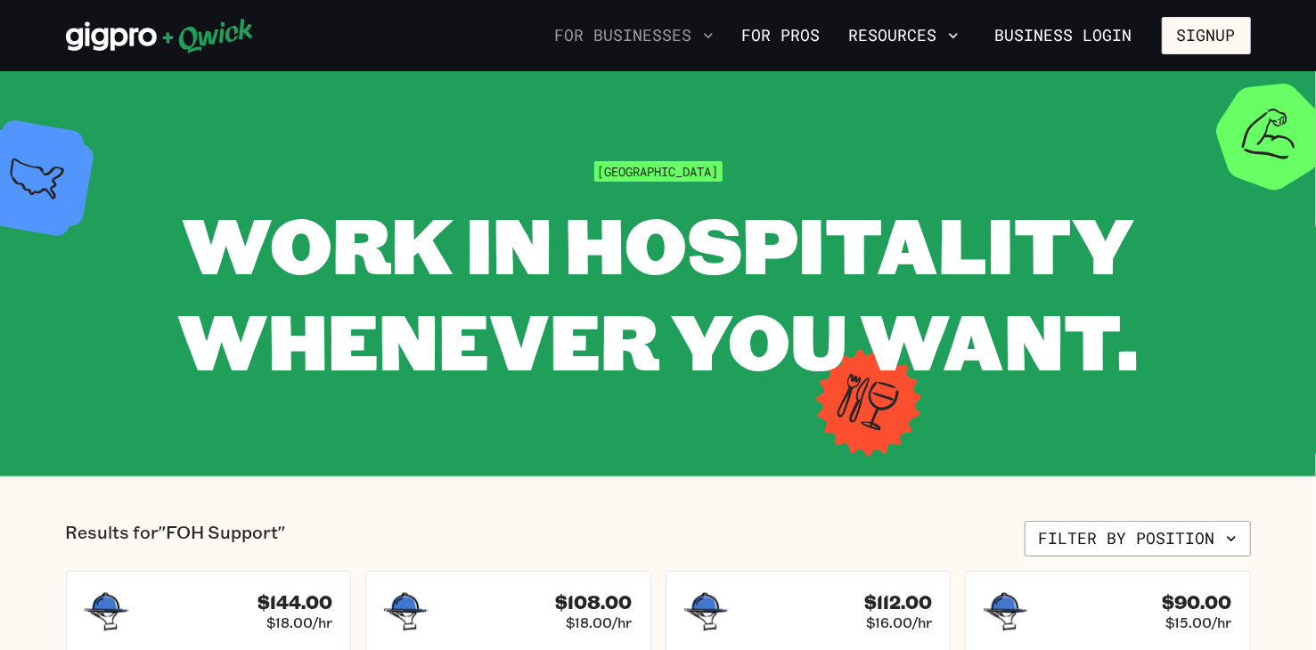
click at [680, 37] on button "For Businesses" at bounding box center [634, 35] width 173 height 30
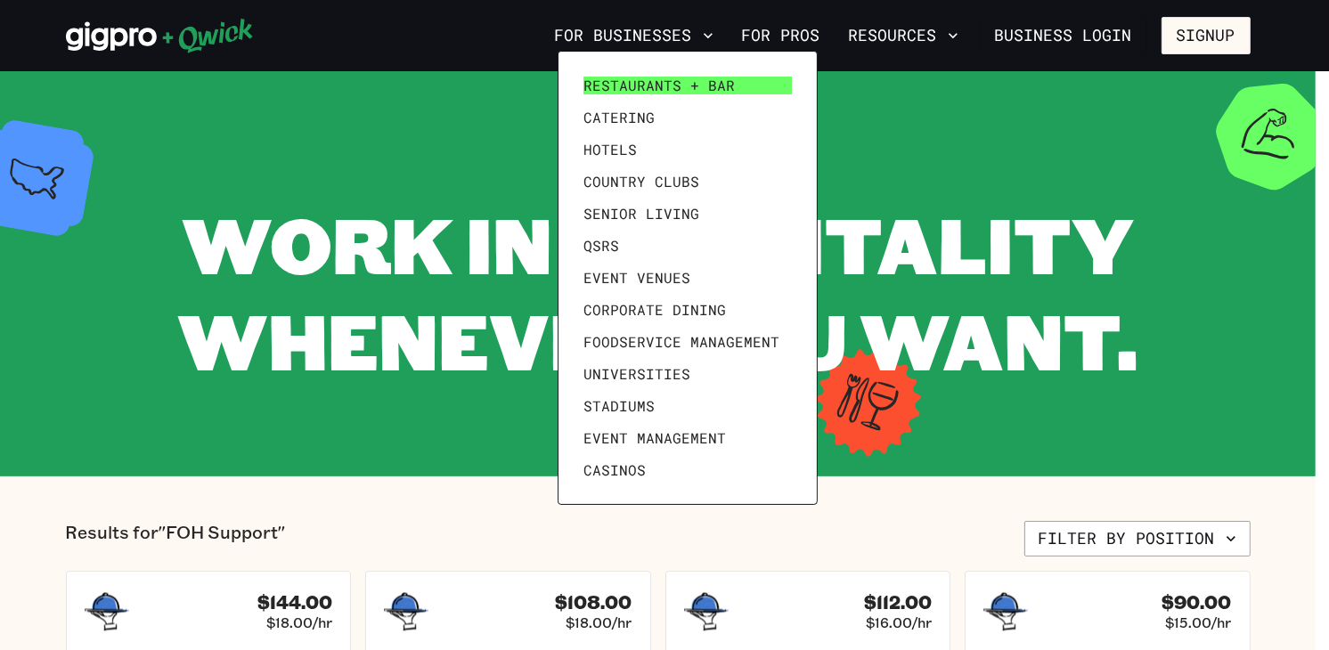
click at [599, 86] on span "Restaurants + Bar" at bounding box center [659, 86] width 151 height 18
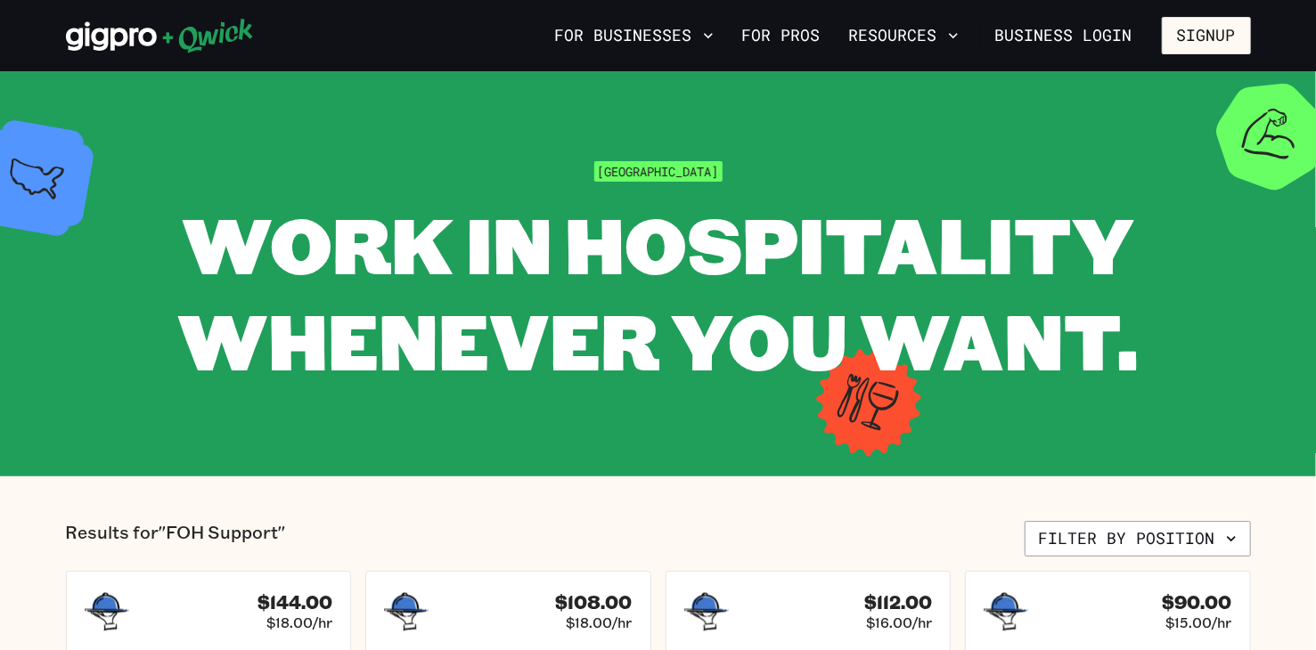
scroll to position [89, 0]
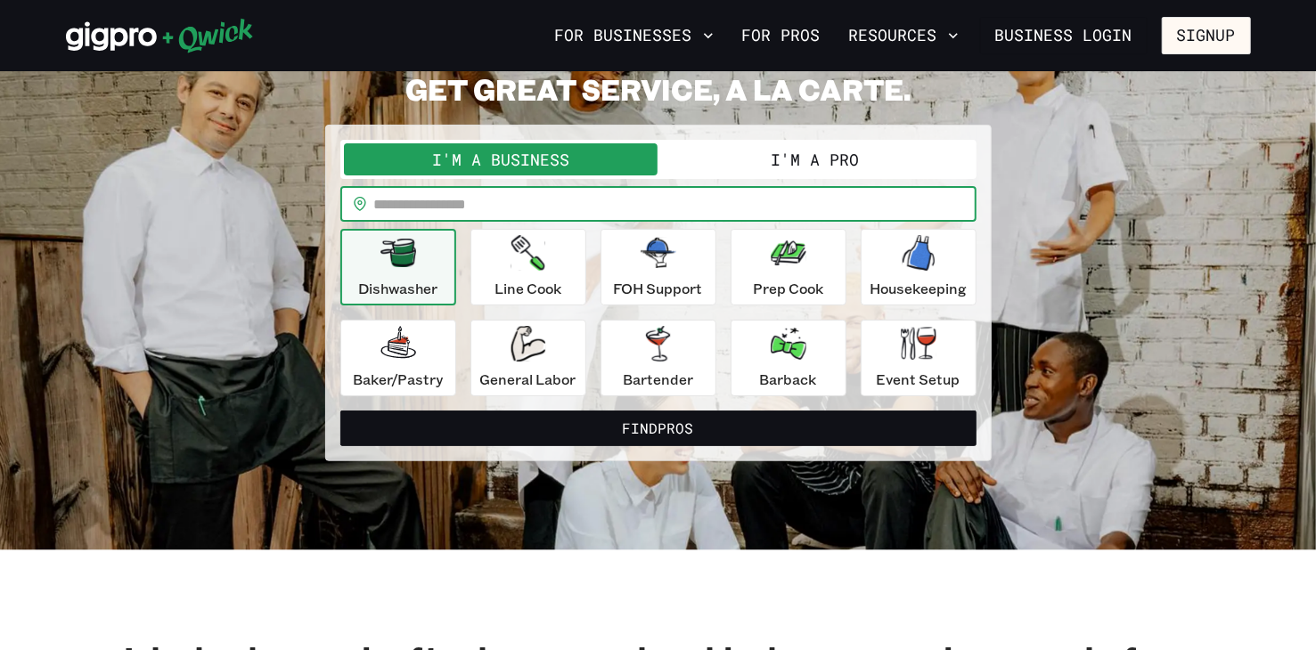
click at [490, 206] on input "text" at bounding box center [675, 204] width 602 height 36
type input "*****"
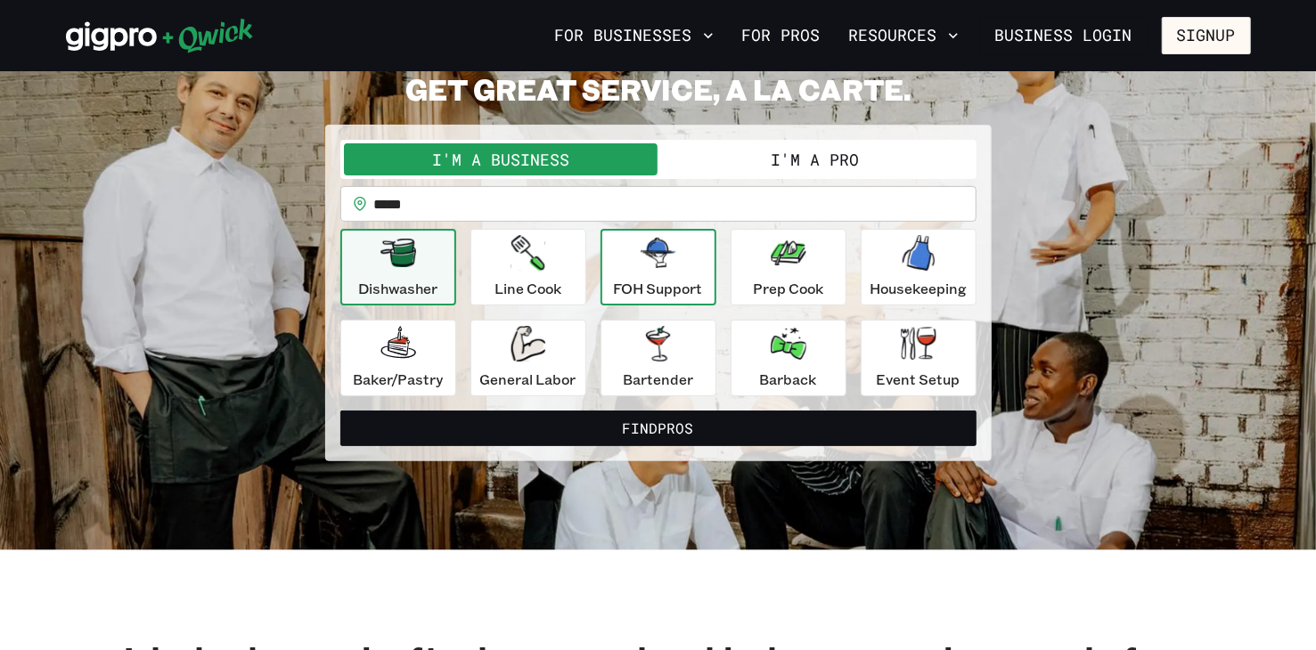
click at [644, 292] on p "FOH Support" at bounding box center [658, 288] width 89 height 21
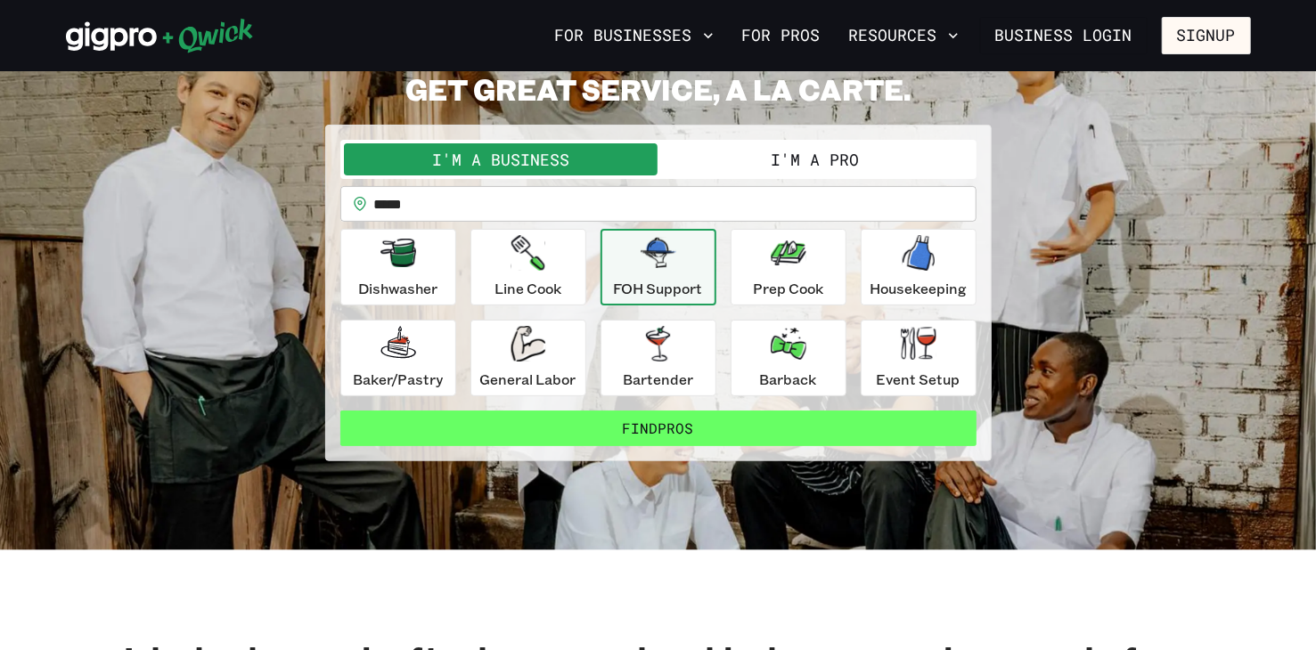
click at [648, 424] on button "Find Pros" at bounding box center [658, 429] width 636 height 36
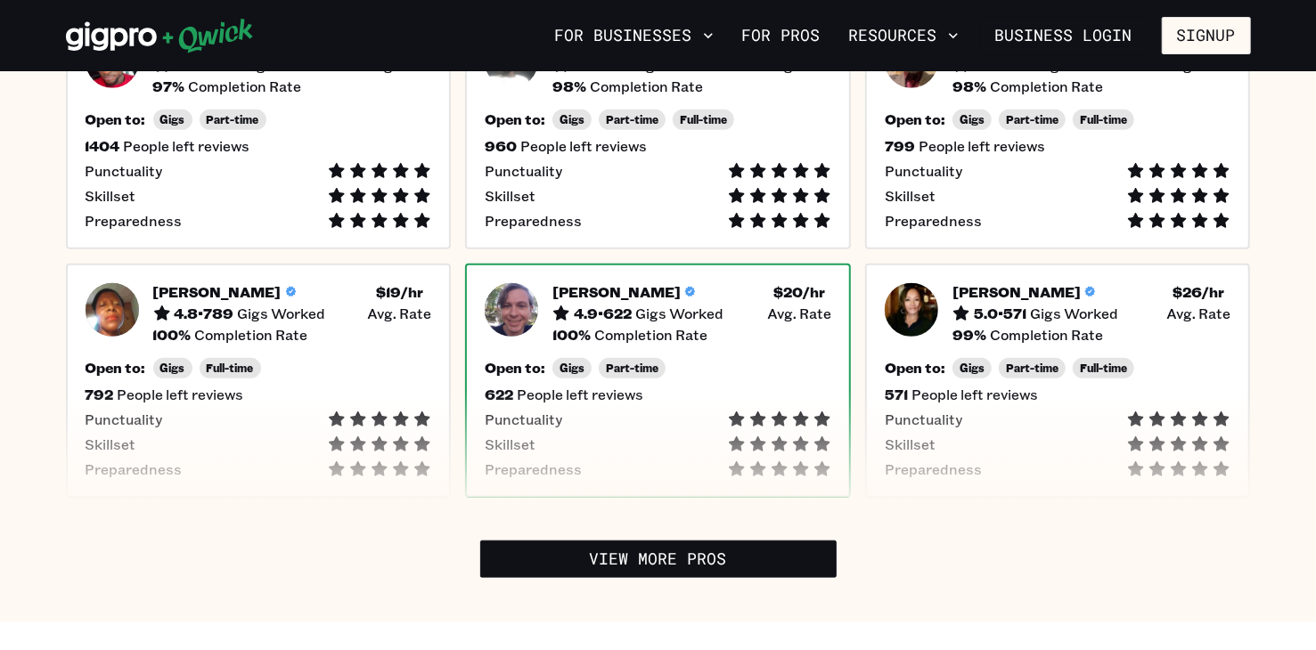
scroll to position [624, 0]
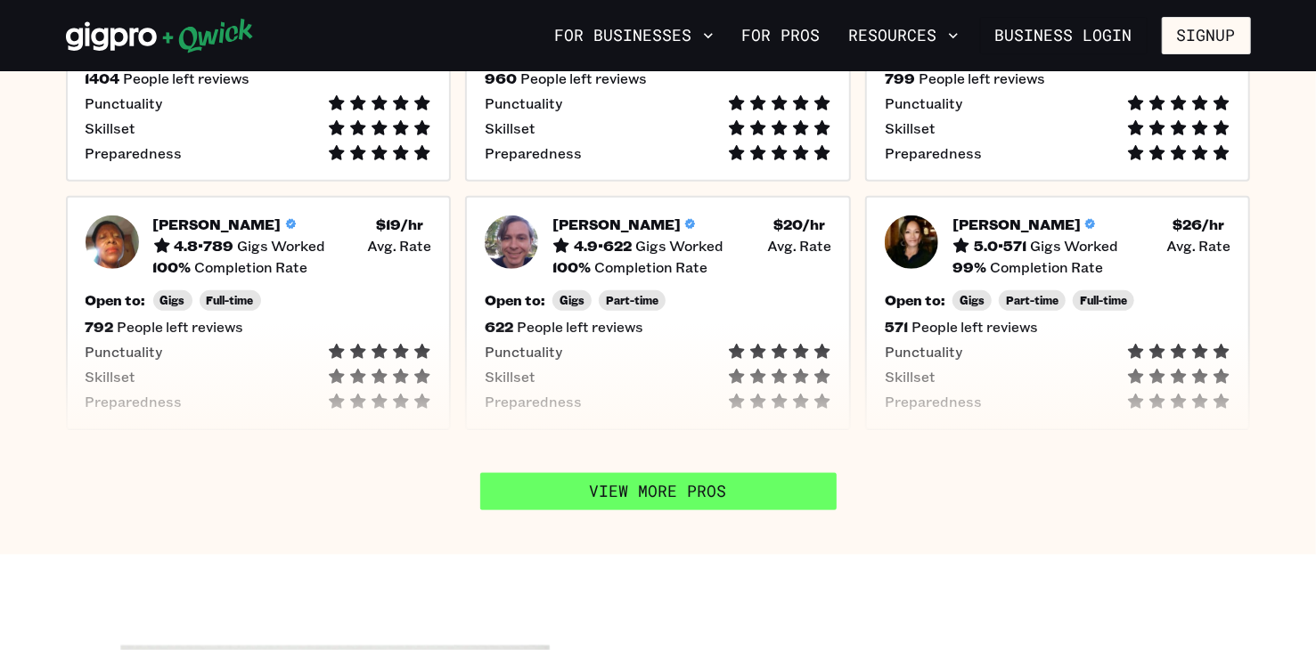
click at [609, 480] on link "View More Pros" at bounding box center [658, 491] width 356 height 37
